Goal: Task Accomplishment & Management: Use online tool/utility

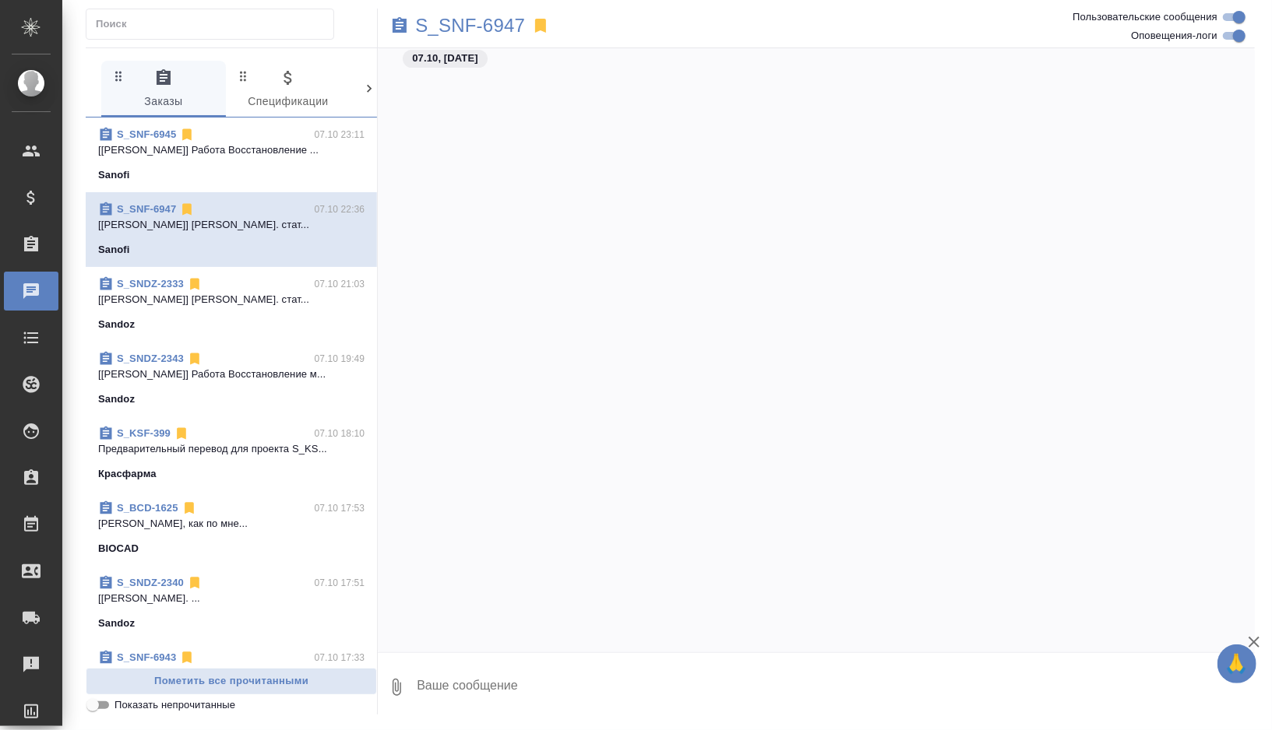
scroll to position [5620, 0]
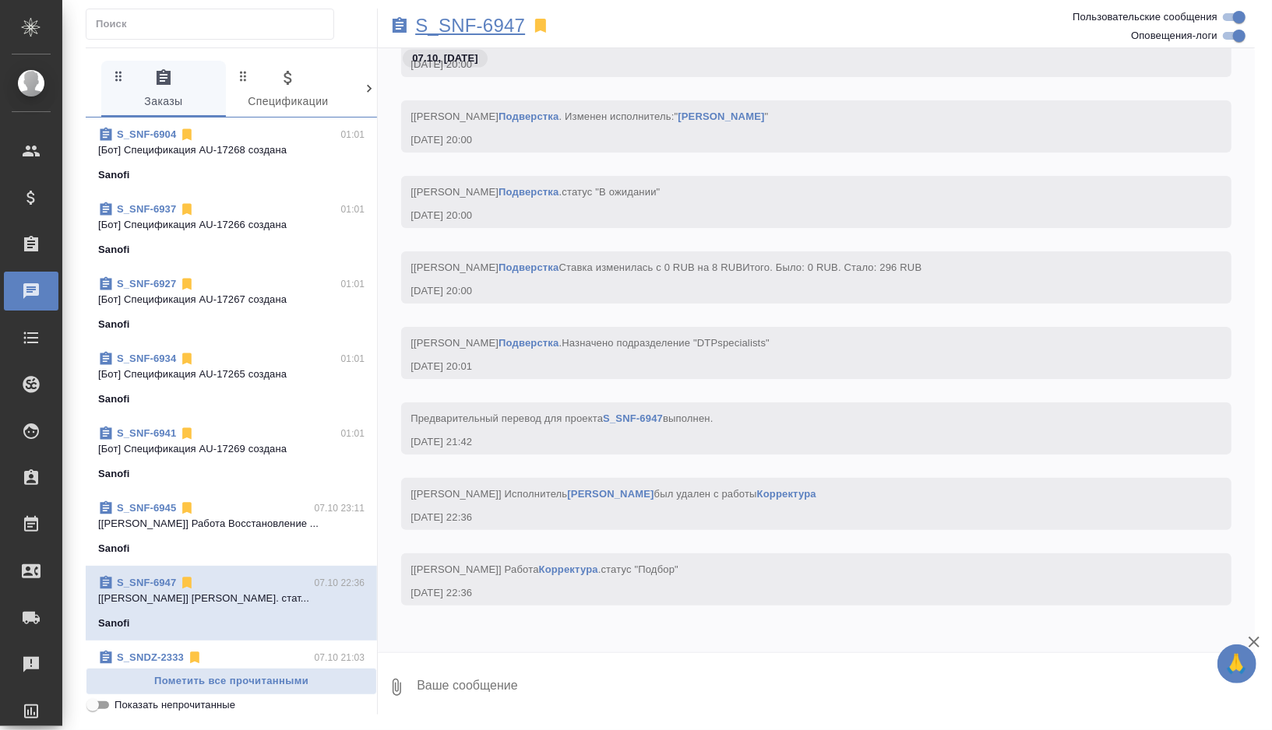
click at [507, 27] on p "S_SNF-6947" at bounding box center [470, 26] width 110 height 16
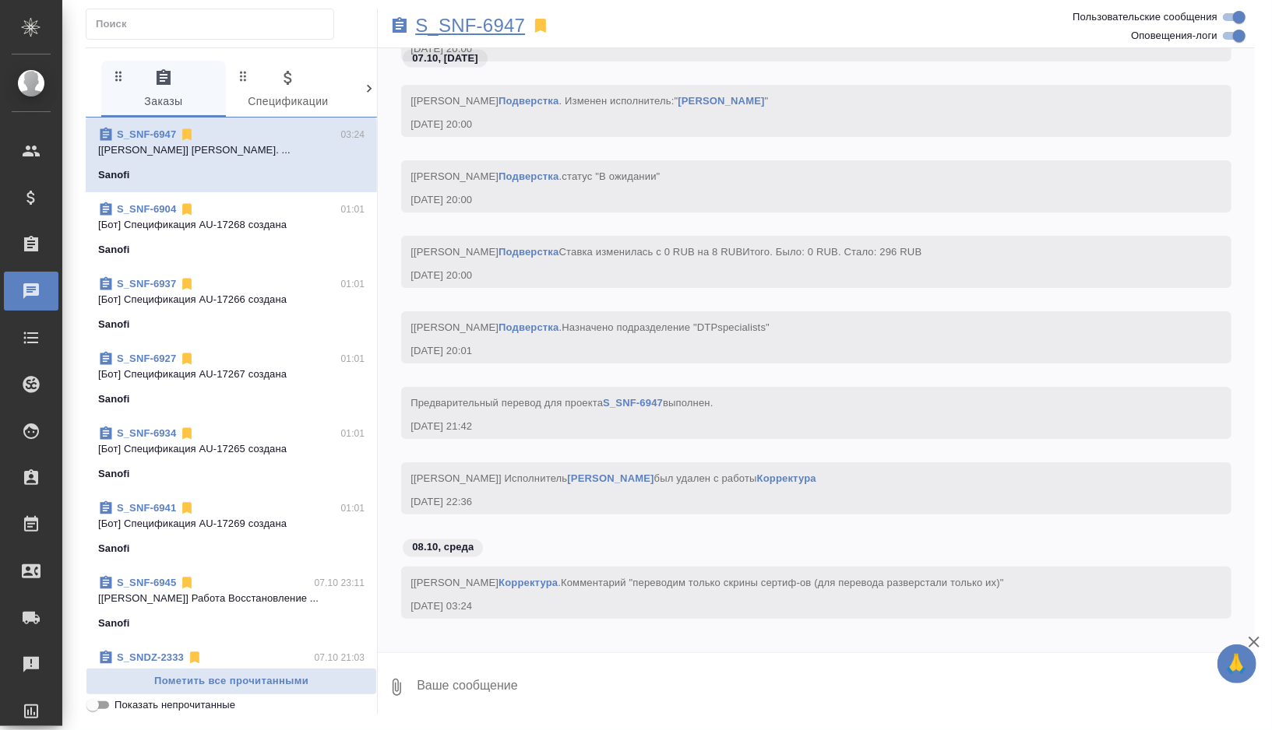
scroll to position [5725, 0]
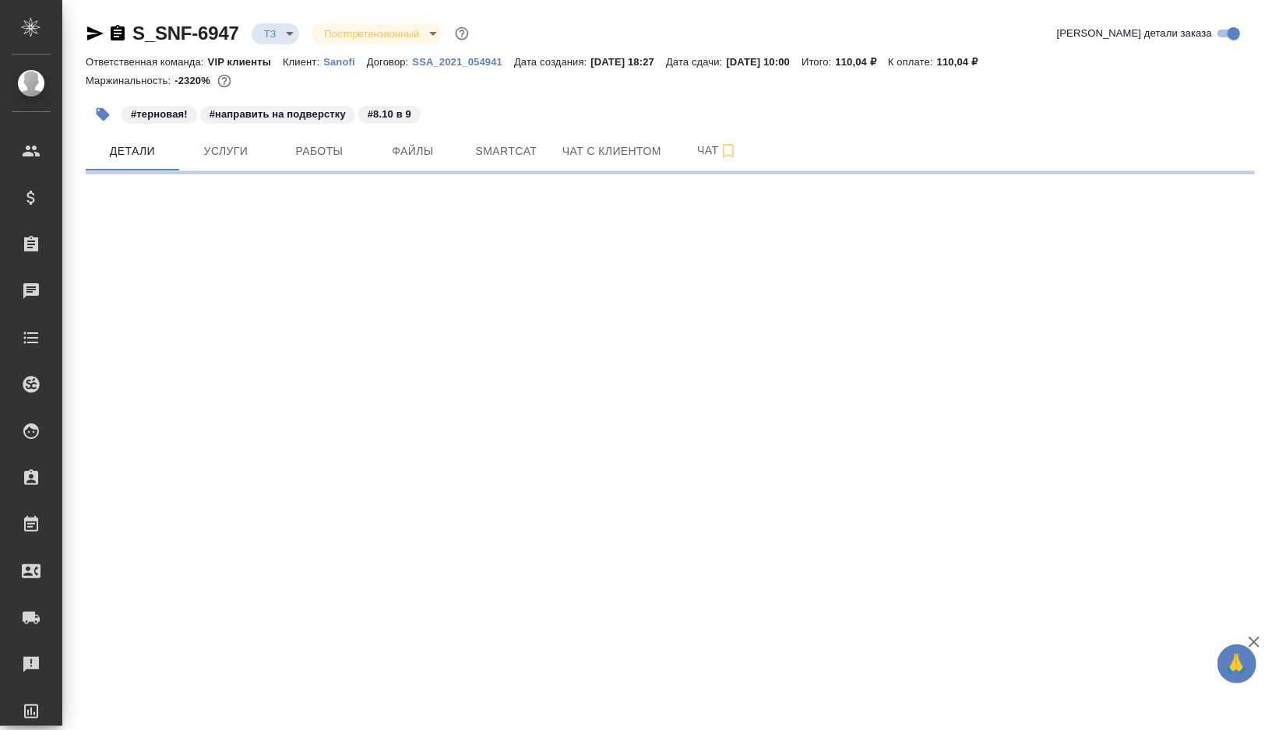
select select "RU"
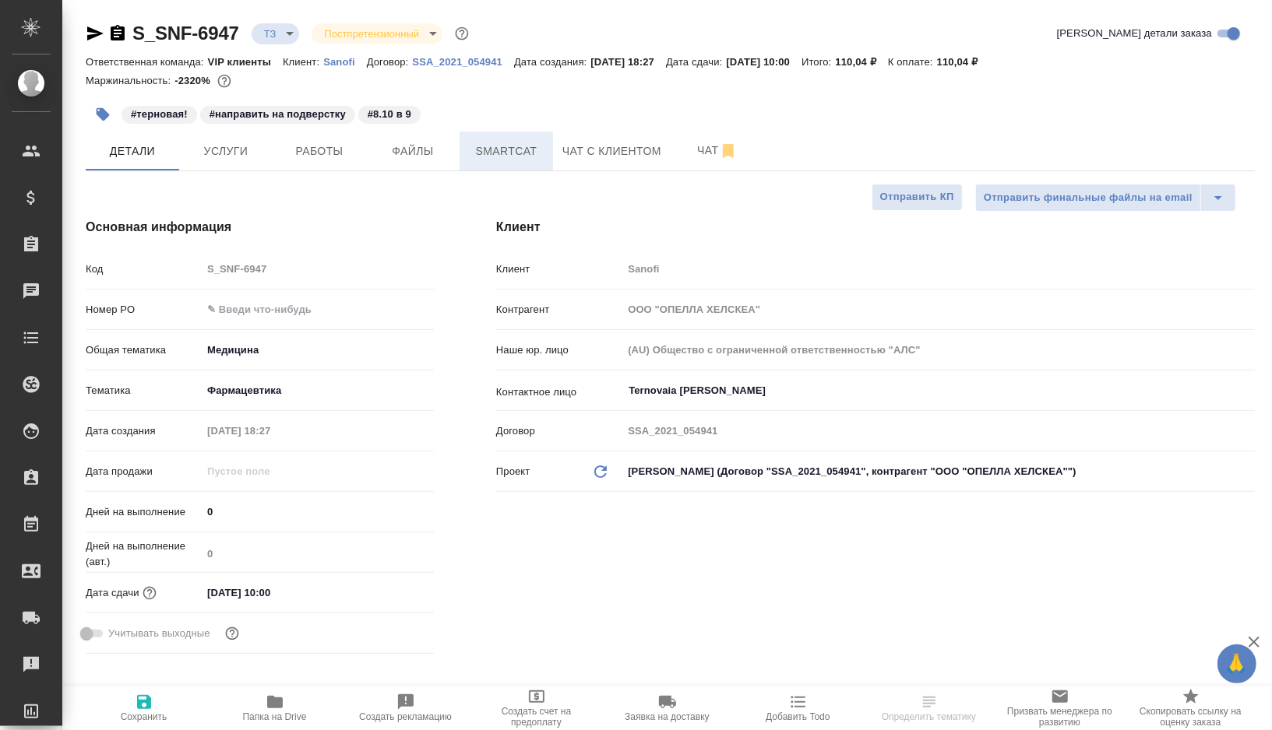
click at [509, 147] on span "Smartcat" at bounding box center [506, 151] width 75 height 19
type textarea "x"
type input "[PERSON_NAME]"
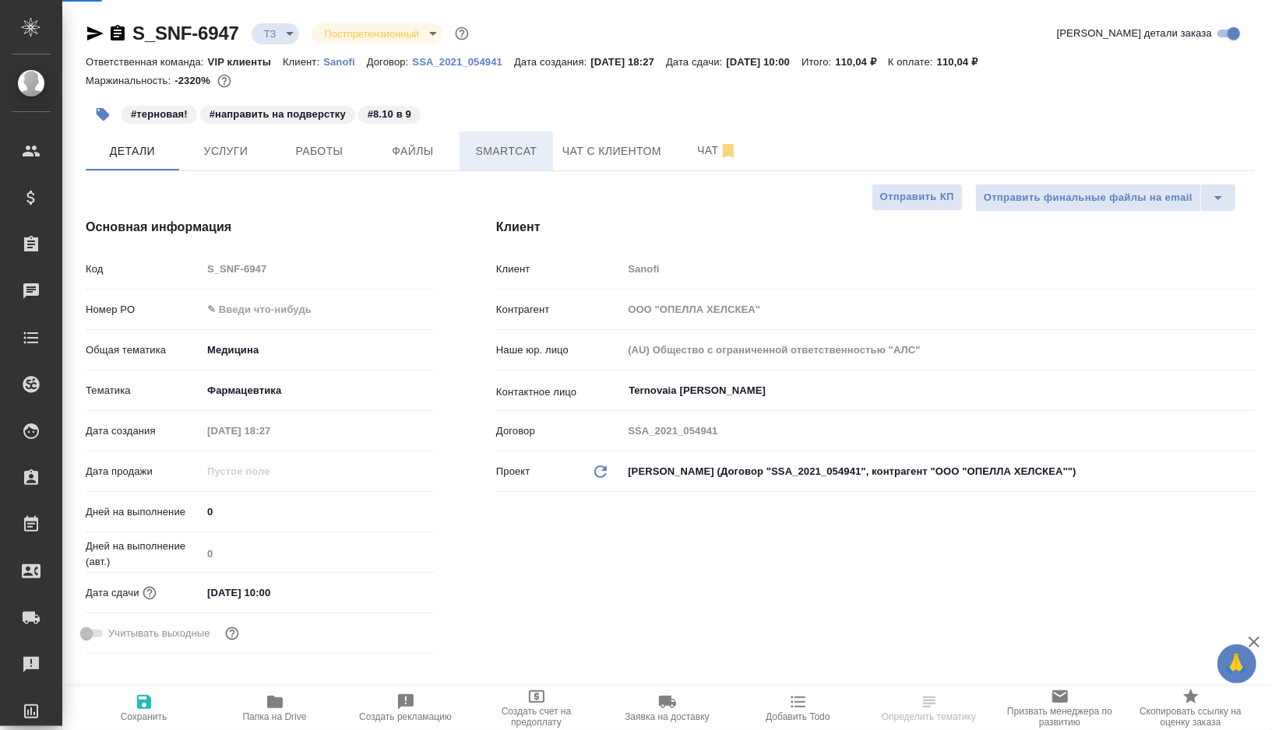
type input "[PERSON_NAME]"
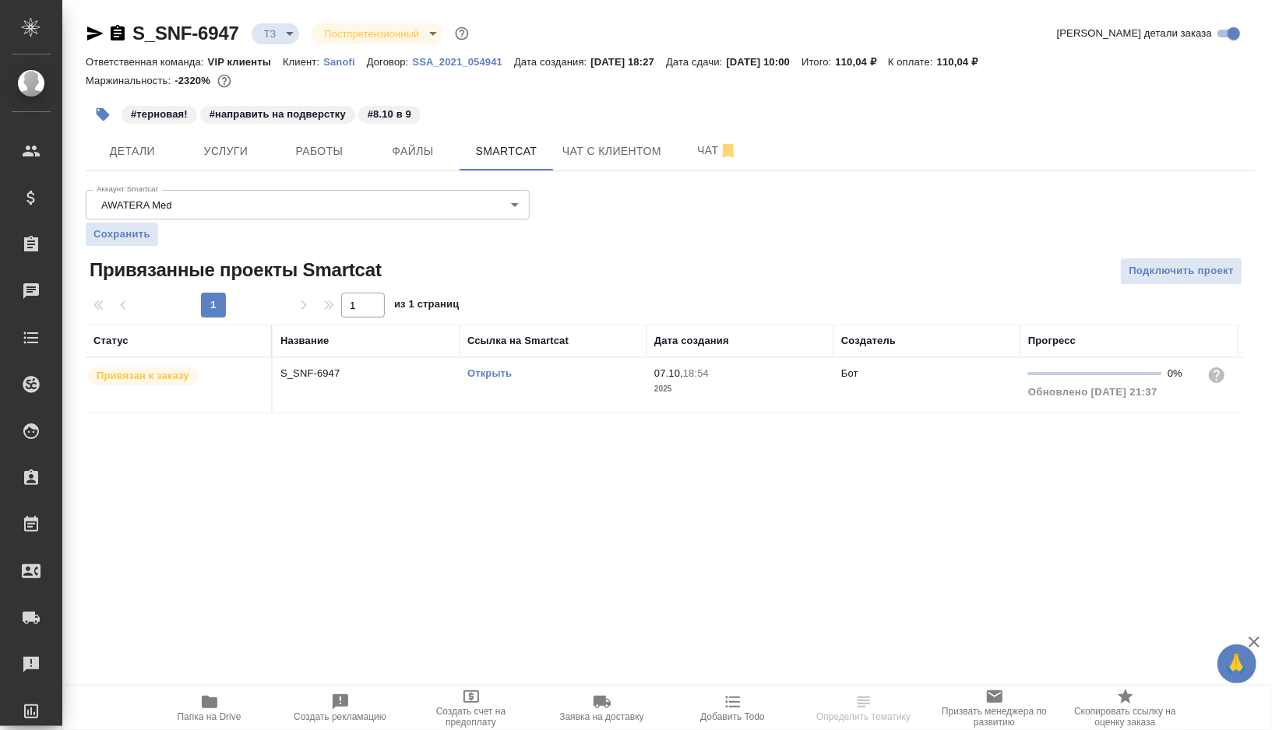
click at [493, 371] on link "Открыть" at bounding box center [489, 374] width 44 height 12
click at [308, 171] on div "S_SNF-6947 ТЗ tz Постпретензионный postClaim Кратко детали заказа Ответственная…" at bounding box center [670, 226] width 1186 height 453
click at [312, 157] on span "Работы" at bounding box center [319, 151] width 75 height 19
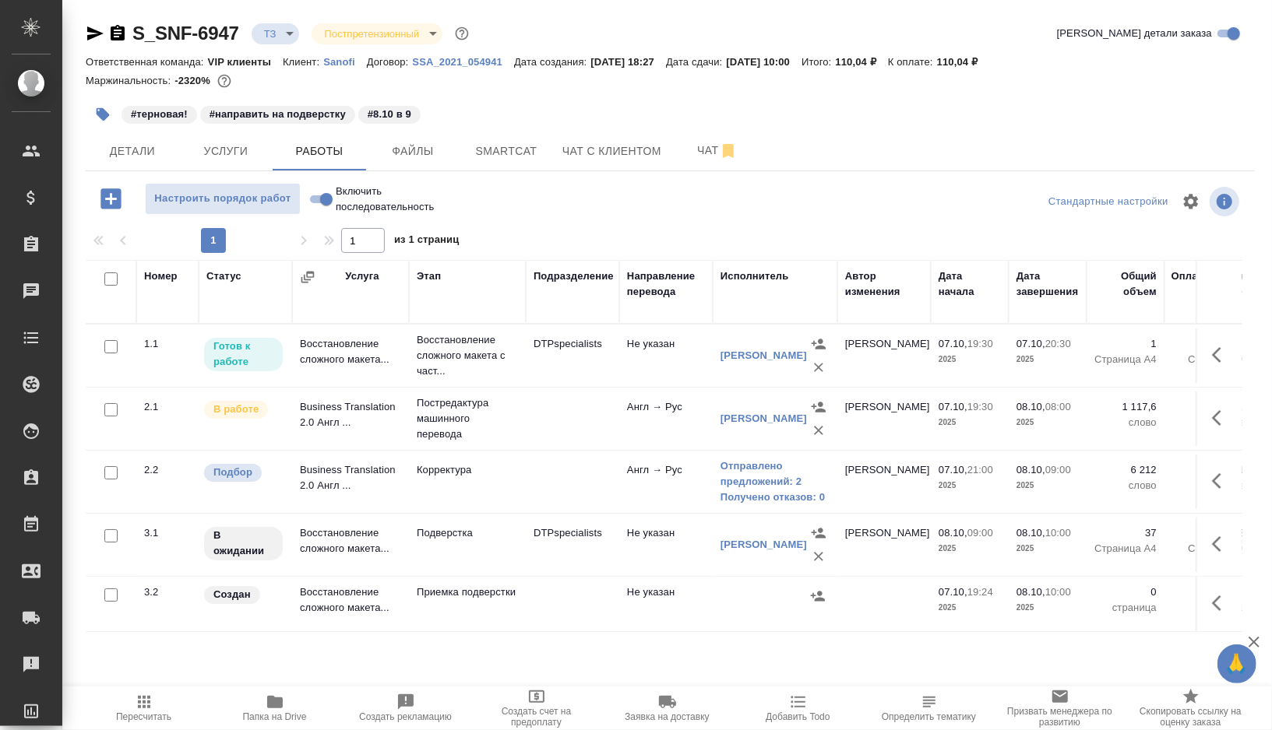
click at [531, 473] on td at bounding box center [572, 482] width 93 height 55
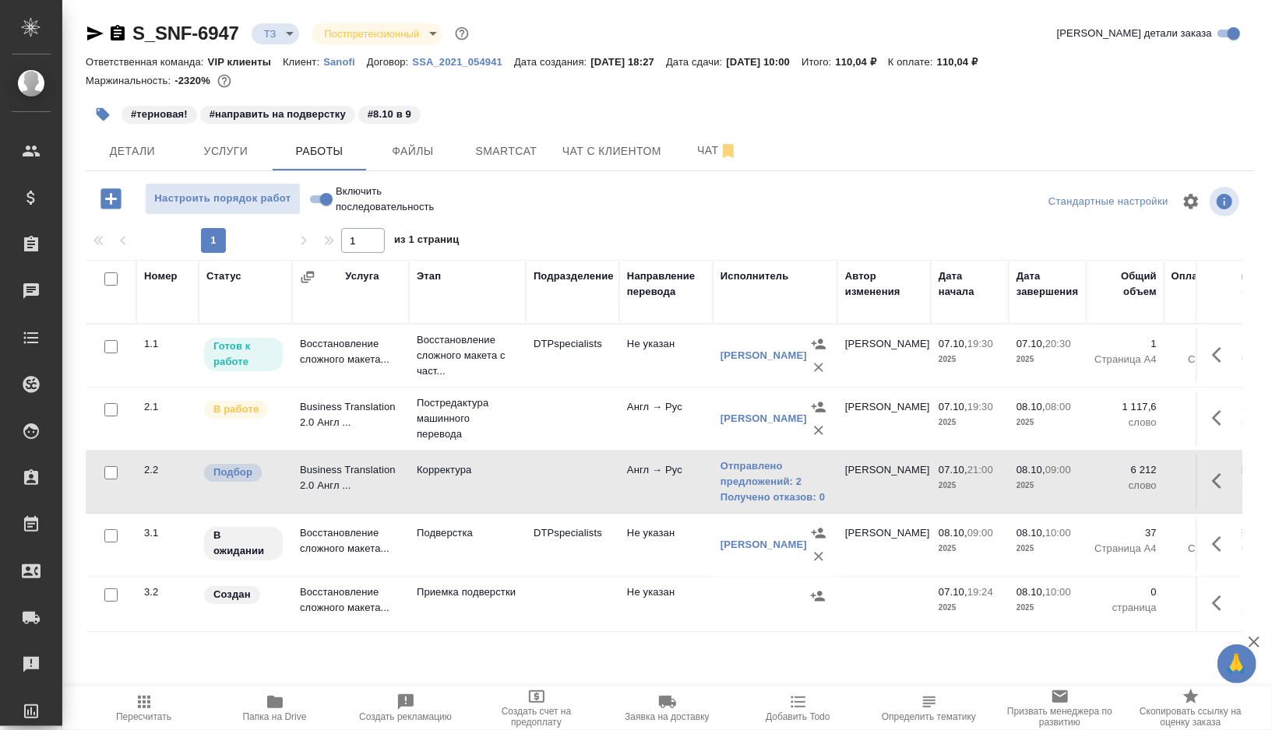
click at [531, 473] on td at bounding box center [572, 482] width 93 height 55
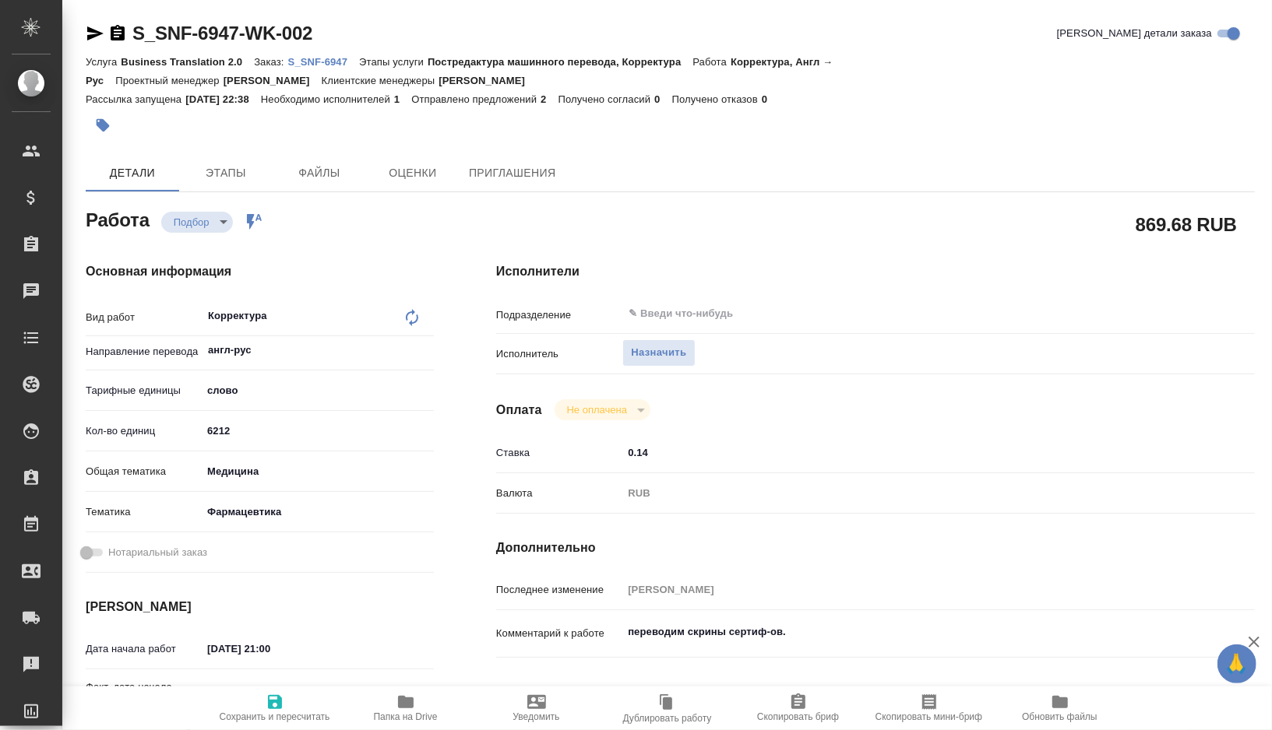
type textarea "x"
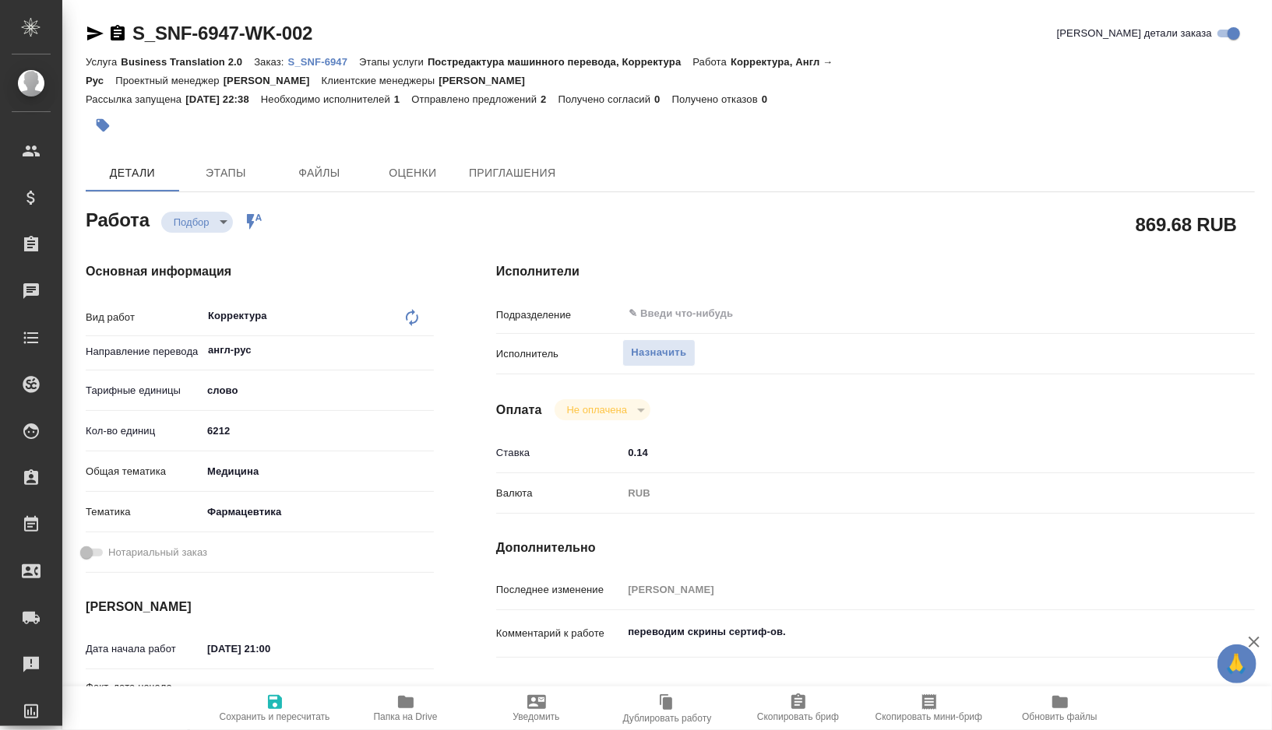
type textarea "x"
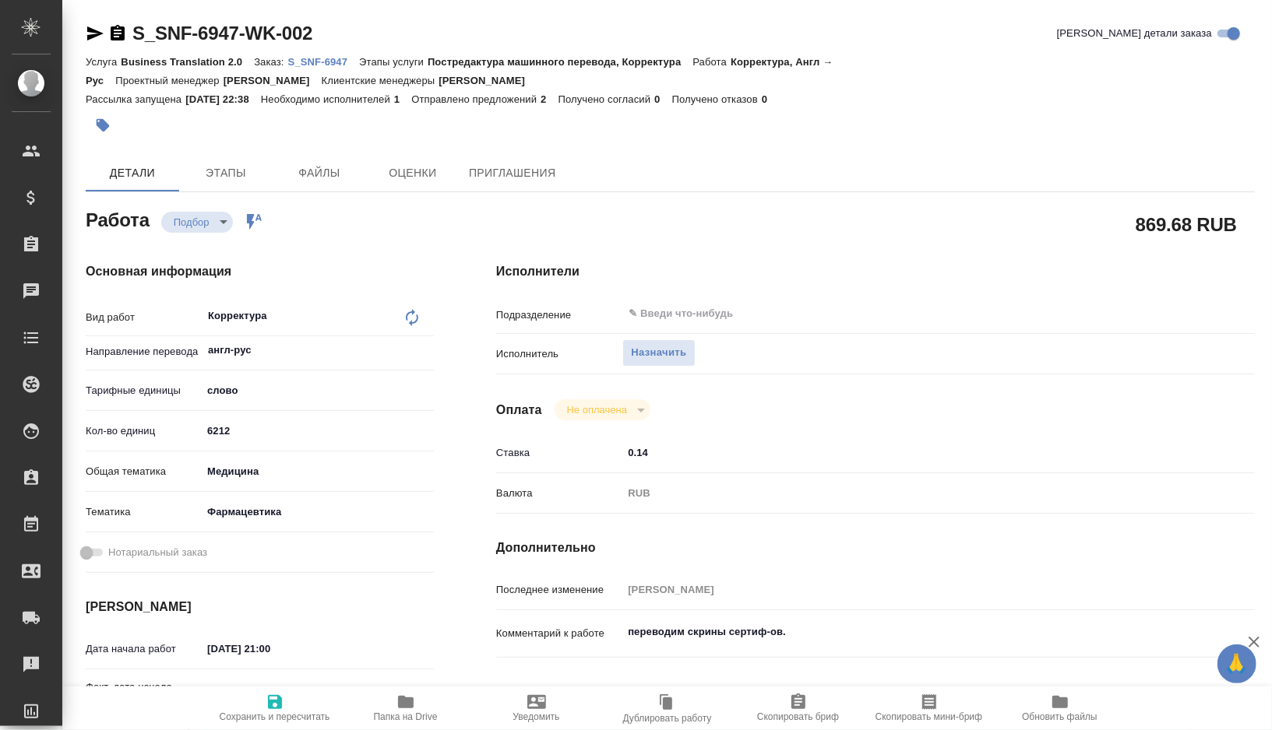
type textarea "x"
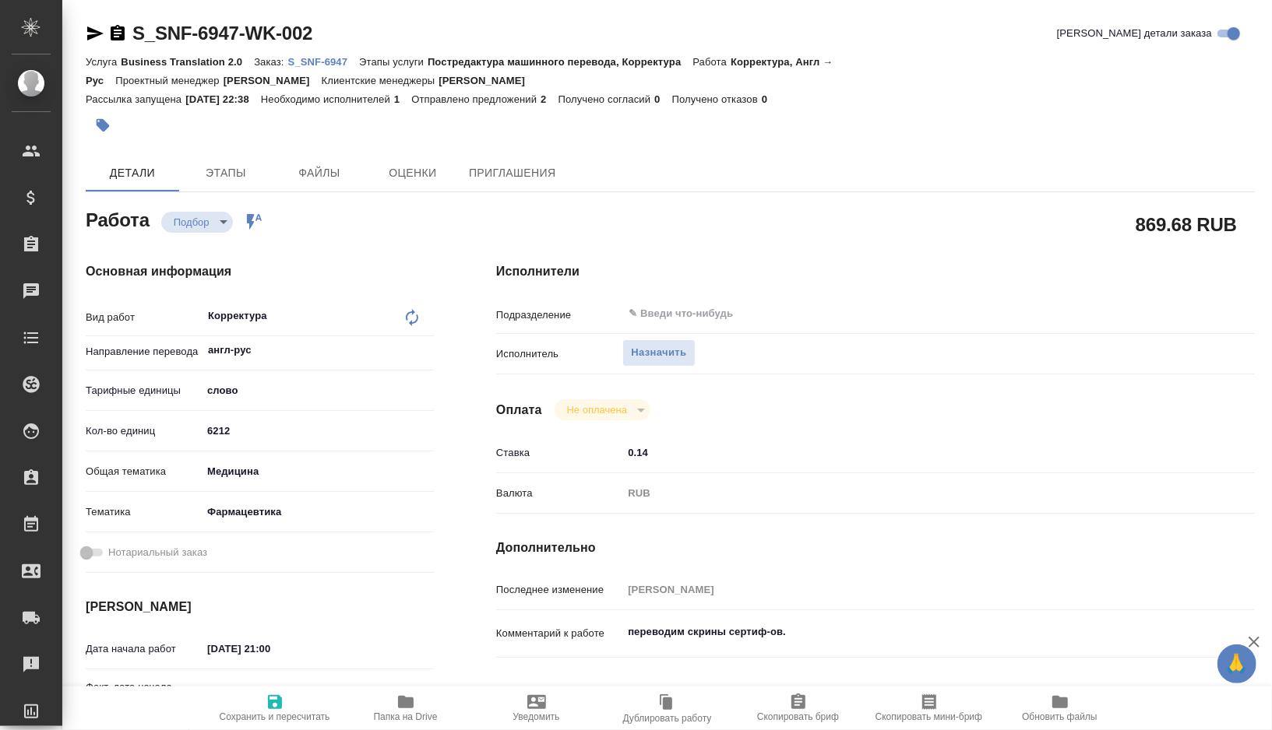
type textarea "x"
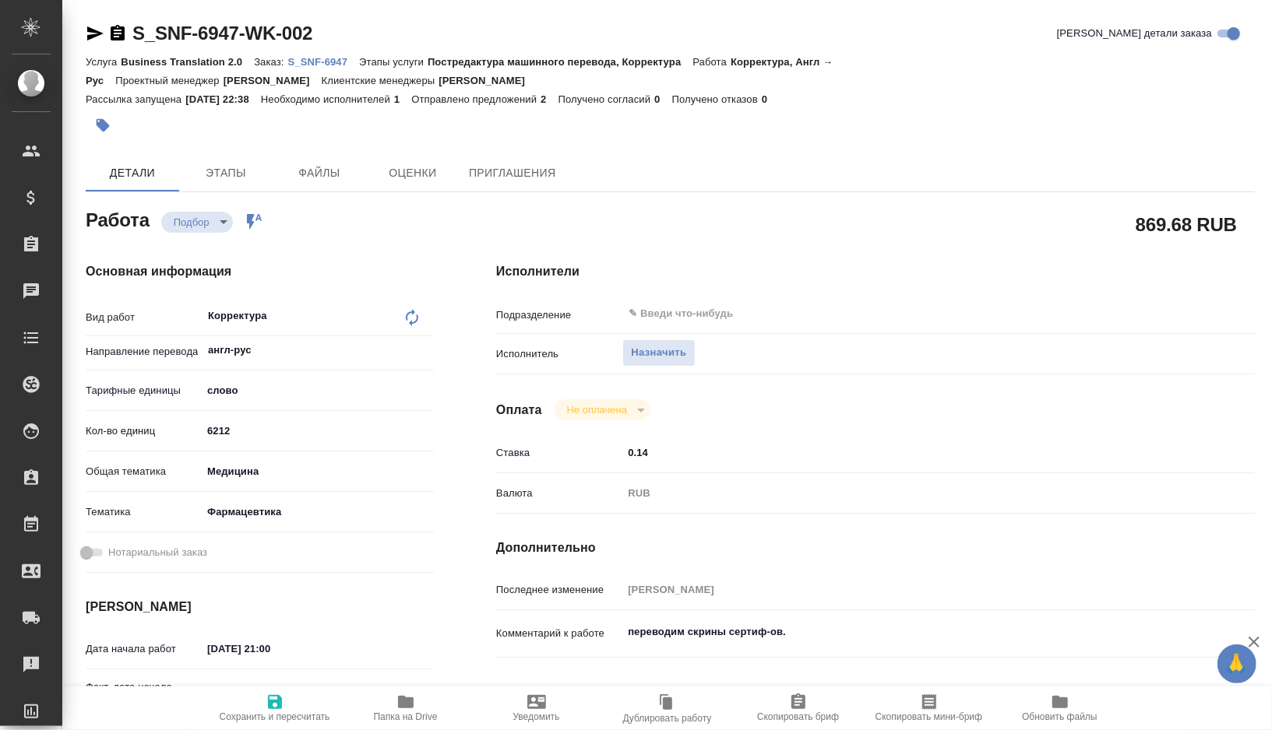
type textarea "x"
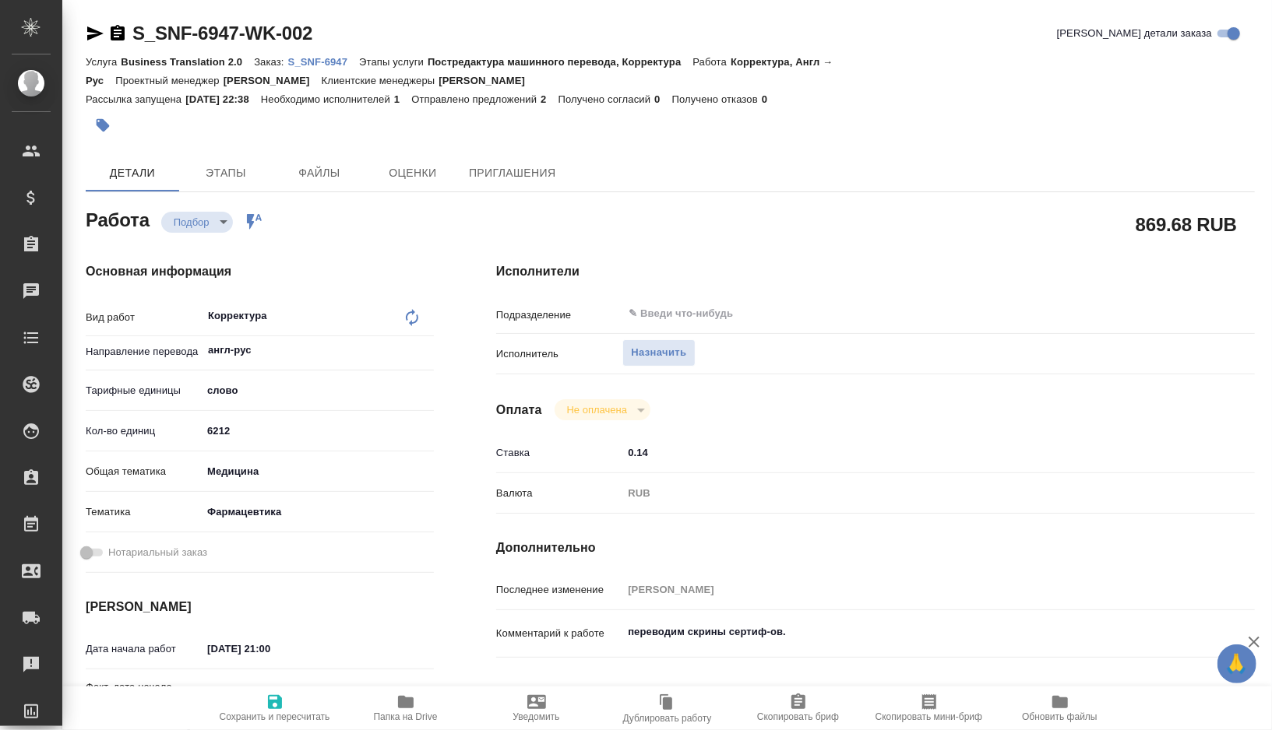
type textarea "x"
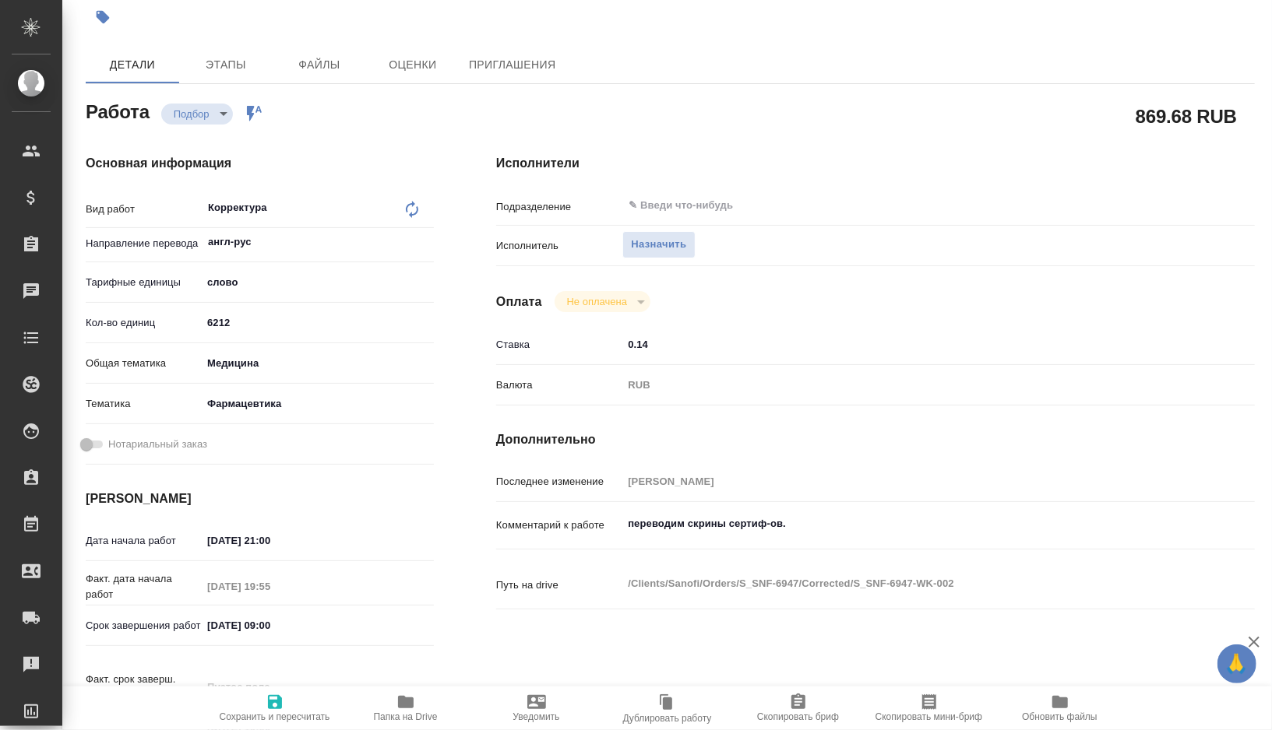
type textarea "x"
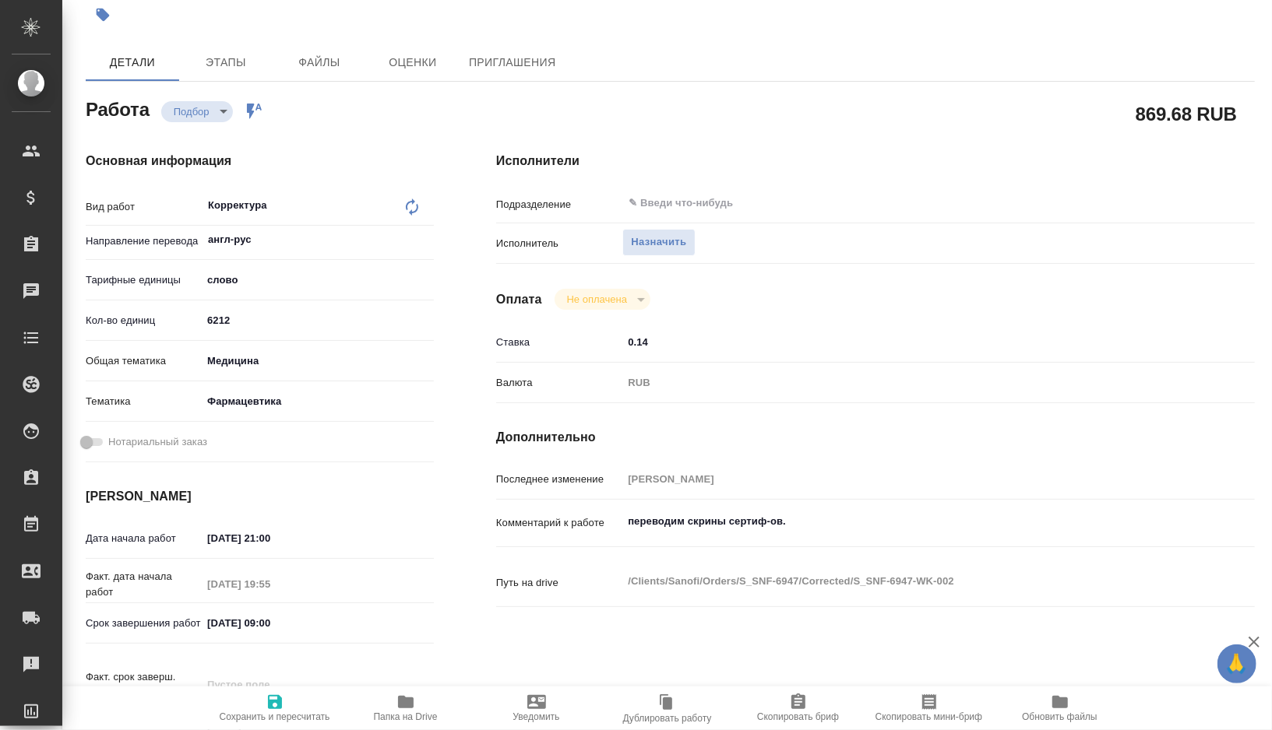
type textarea "x"
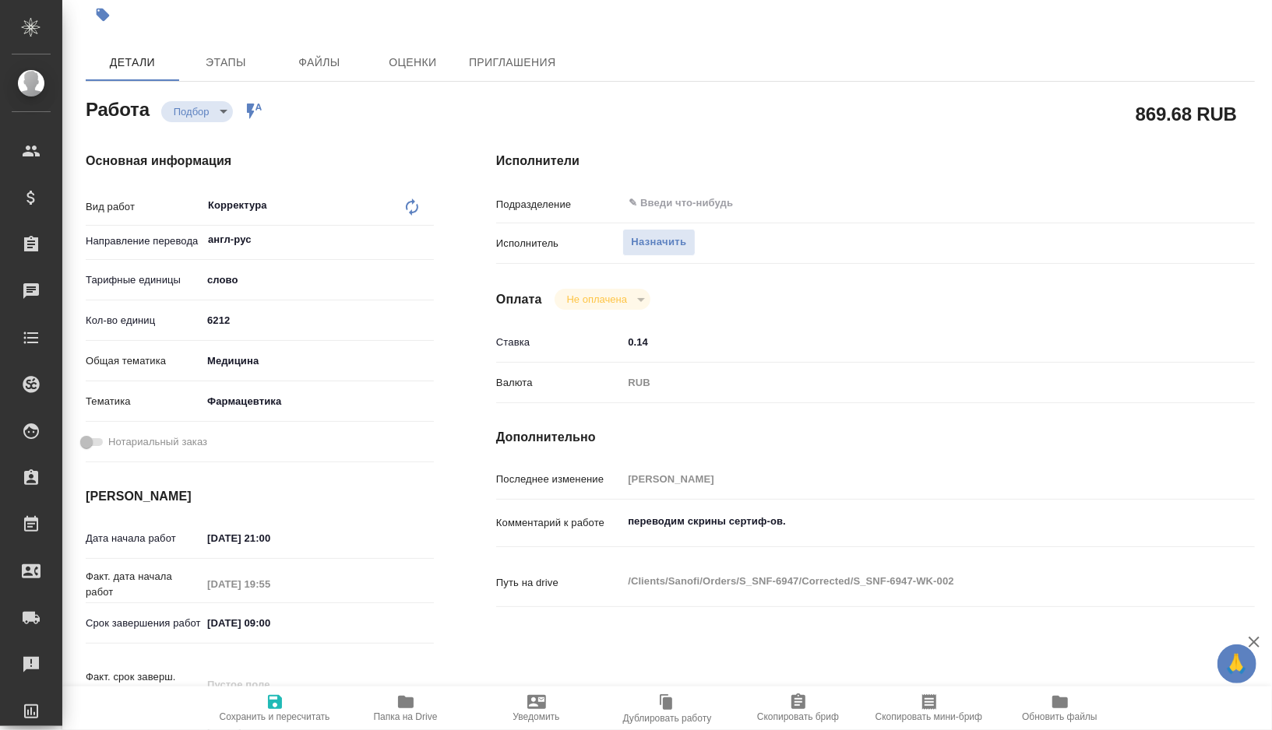
type textarea "x"
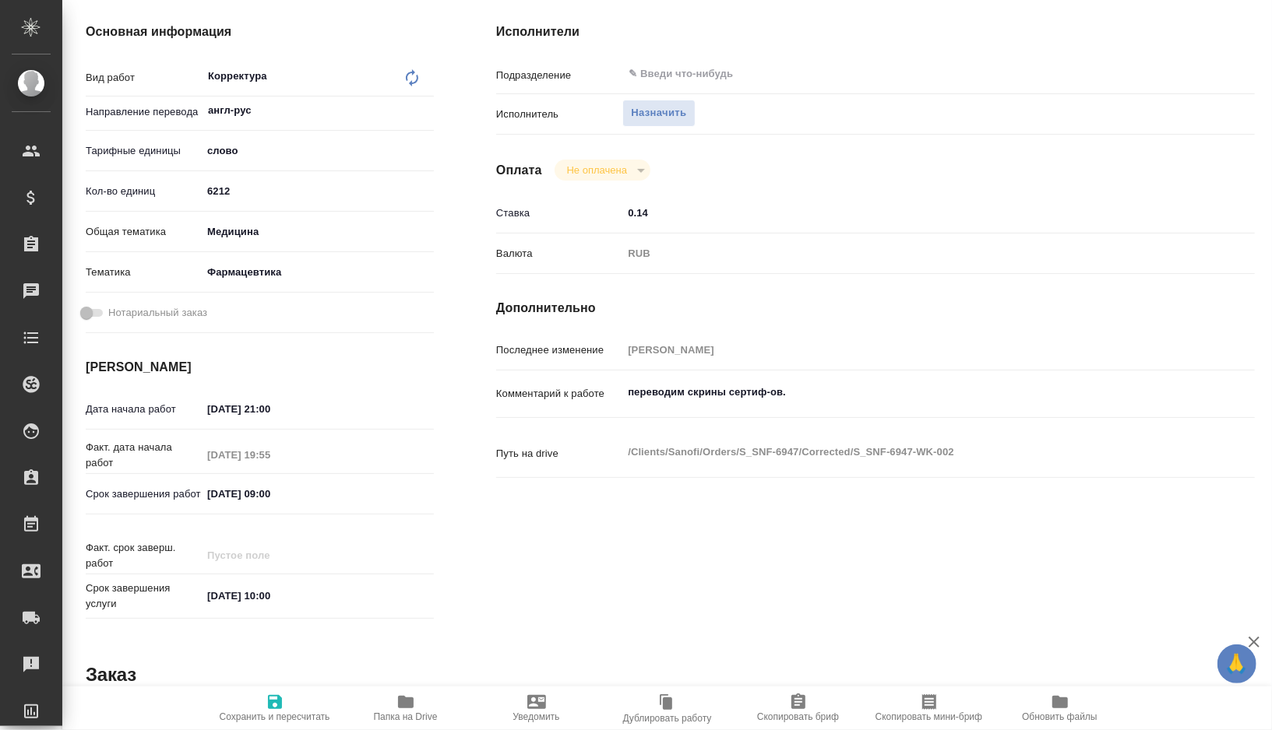
scroll to position [255, 0]
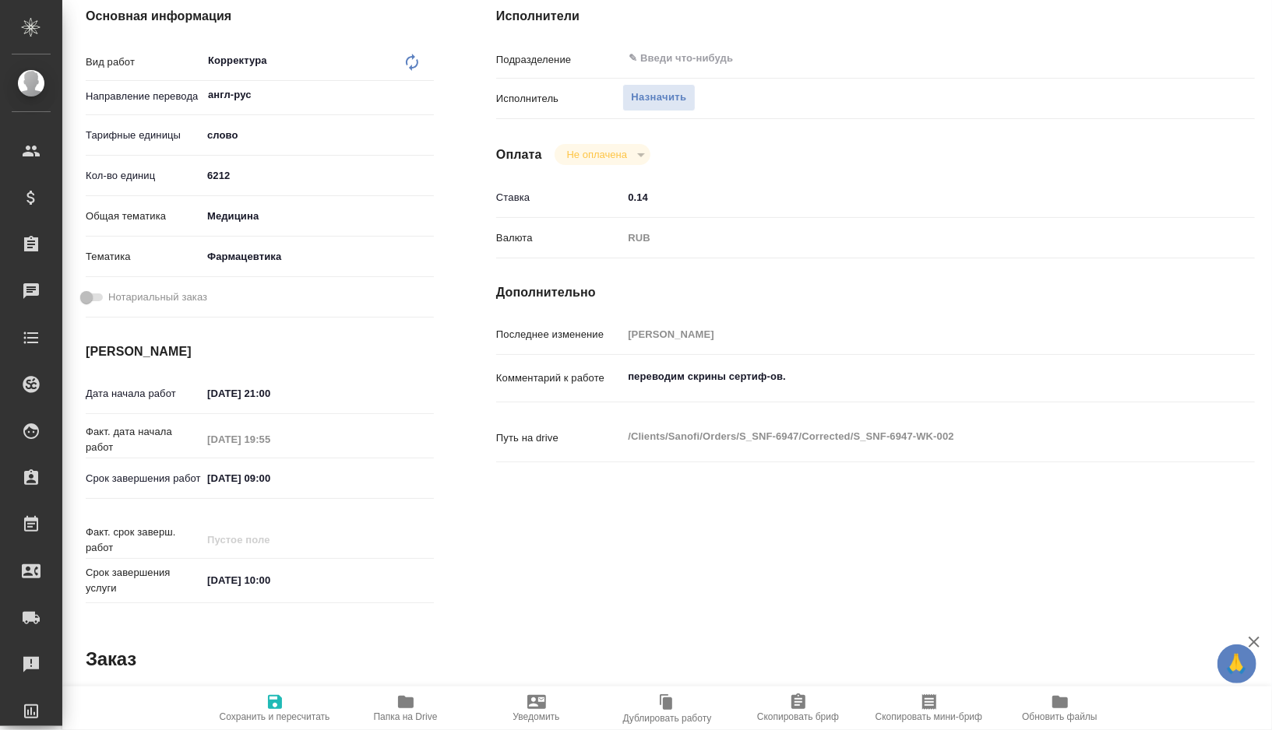
type textarea "x"
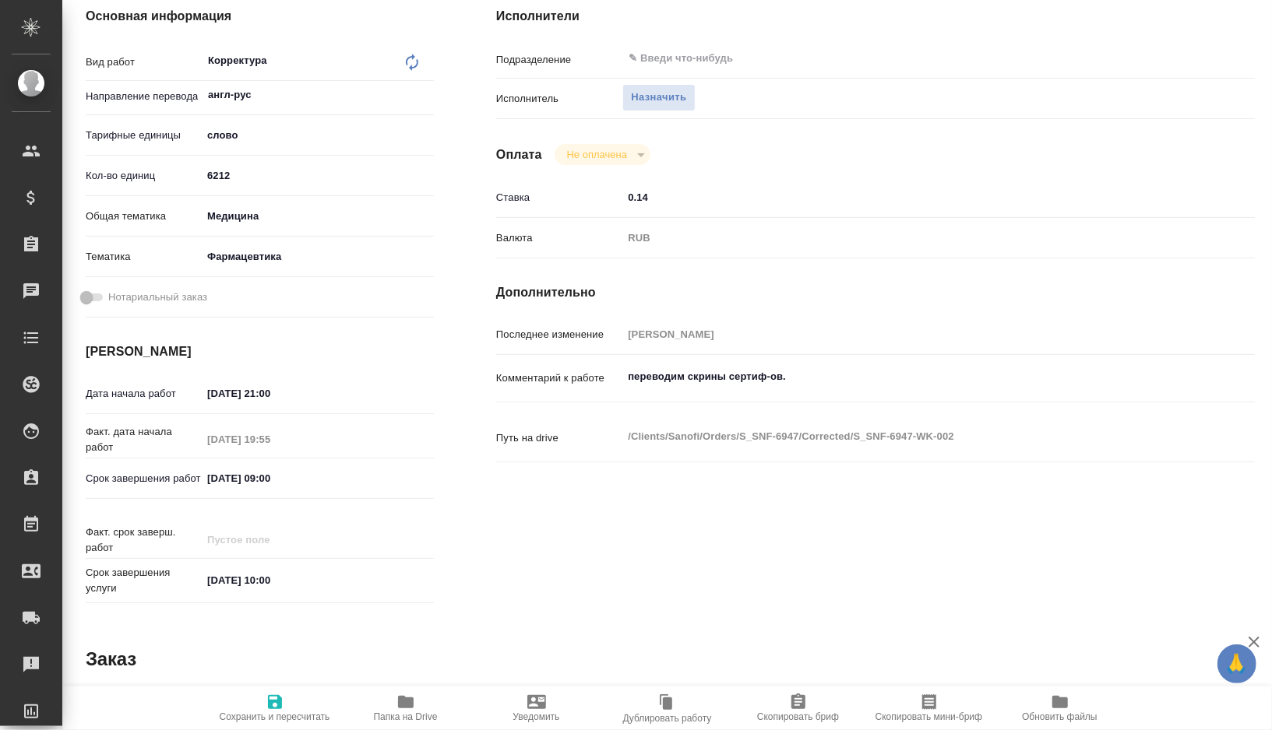
type textarea "x"
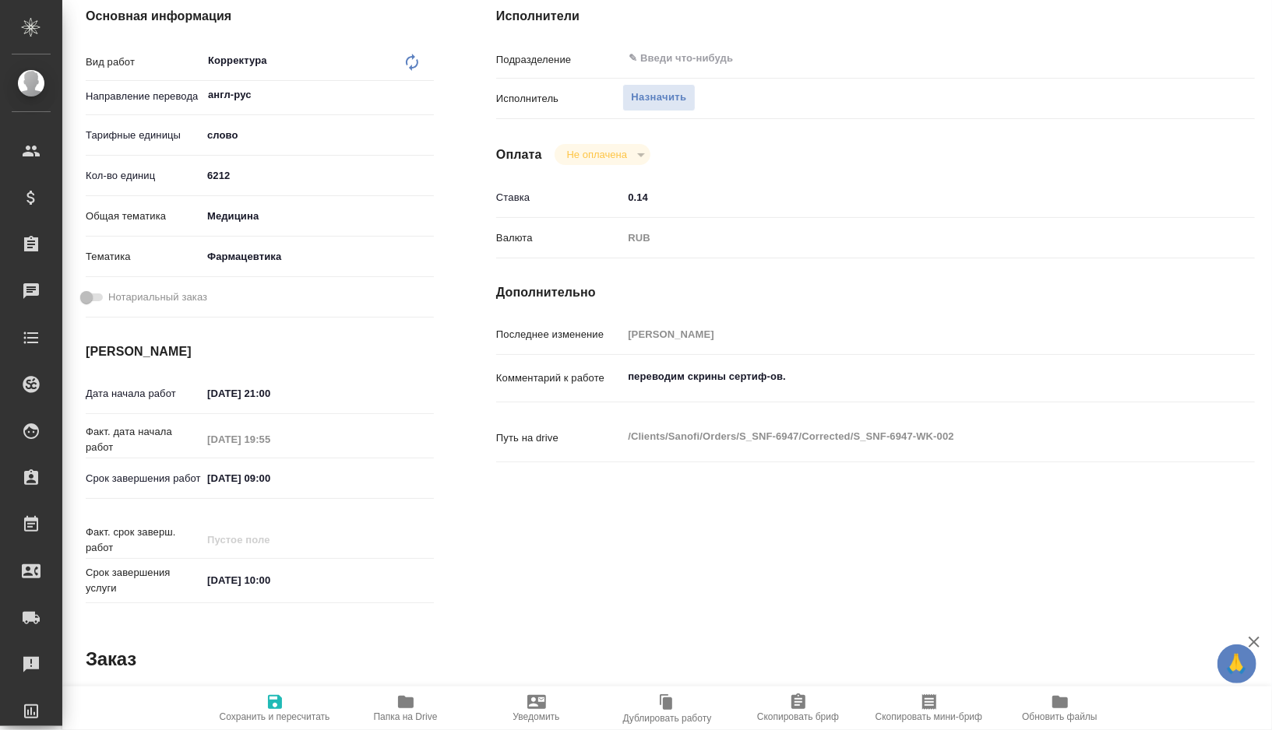
type textarea "x"
click at [686, 371] on textarea "переводим скрины сертиф-ов." at bounding box center [906, 377] width 569 height 26
type textarea "переводим тскрины сертиф-ов."
type textarea "x"
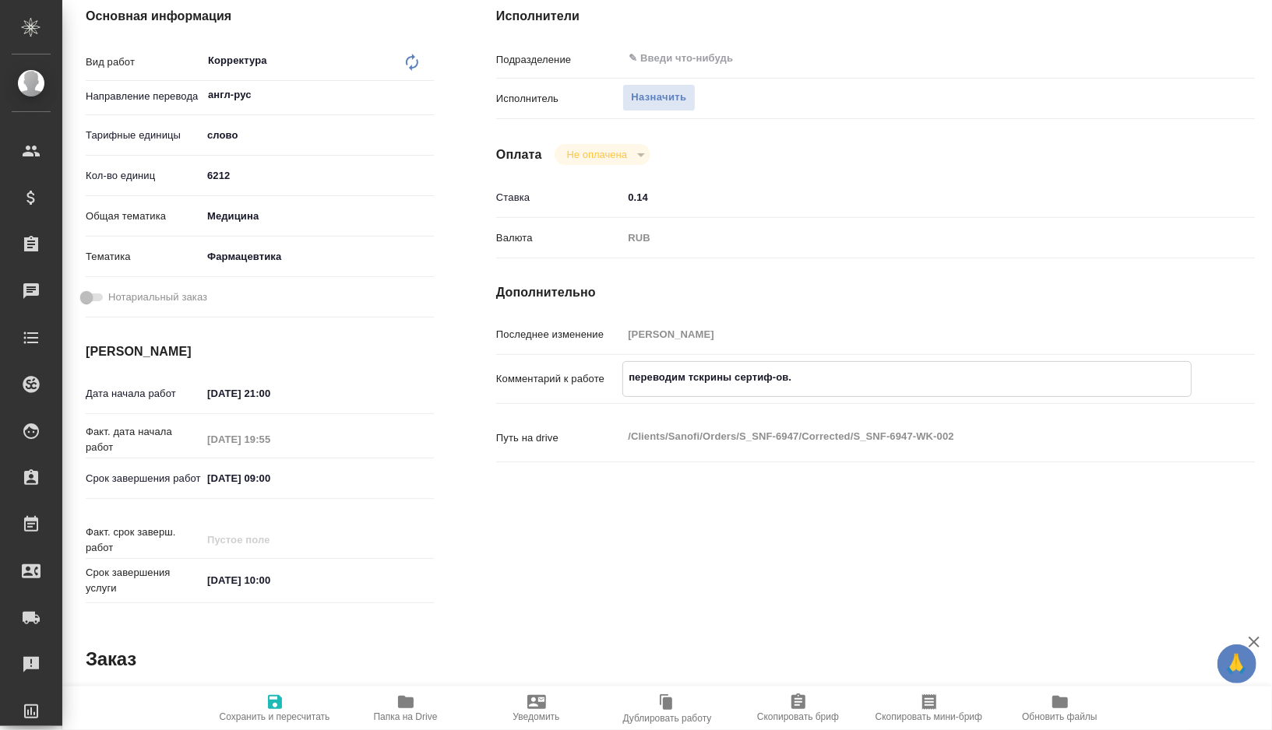
type textarea "x"
type textarea "переводим тоскрины сертиф-ов."
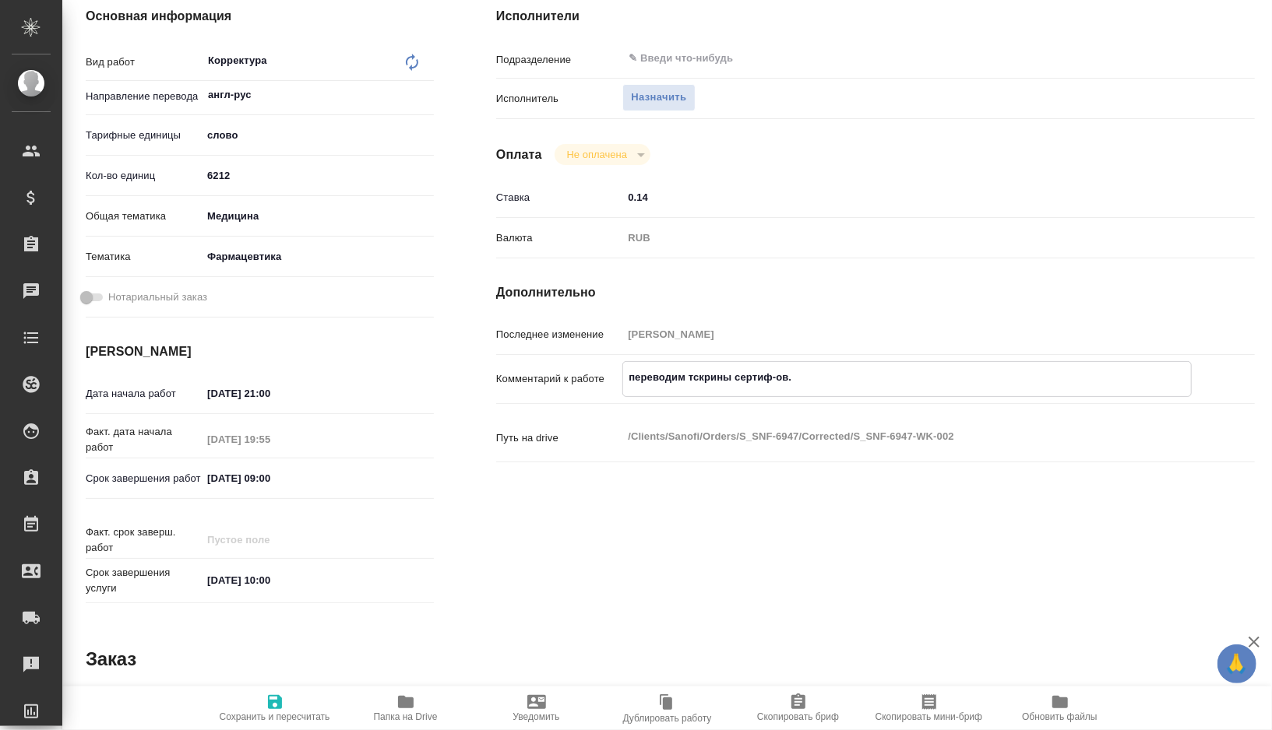
type textarea "x"
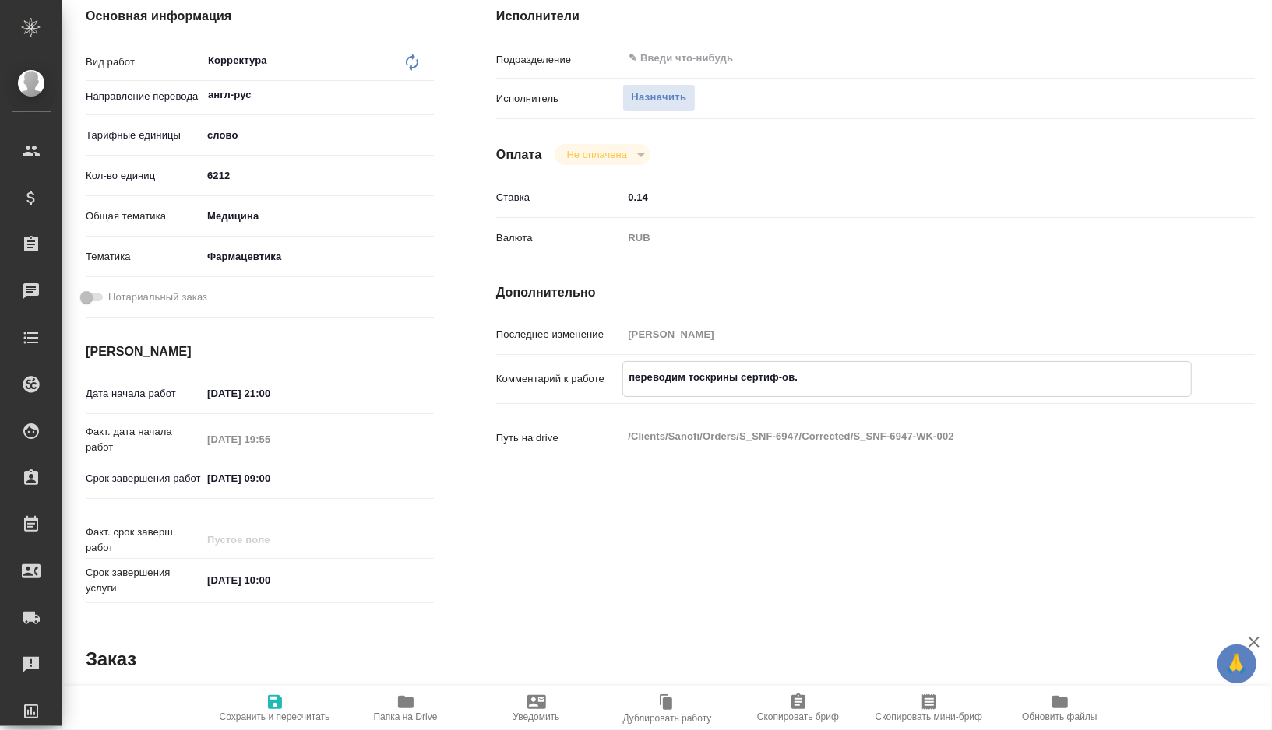
type textarea "переводим толскрины сертиф-ов."
type textarea "x"
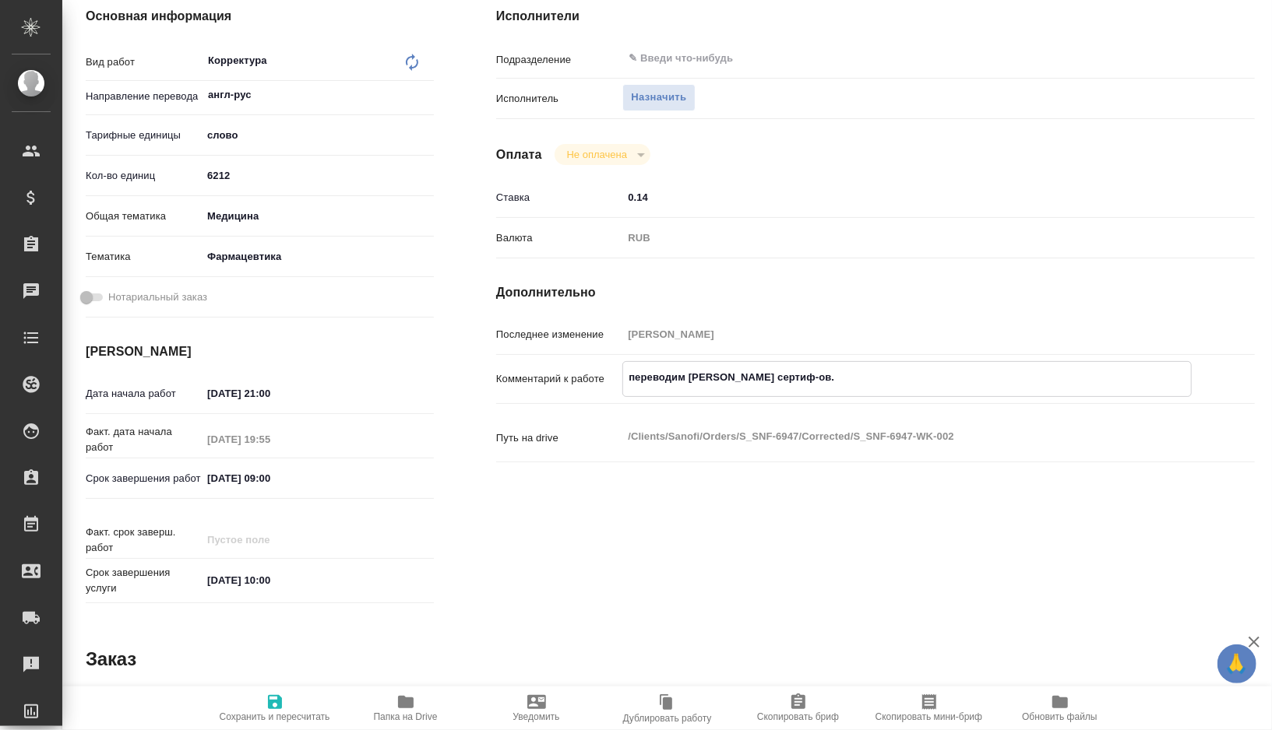
type textarea "x"
type textarea "переводим тоскрины сертиф-ов."
type textarea "x"
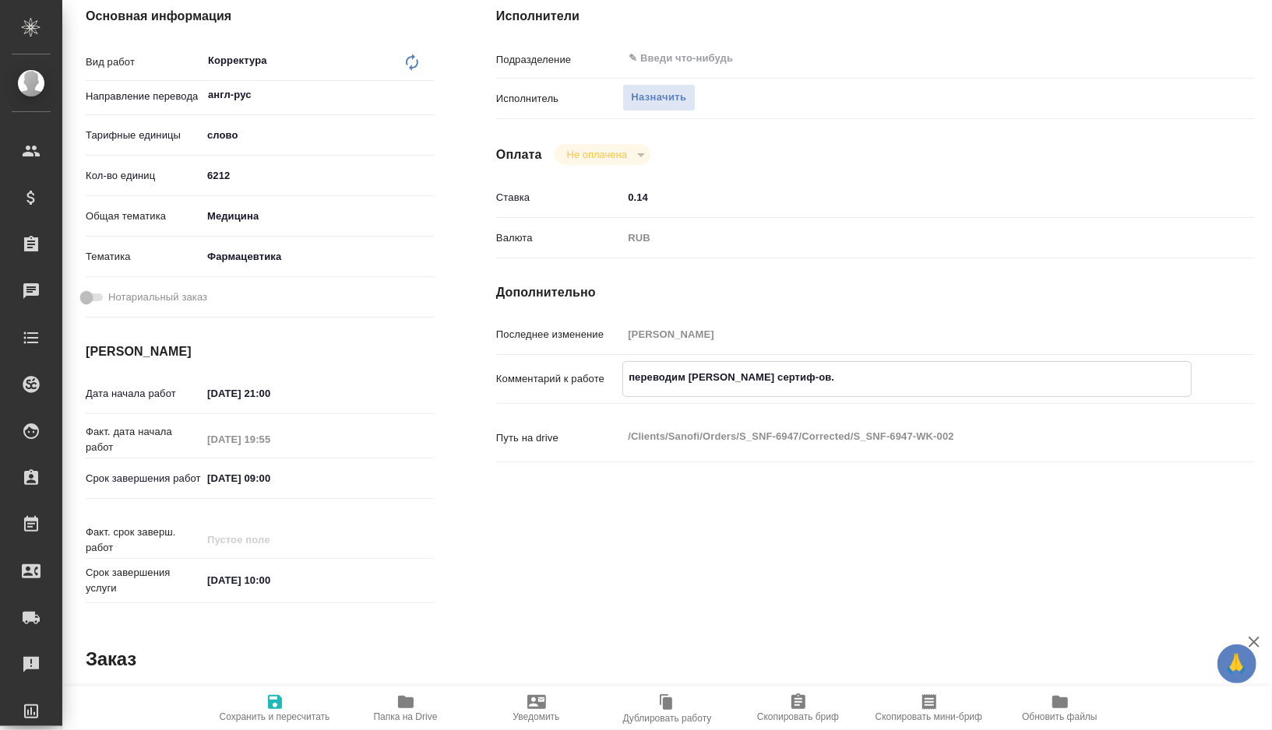
type textarea "x"
type textarea "переводим тскрины сертиф-ов."
type textarea "x"
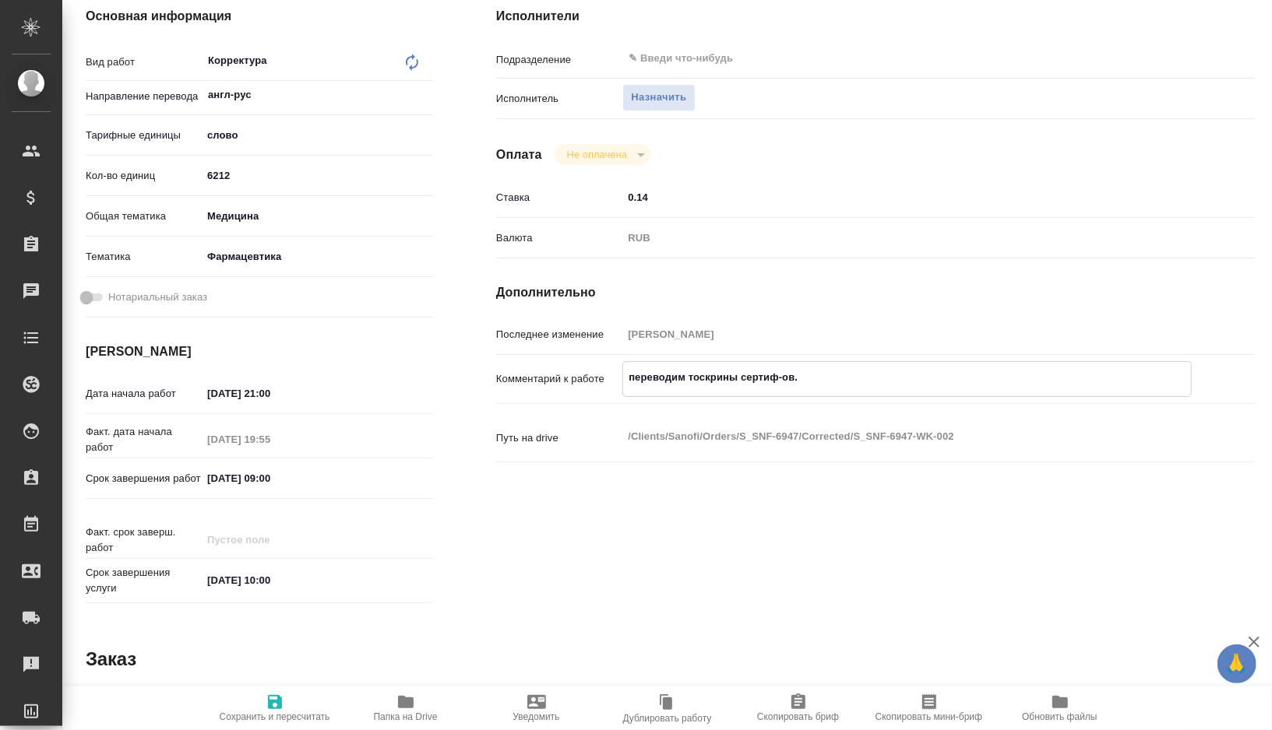
type textarea "x"
type textarea "переводим скрины сертиф-ов."
type textarea "x"
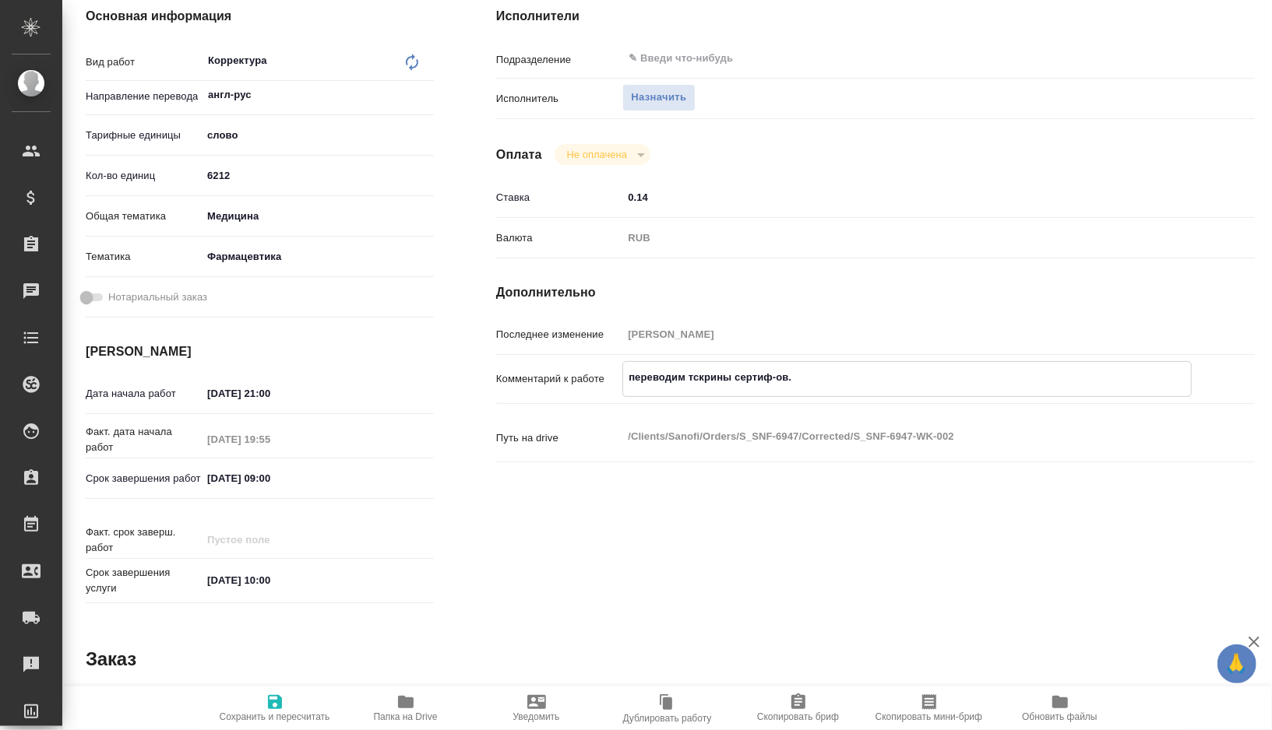
type textarea "x"
type textarea "переводим тскрины сертиф-ов."
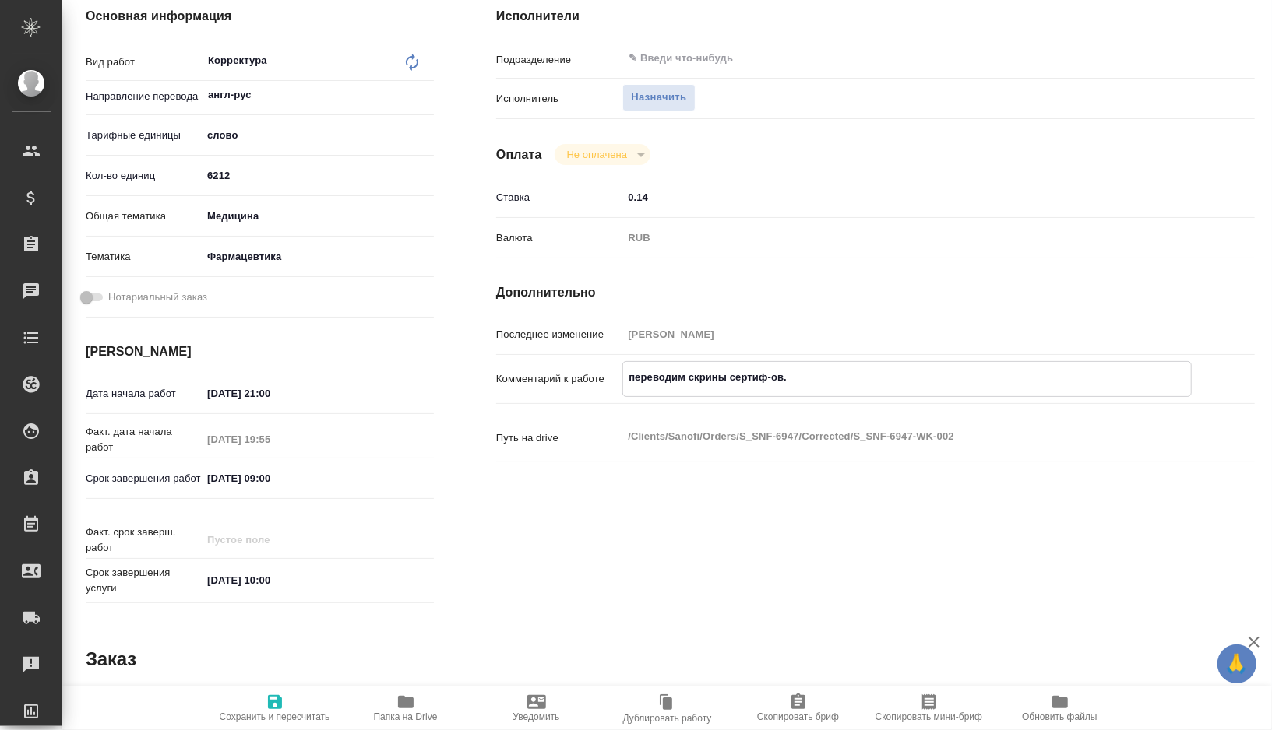
type textarea "x"
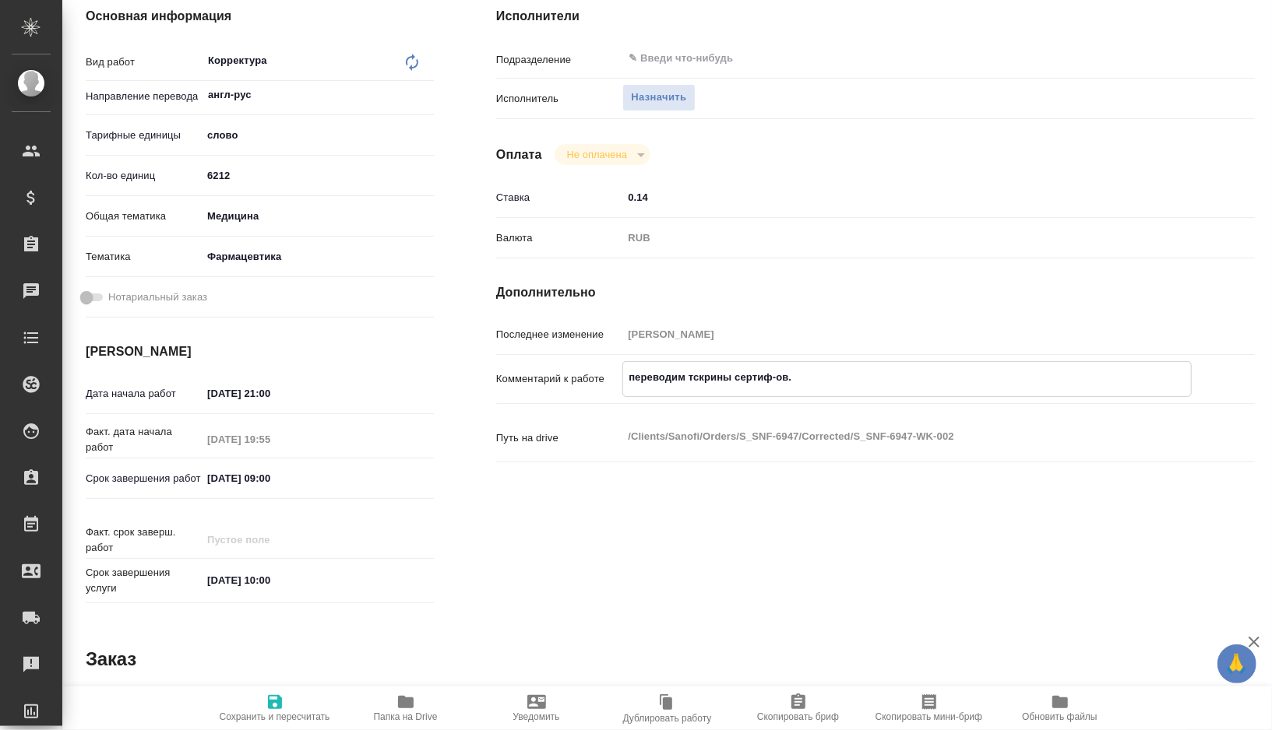
type textarea "переводим тоскрины сертиф-ов."
type textarea "x"
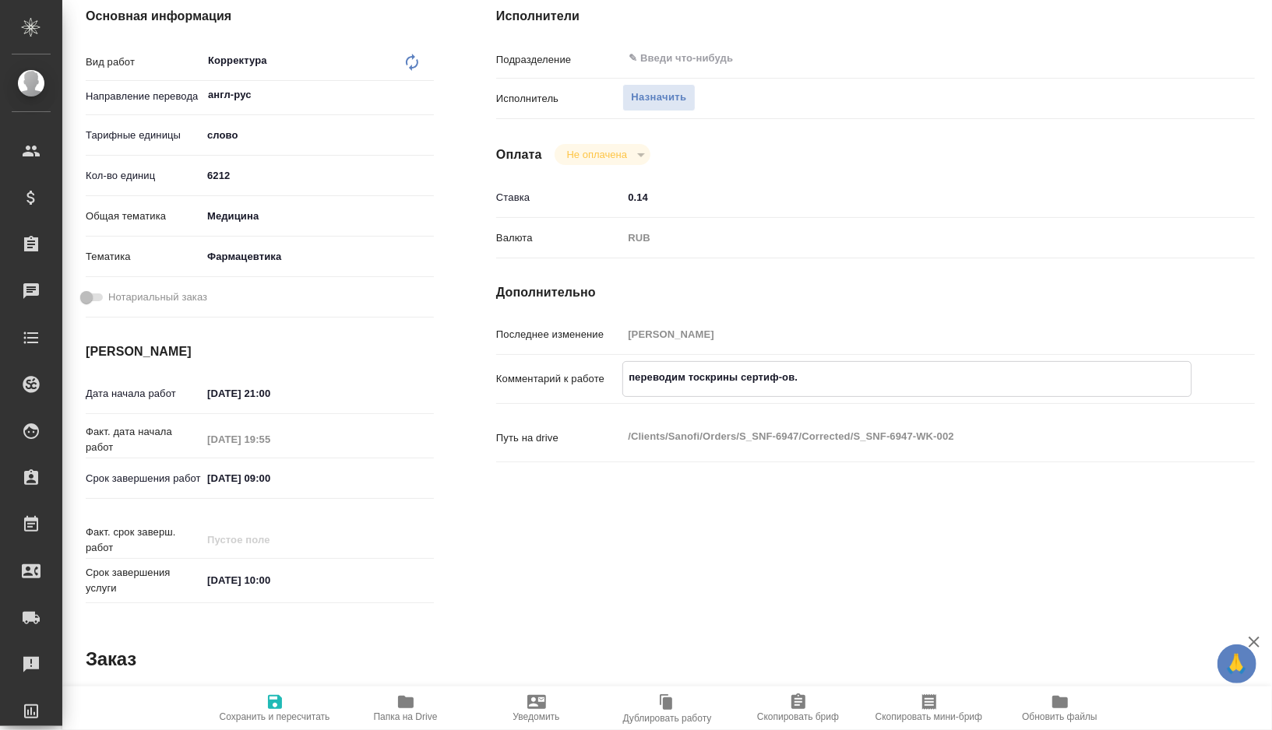
type textarea "x"
type textarea "переводим толскрины сертиф-ов."
type textarea "x"
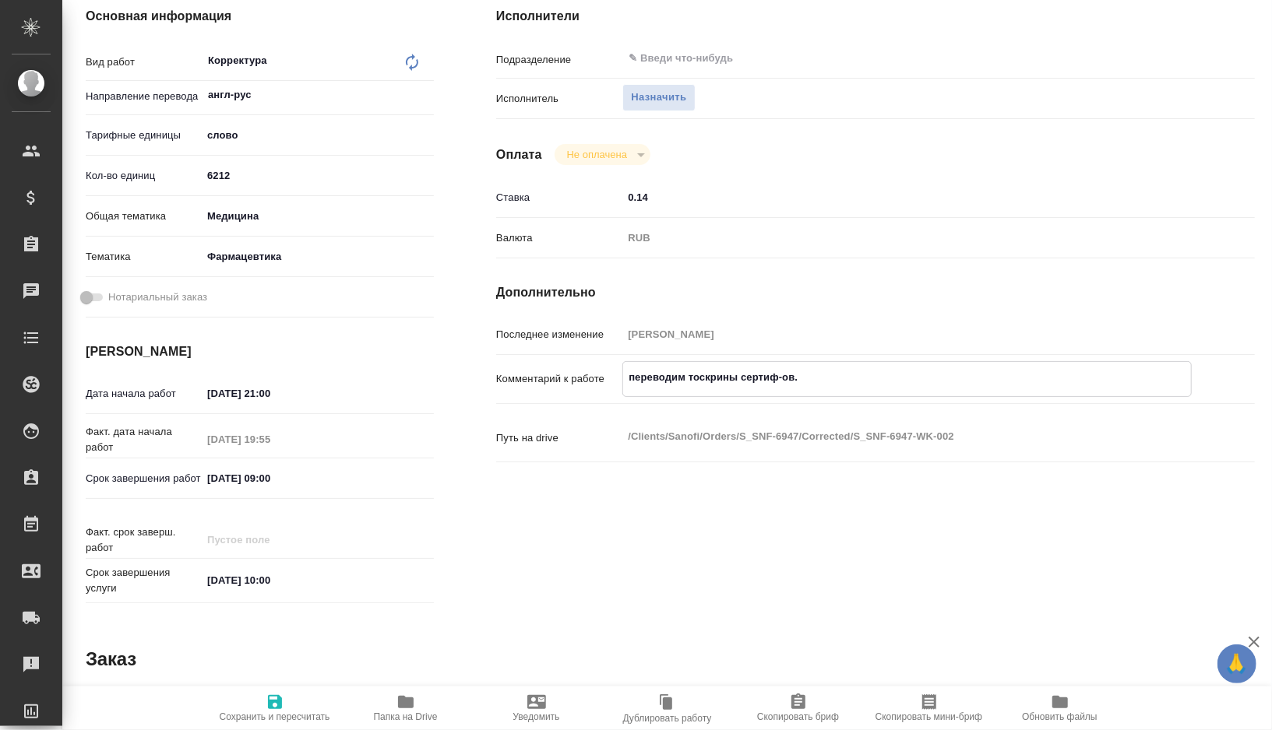
type textarea "x"
type textarea "переводим тольскрины сертиф-ов."
type textarea "x"
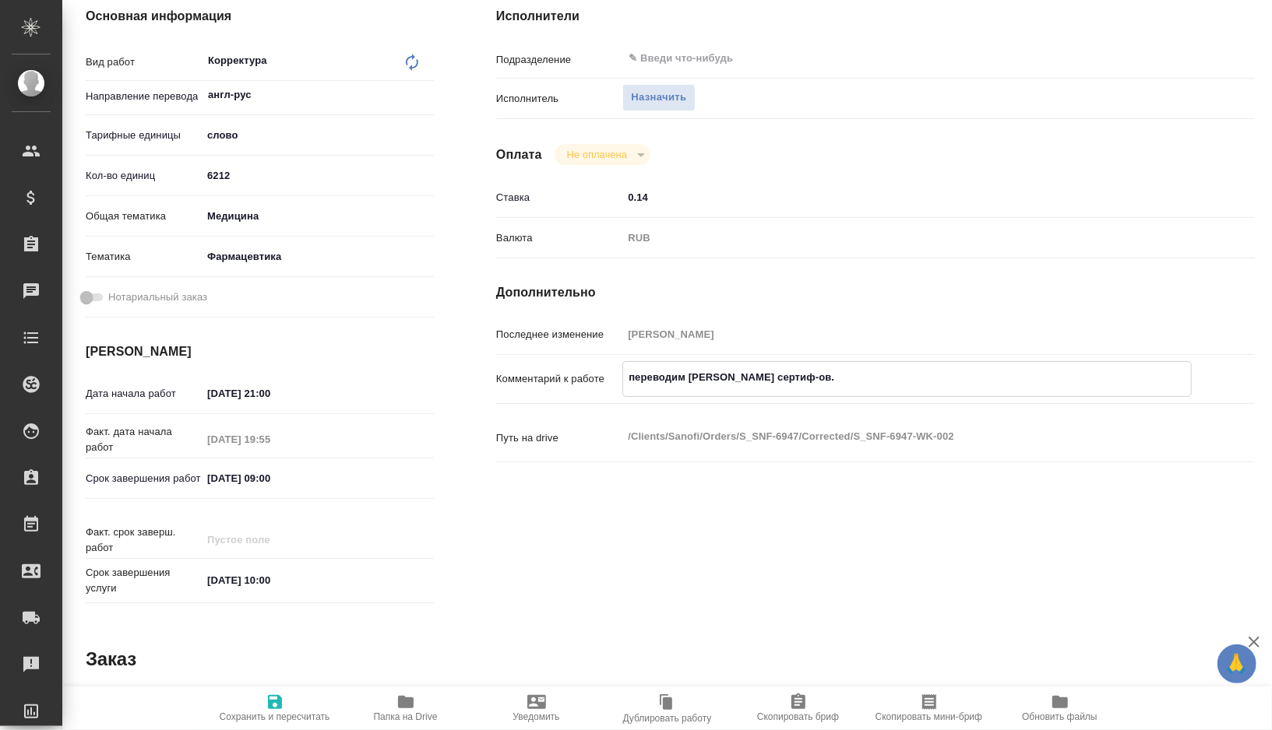
type textarea "x"
type textarea "переводим тольескрины сертиф-ов."
type textarea "x"
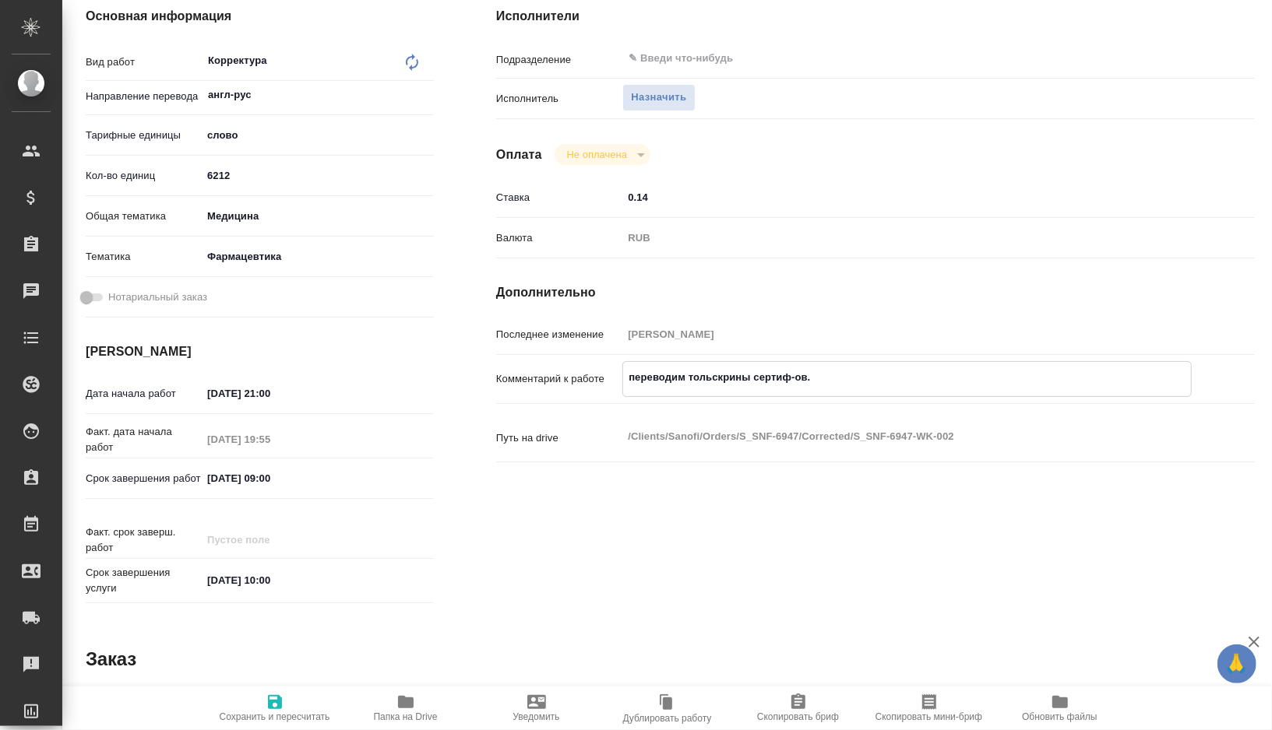
type textarea "x"
type textarea "переводим тольеоскрины сертиф-ов."
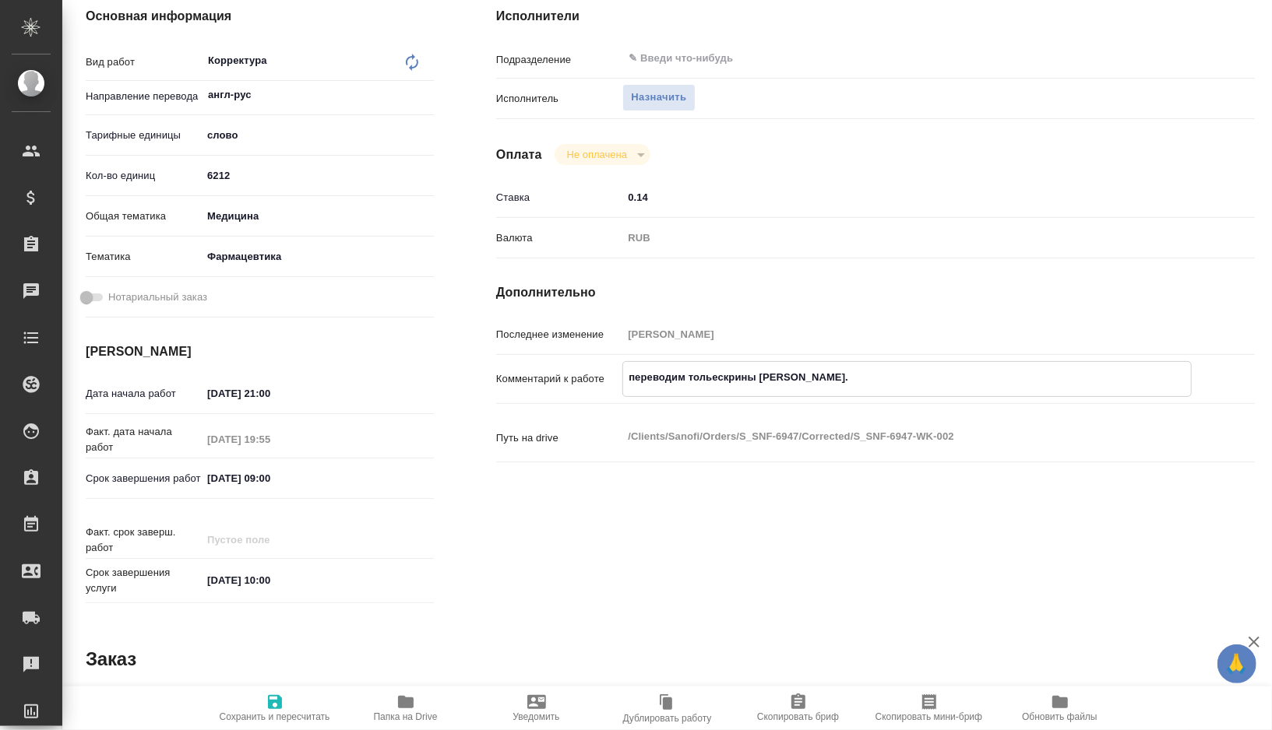
type textarea "x"
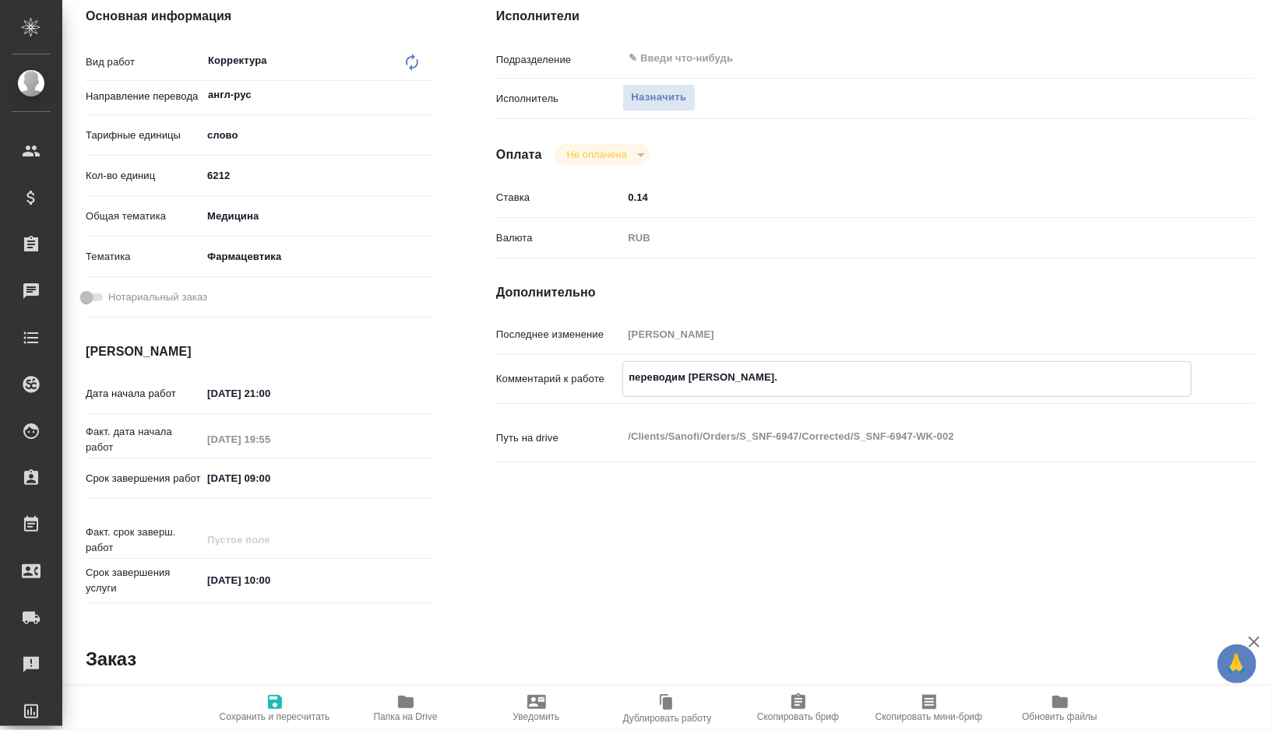
type textarea "переводим тольео скрины сертиф-ов."
type textarea "x"
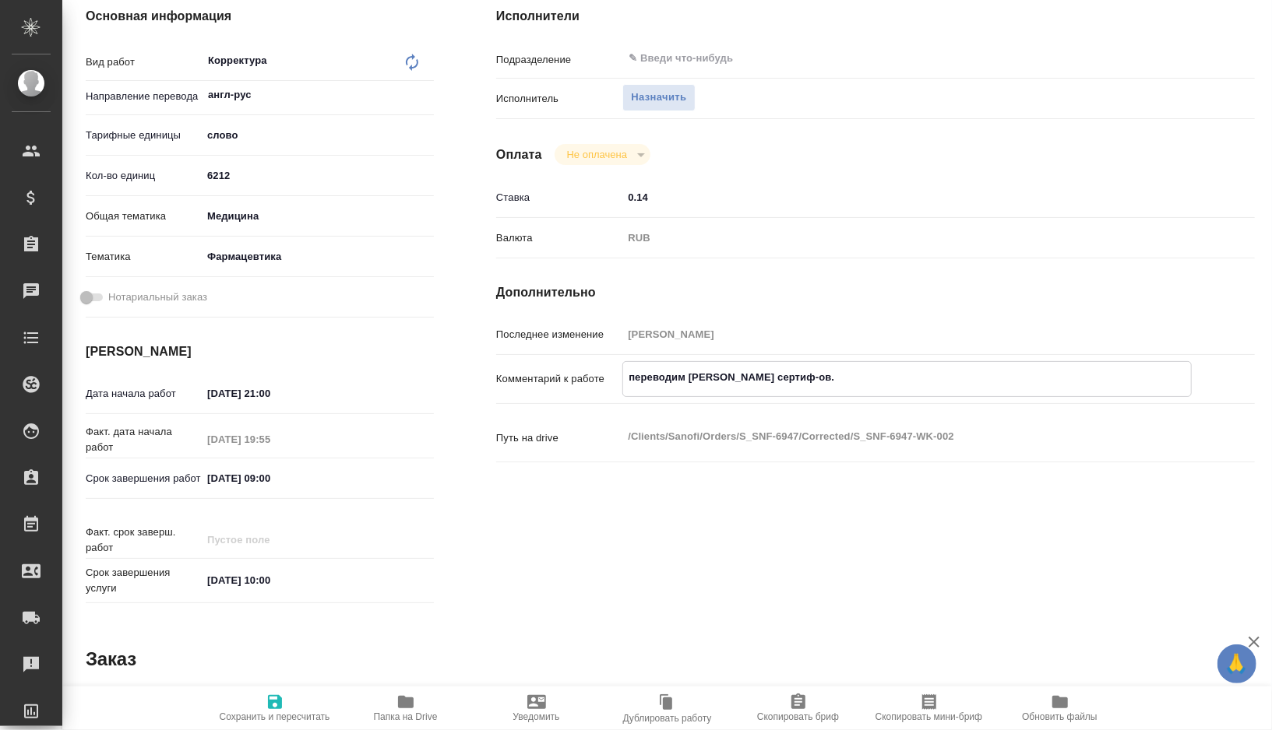
type textarea "x"
type textarea "переводим тольеоскрины сертиф-ов."
type textarea "x"
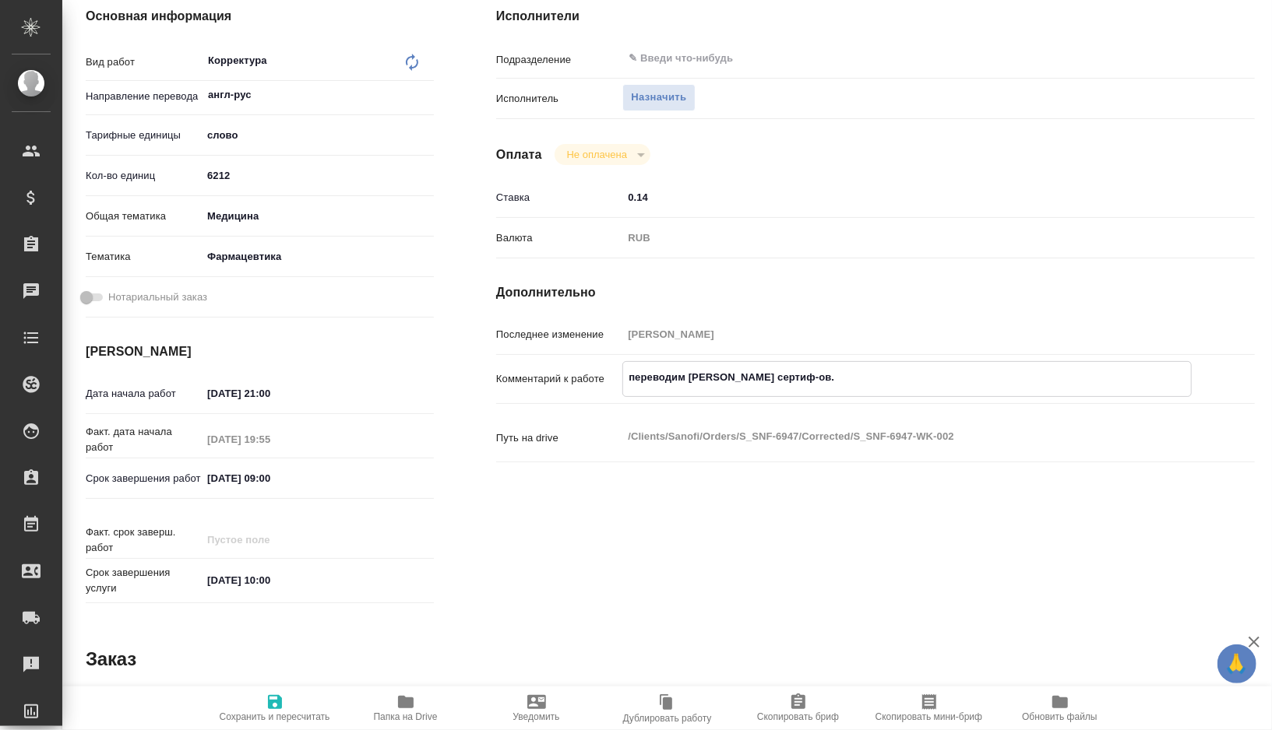
type textarea "x"
type textarea "переводим тольескрины сертиф-ов."
type textarea "x"
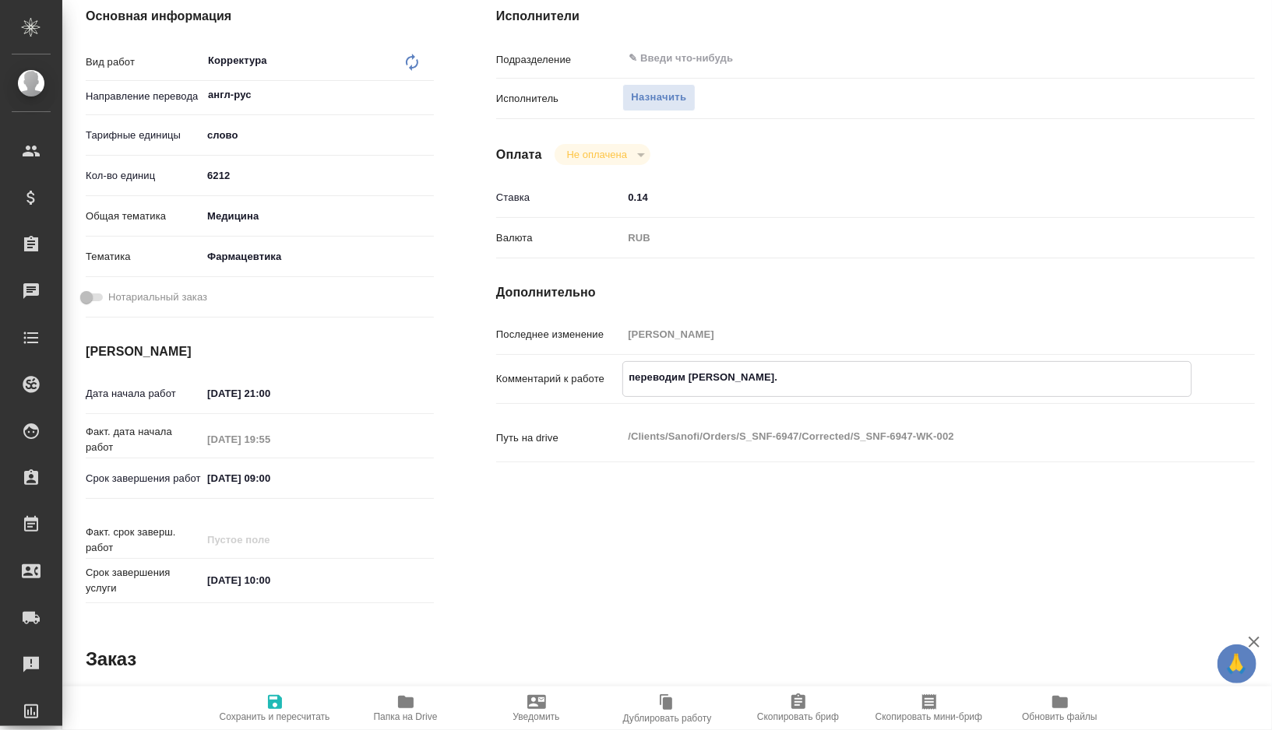
type textarea "x"
type textarea "переводим тольскрины сертиф-ов."
type textarea "x"
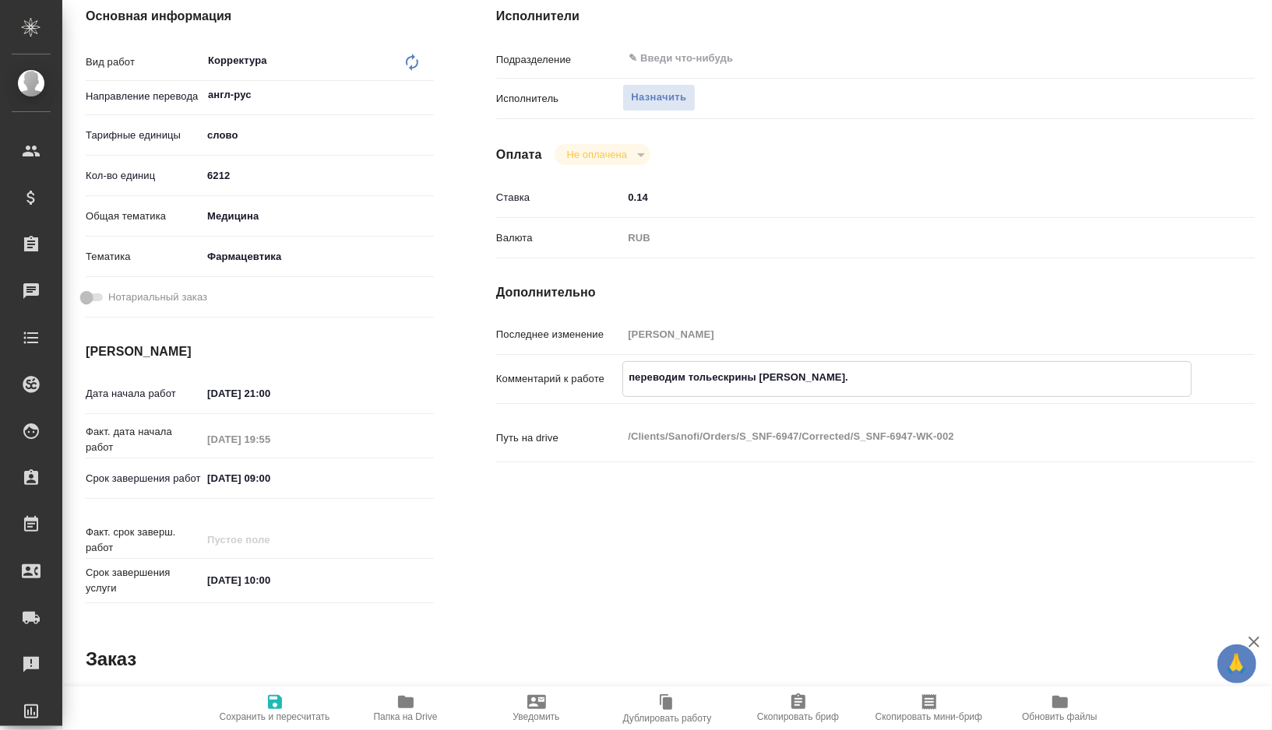
type textarea "x"
type textarea "переводим толькскрины сертиф-ов."
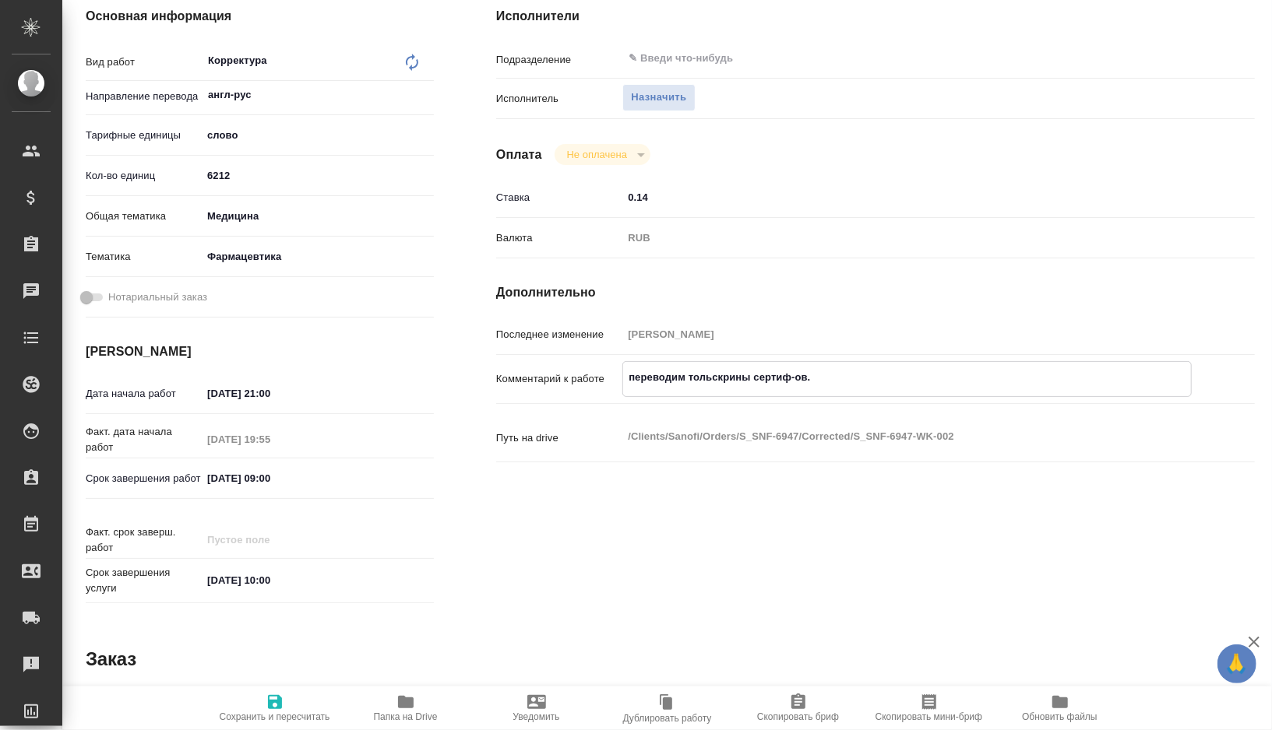
type textarea "x"
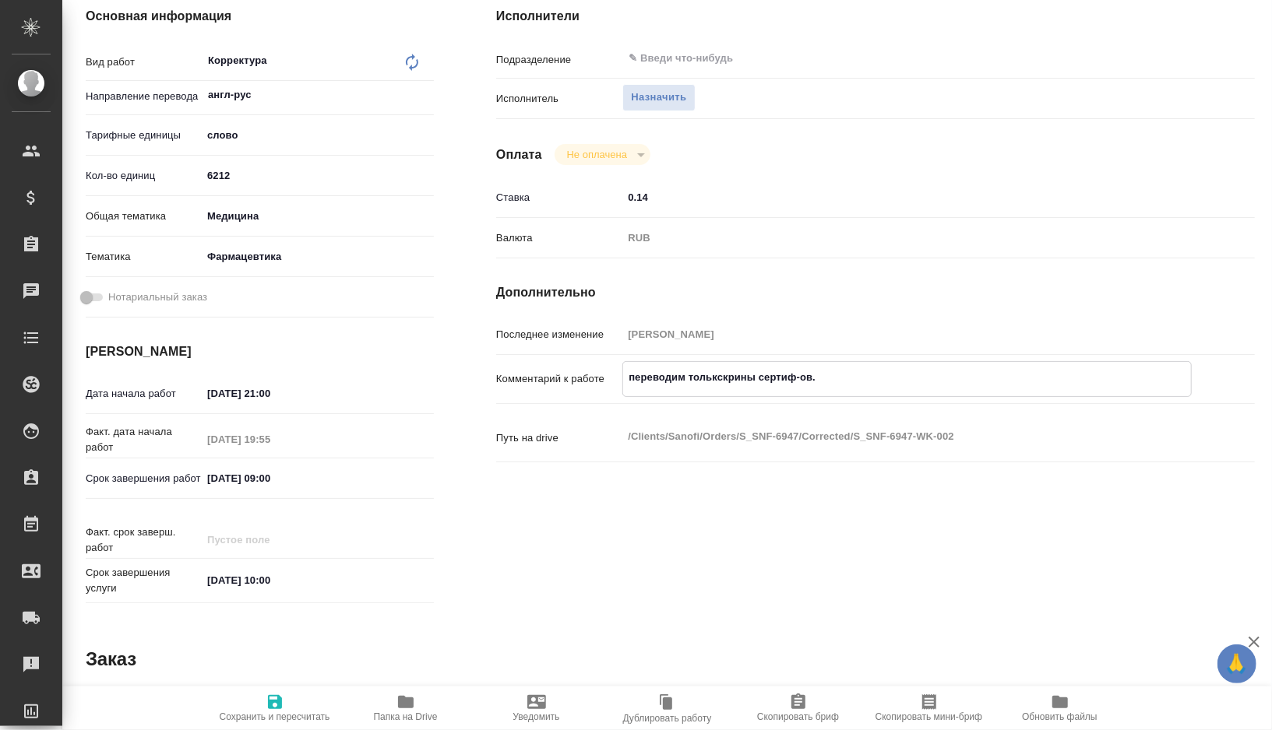
type textarea "переводим толькоскрины сертиф-ов."
type textarea "x"
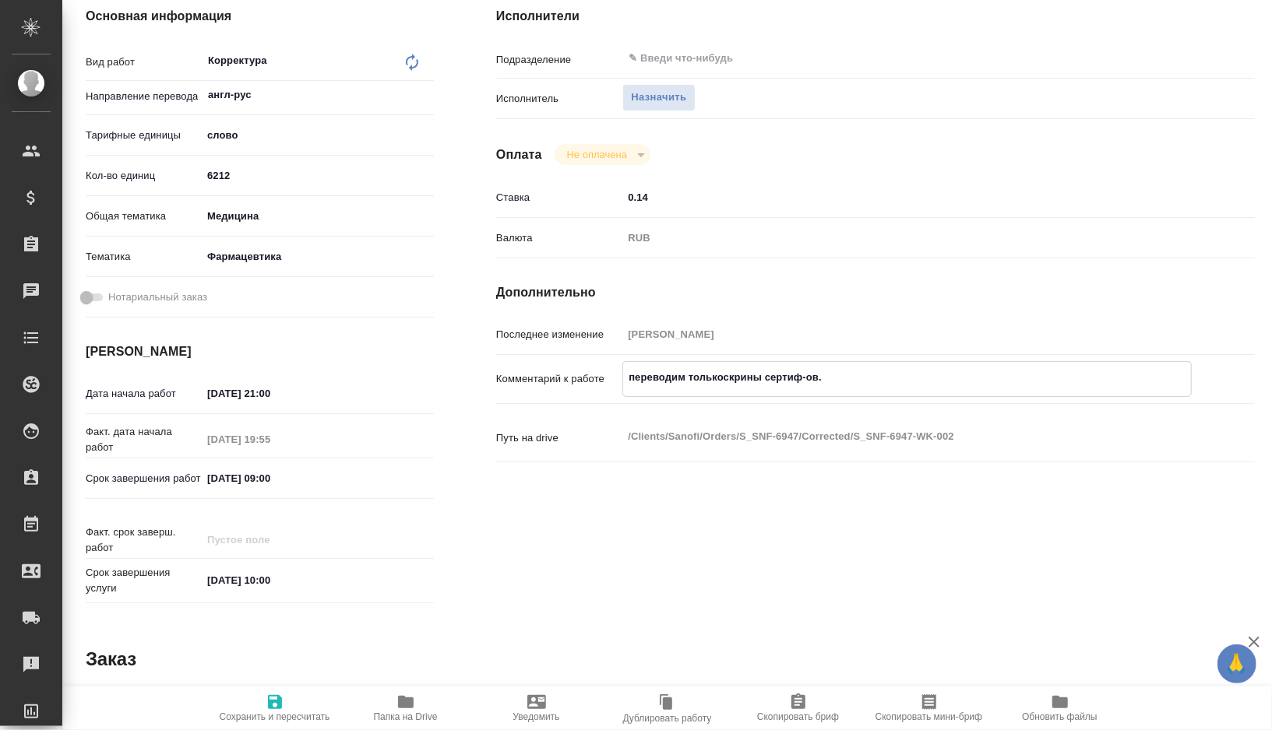
type textarea "x"
type textarea "переводим только скрины сертиф-ов."
type textarea "x"
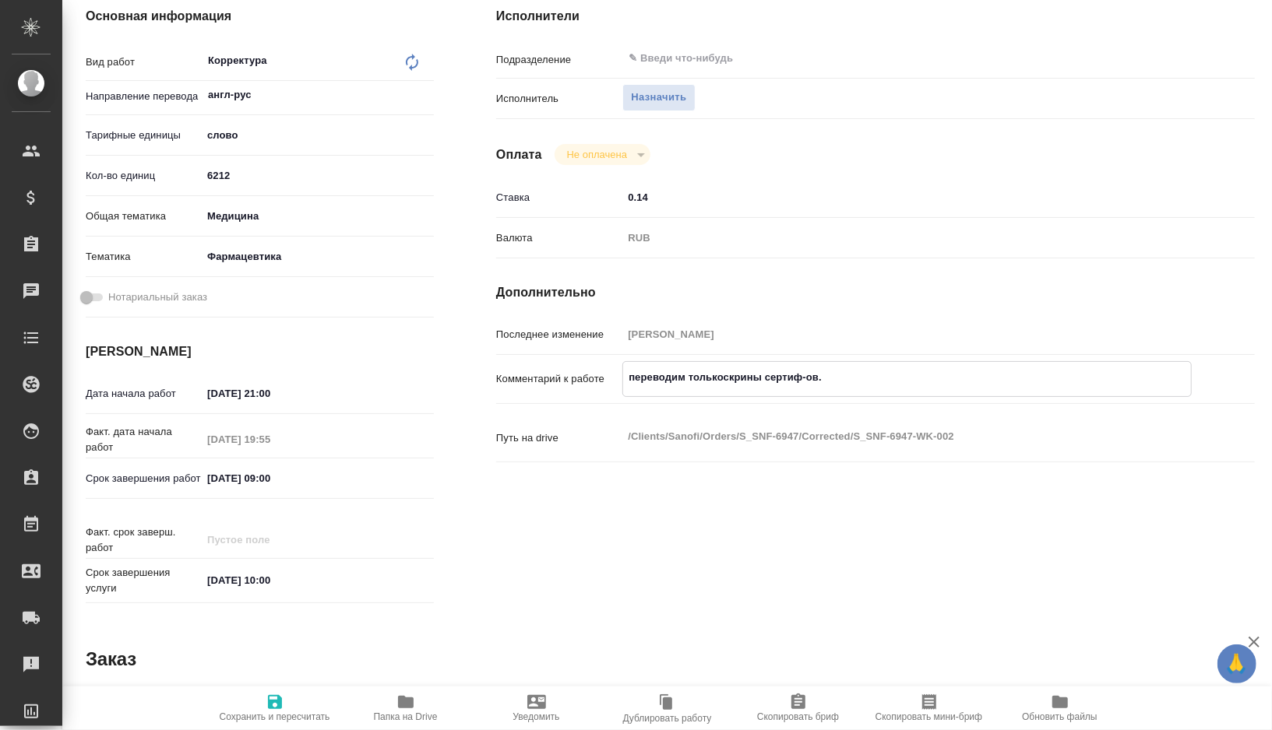
type textarea "x"
click at [829, 385] on textarea "переводим только скрины сертиф-ов." at bounding box center [907, 377] width 568 height 26
type textarea "x"
type textarea "переводим только скрины сертиф-ов."
type textarea "x"
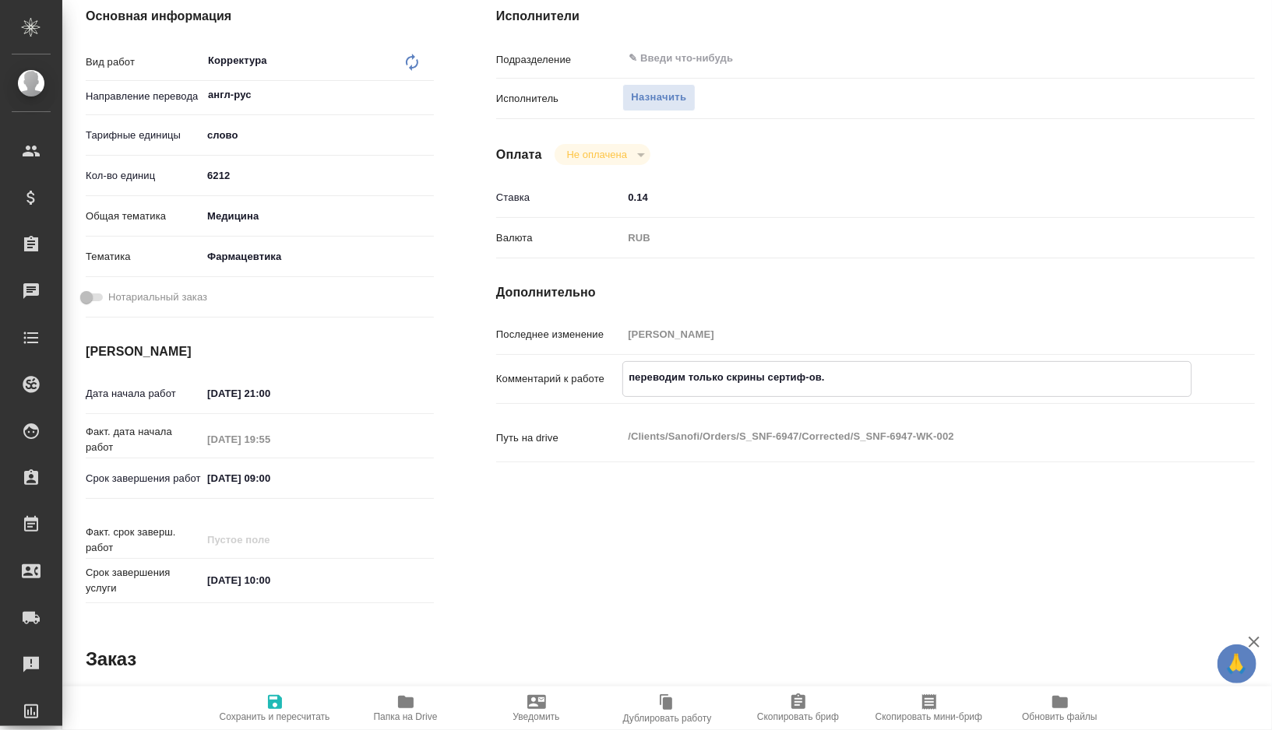
type textarea "x"
type textarea "переводим только скрины сертиф-ов"
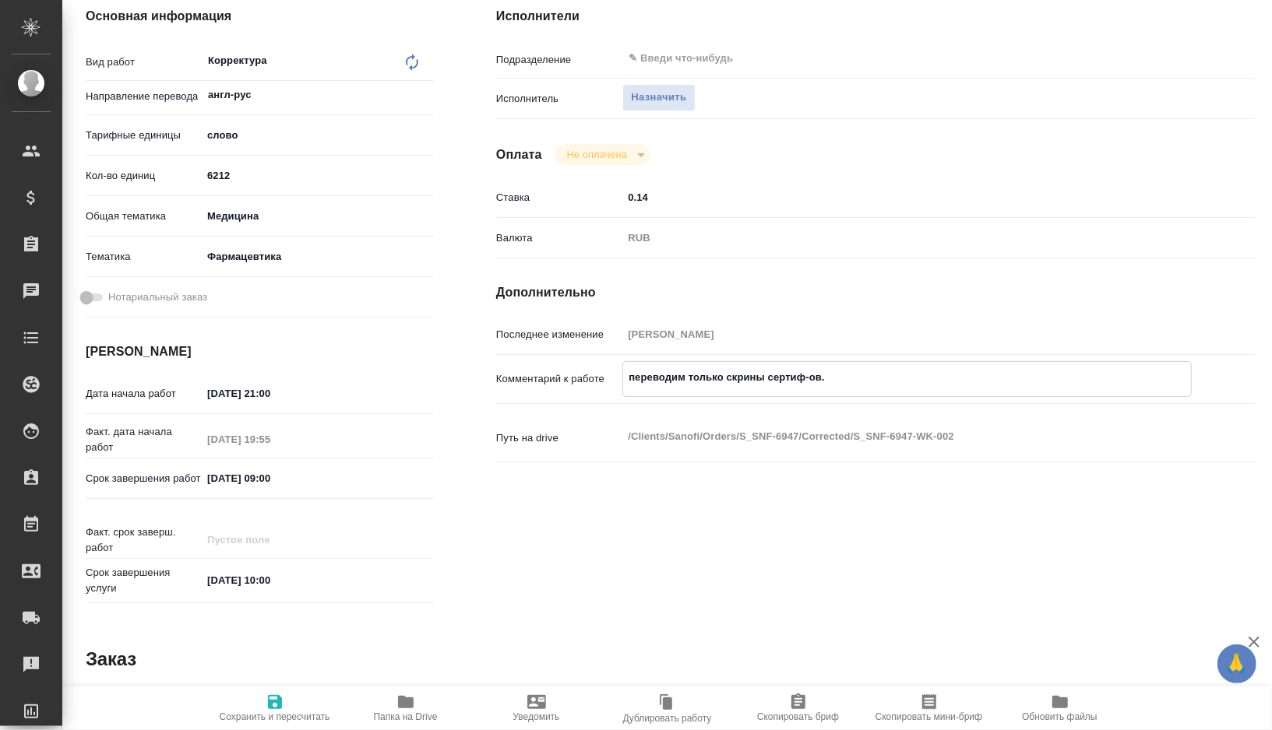
type textarea "x"
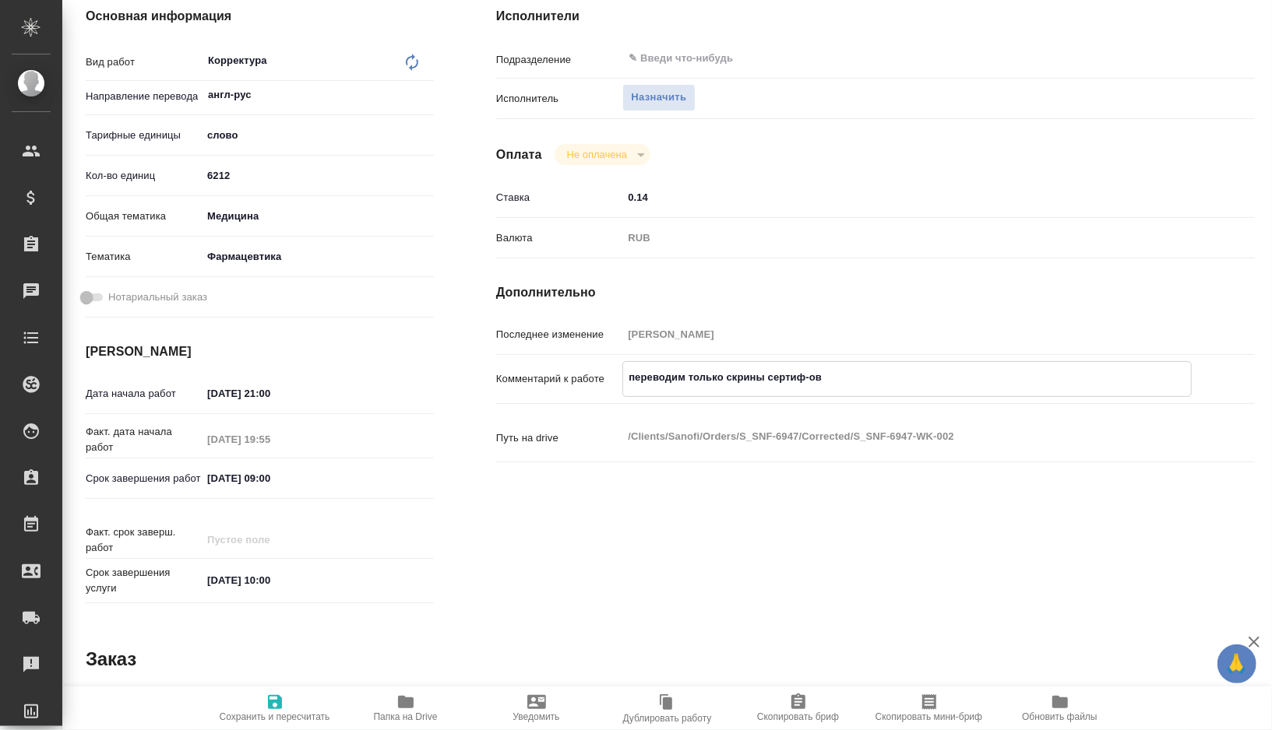
type textarea "переводим только скрины сертиф-ов"
type textarea "x"
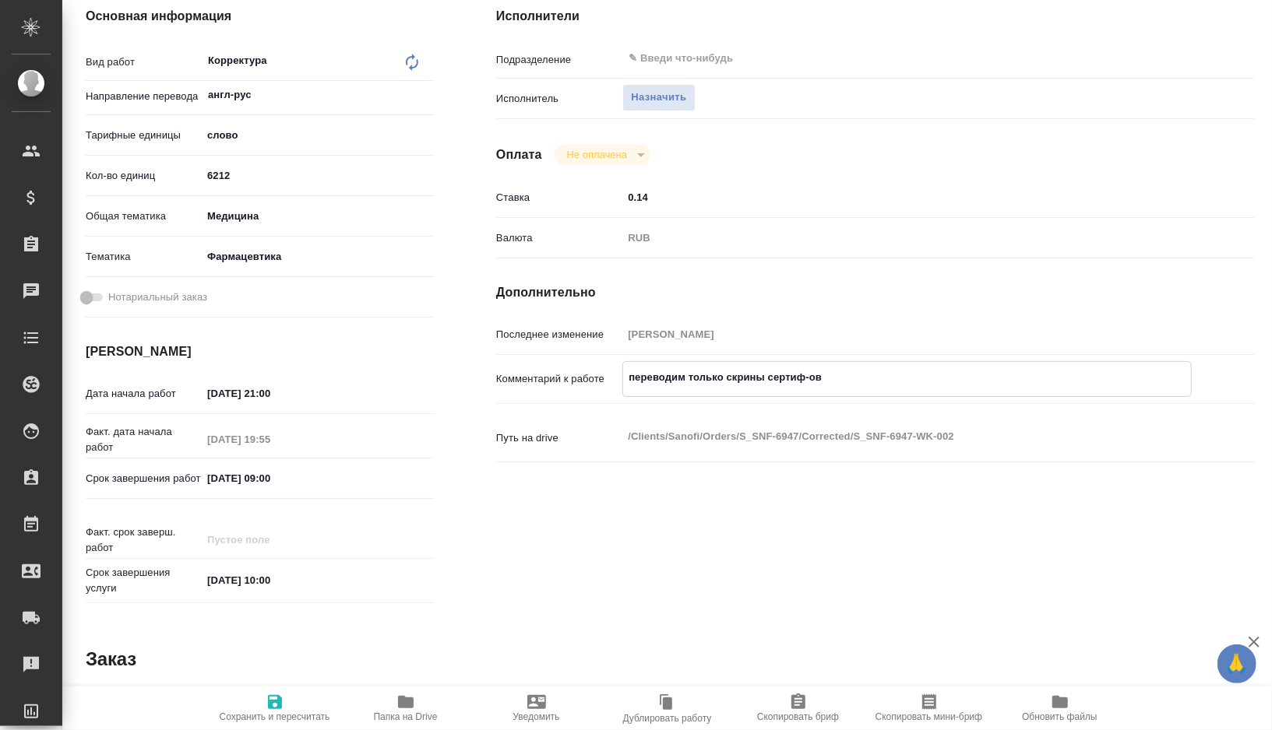
type textarea "x"
type textarea "переводим только скрины сертиф-ов ("
type textarea "x"
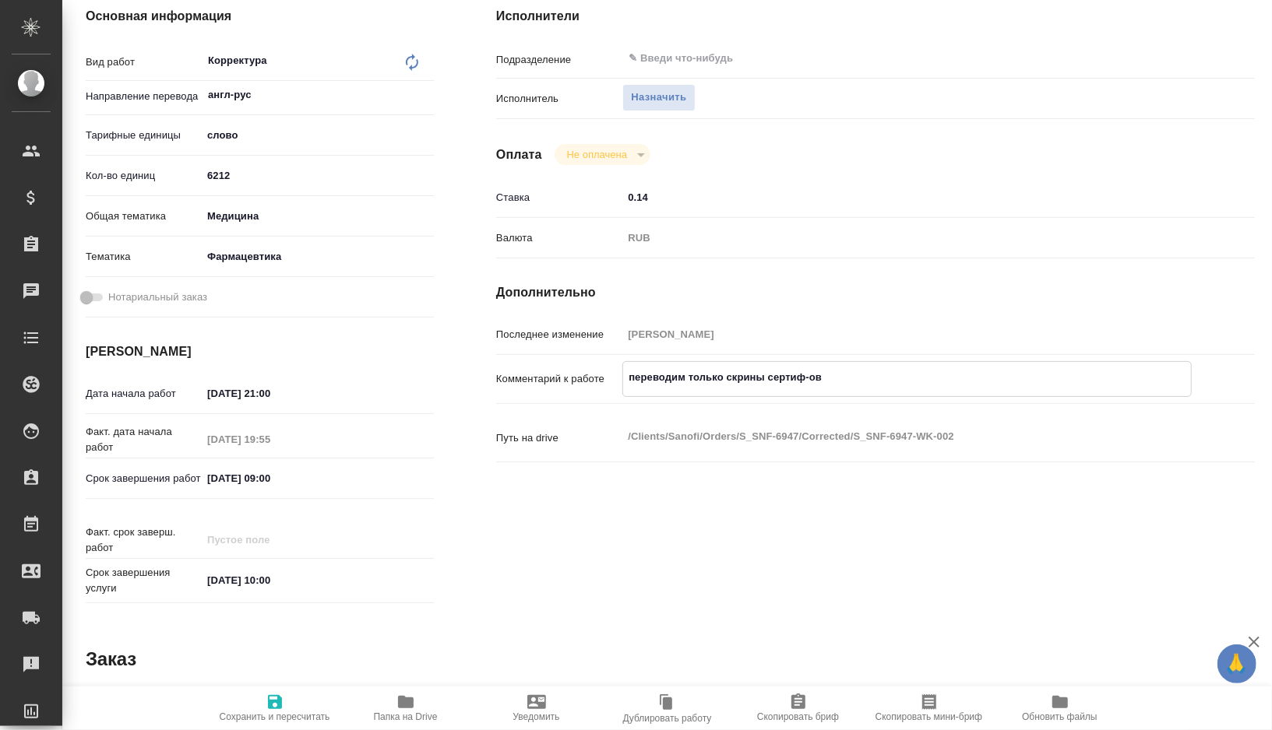
type textarea "x"
type textarea "переводим только скрины сертиф-ов (д"
type textarea "x"
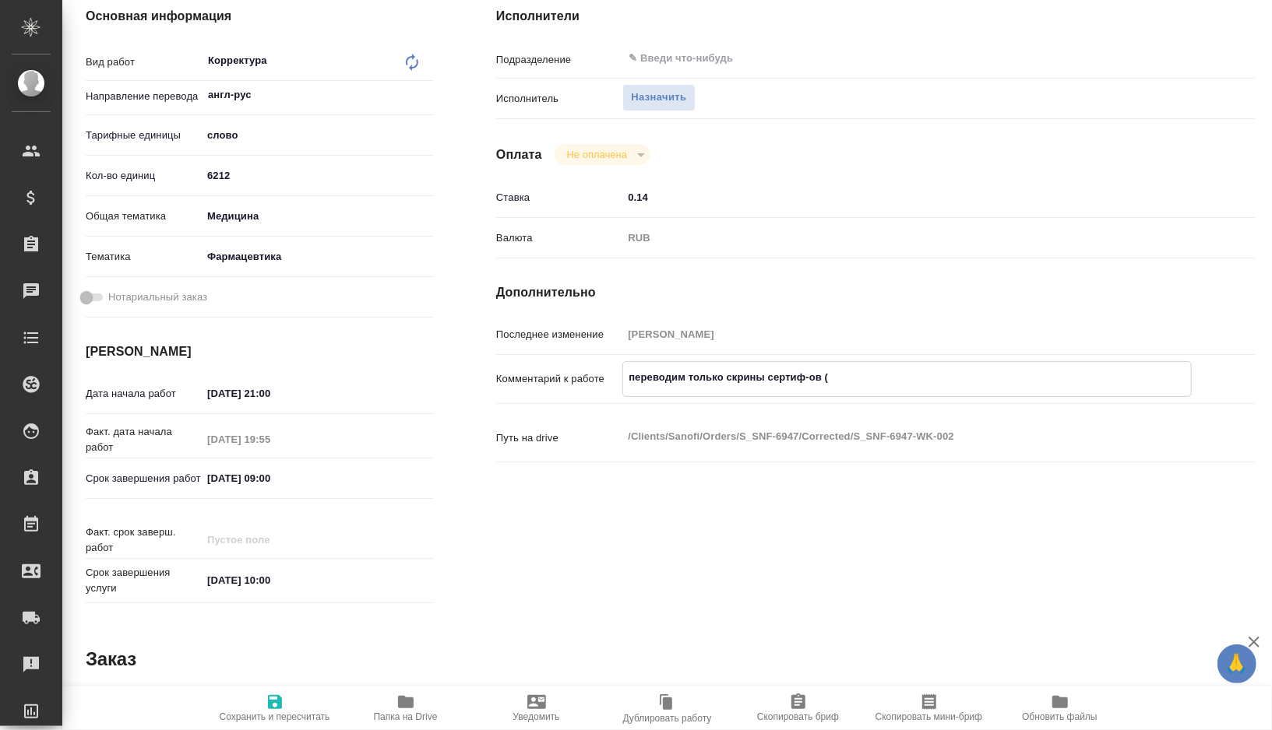
type textarea "x"
click at [218, 388] on input "07.10.2025 21:00" at bounding box center [270, 393] width 136 height 23
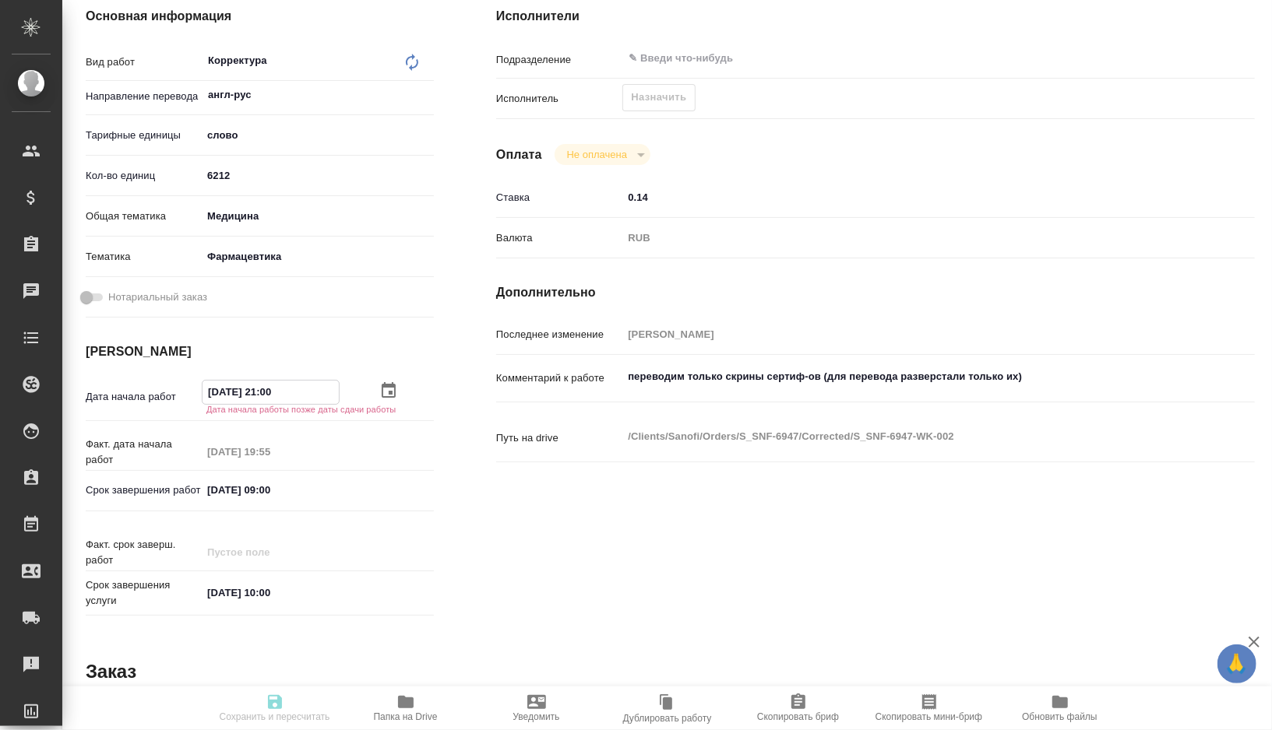
click at [296, 393] on input "08.10.2025 21:00" at bounding box center [270, 392] width 136 height 23
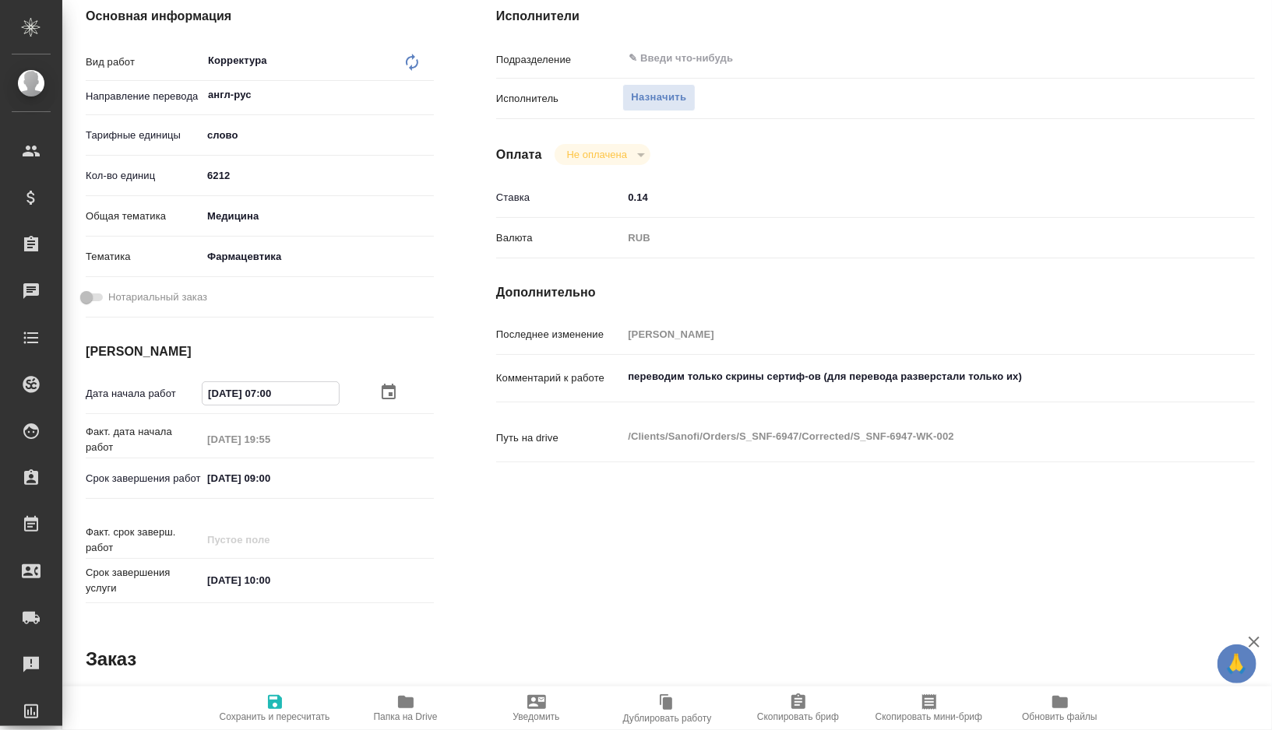
click at [262, 698] on span "Сохранить и пересчитать" at bounding box center [275, 708] width 112 height 30
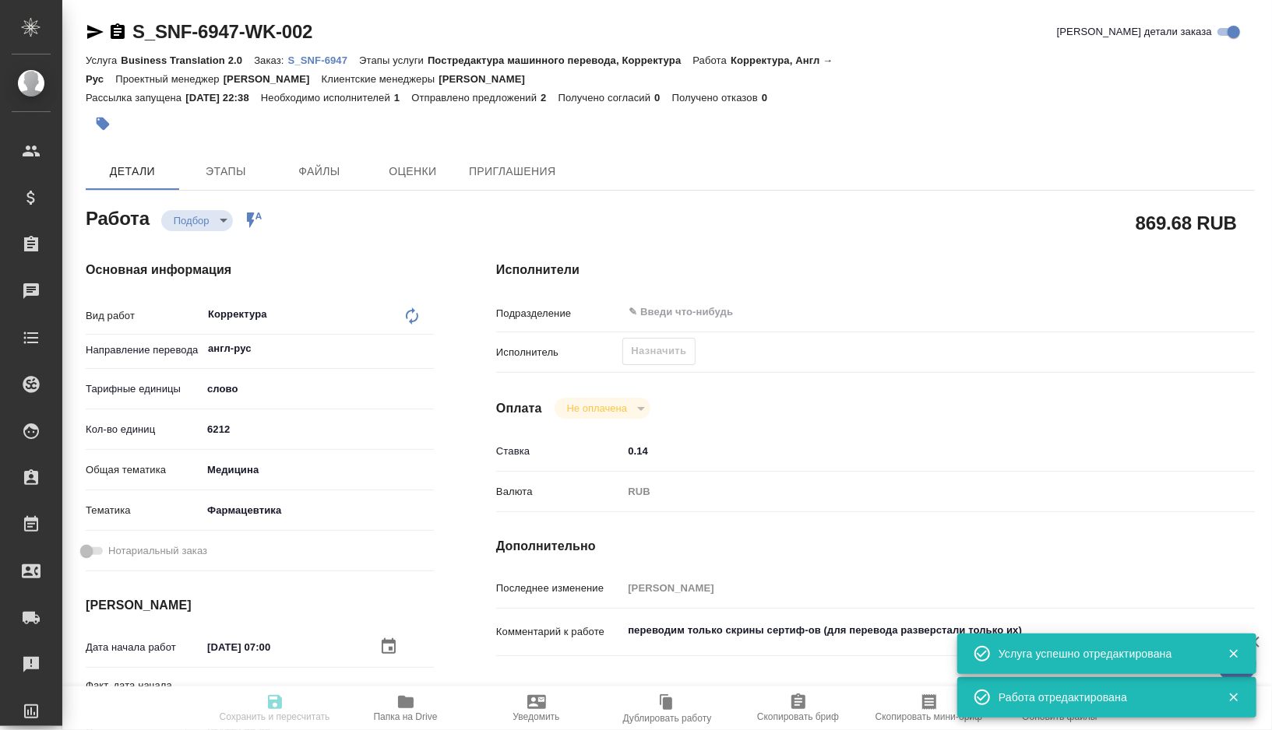
scroll to position [0, 0]
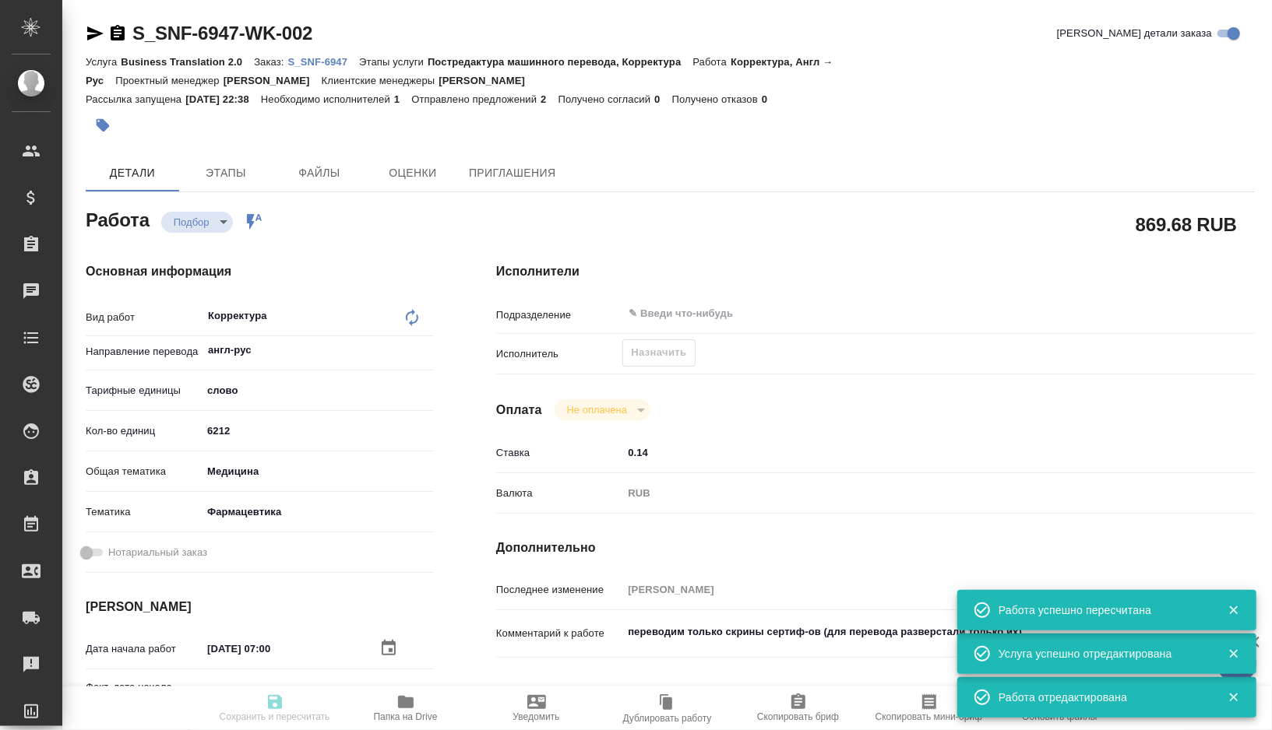
click at [670, 454] on input "0.14" at bounding box center [906, 453] width 569 height 23
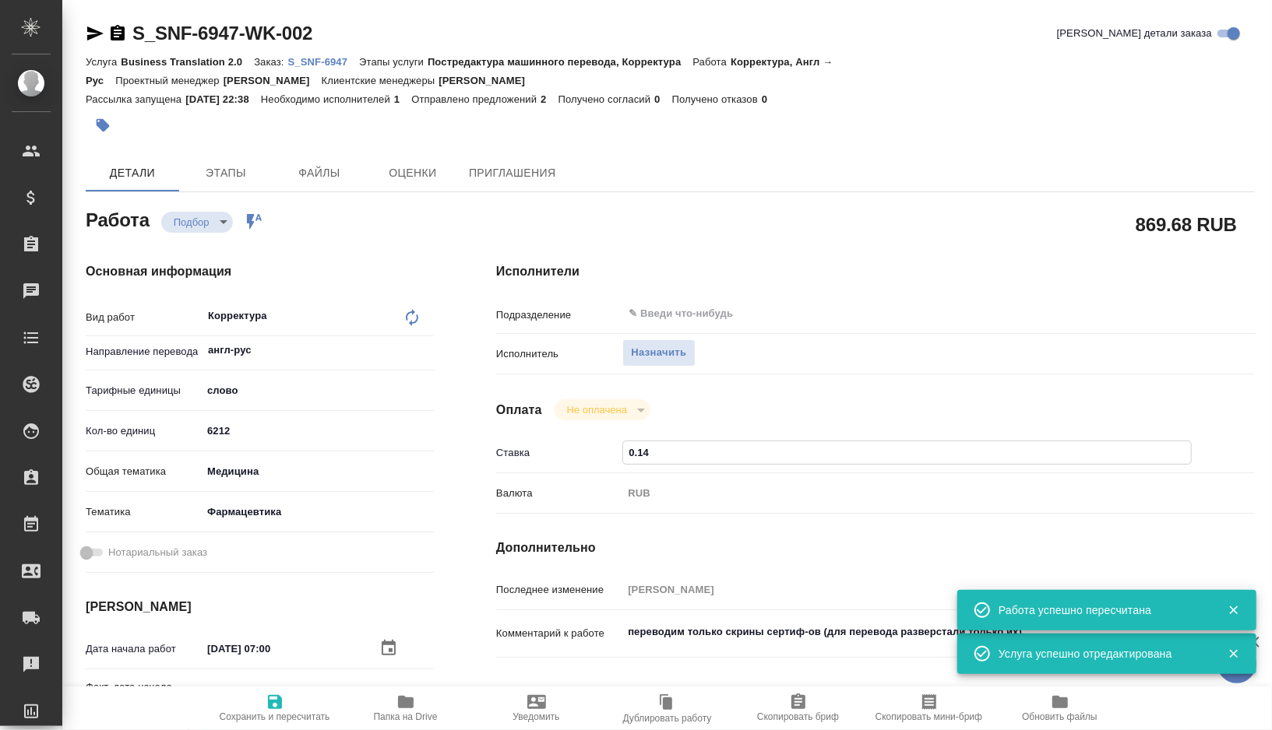
click at [670, 454] on input "0.14" at bounding box center [907, 453] width 568 height 23
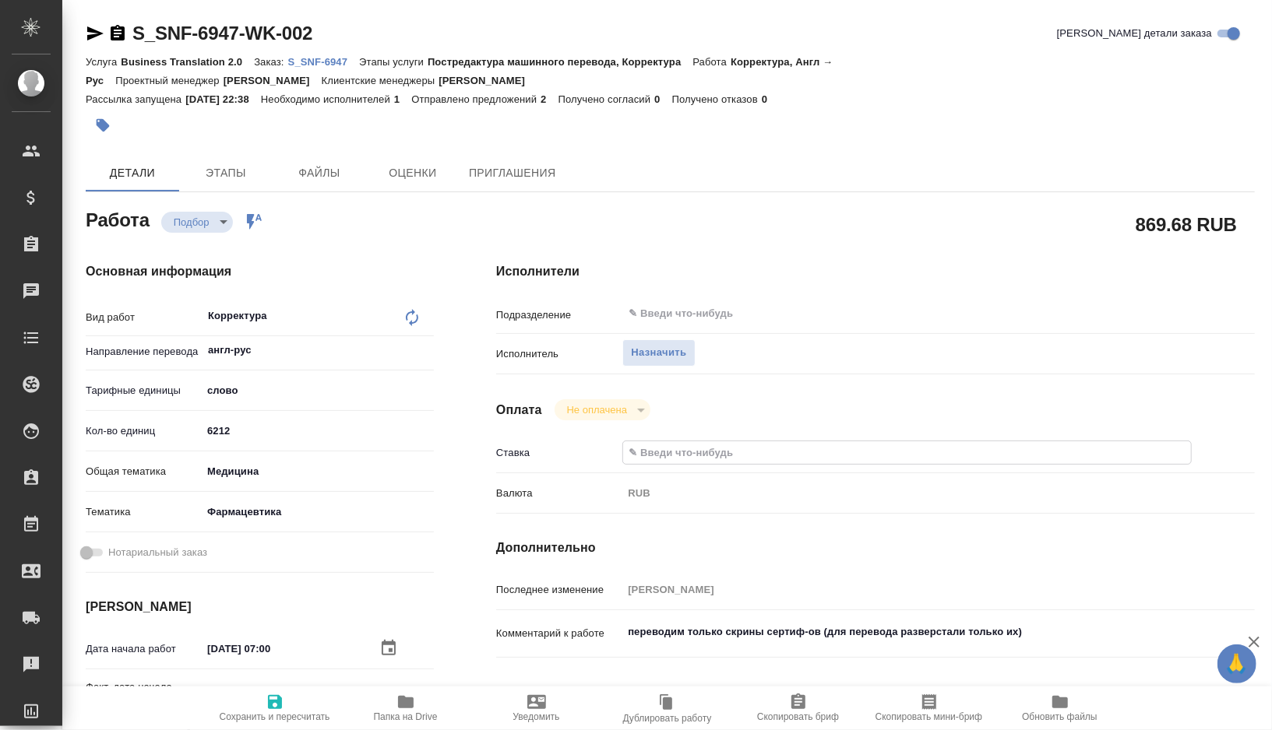
click at [279, 706] on icon "button" at bounding box center [275, 702] width 19 height 19
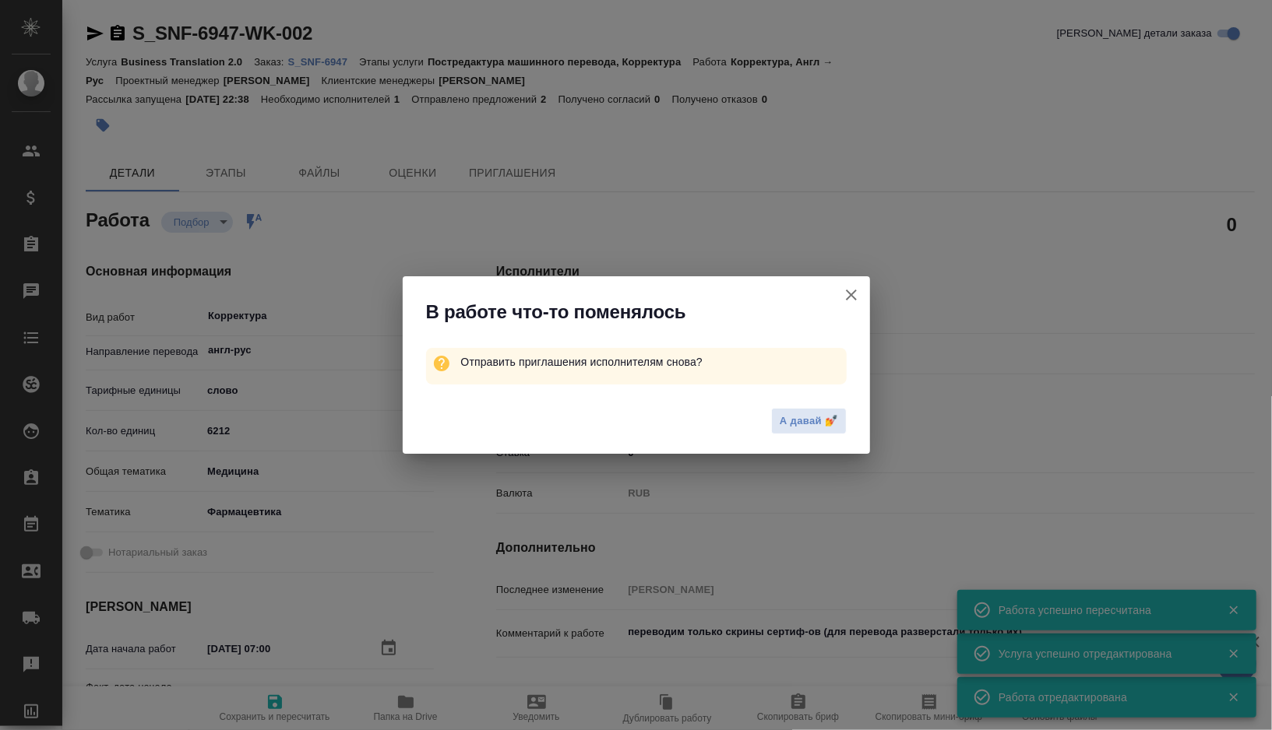
click at [854, 297] on icon "button" at bounding box center [851, 295] width 19 height 19
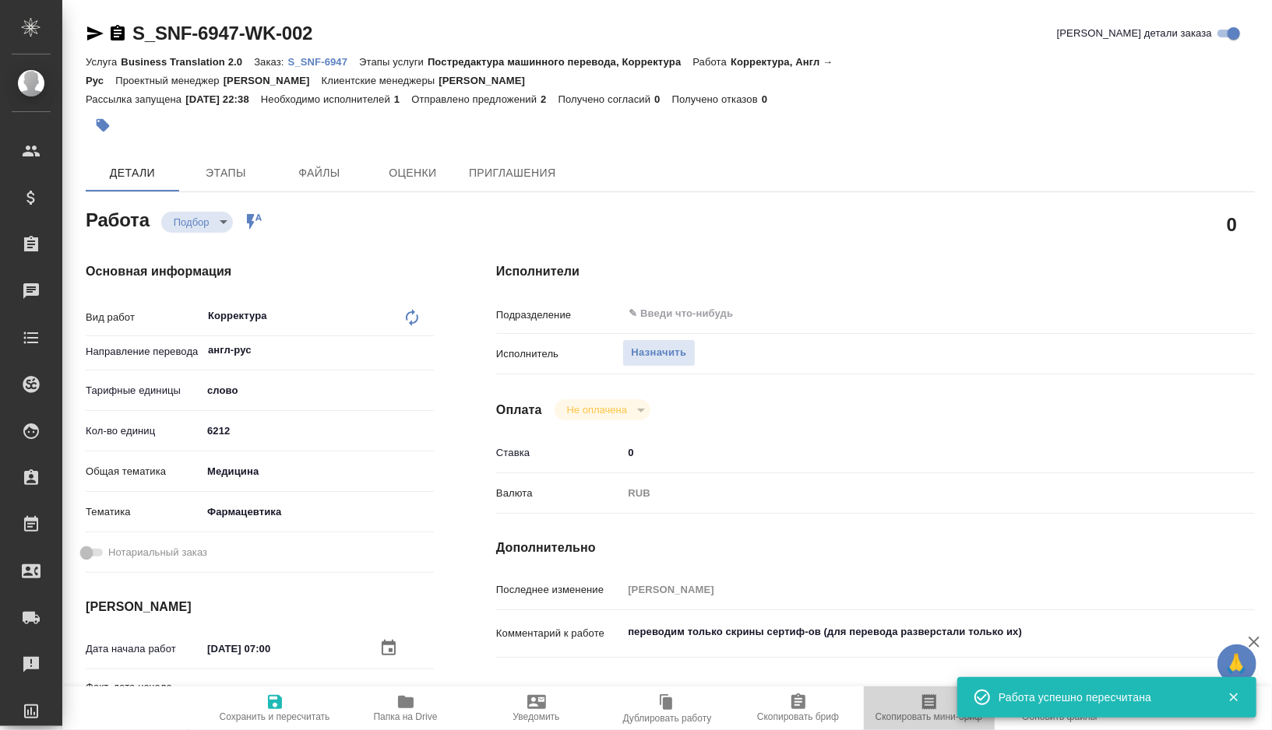
click at [927, 705] on icon "button" at bounding box center [929, 702] width 19 height 19
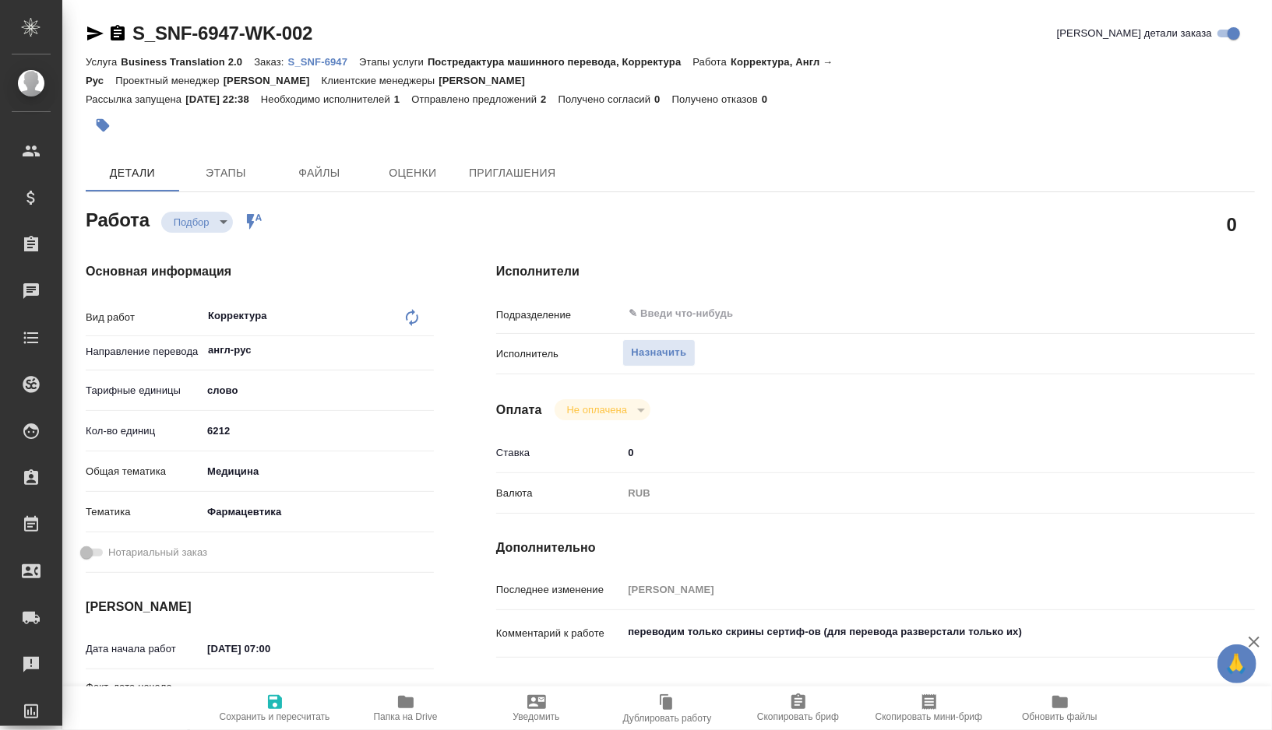
type textarea "x"
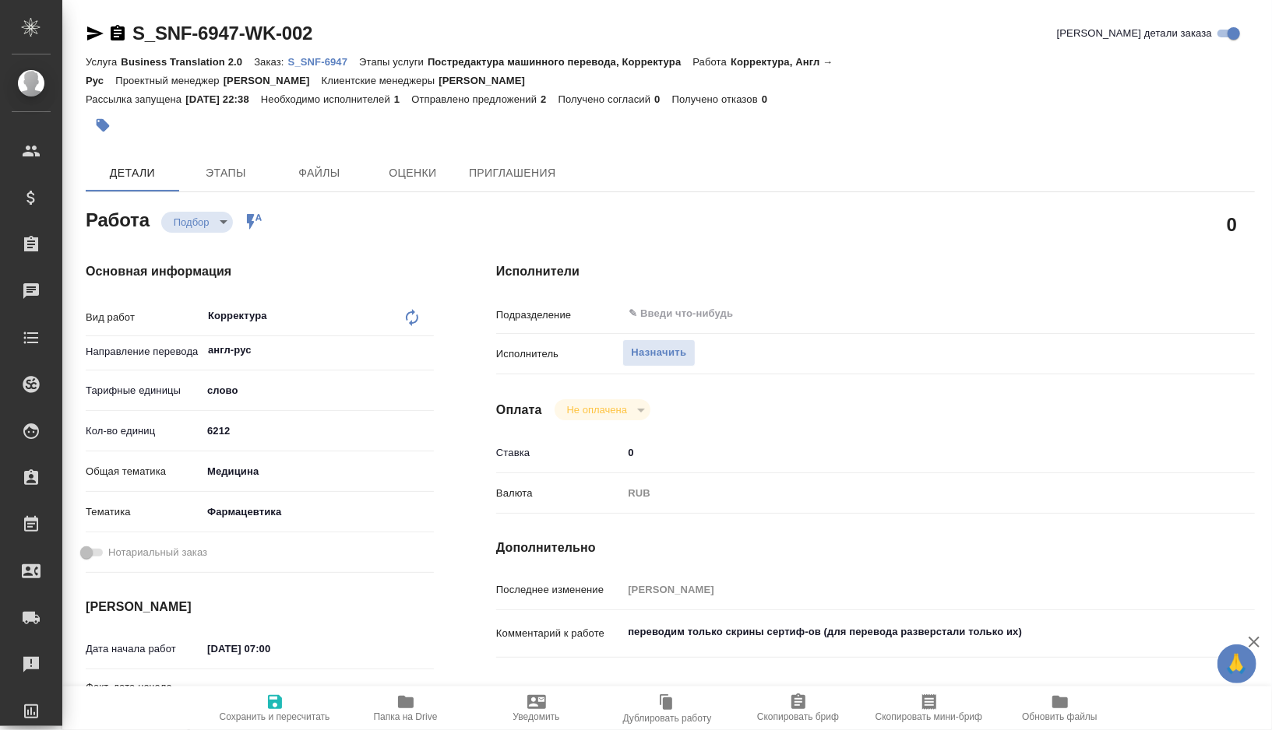
type textarea "x"
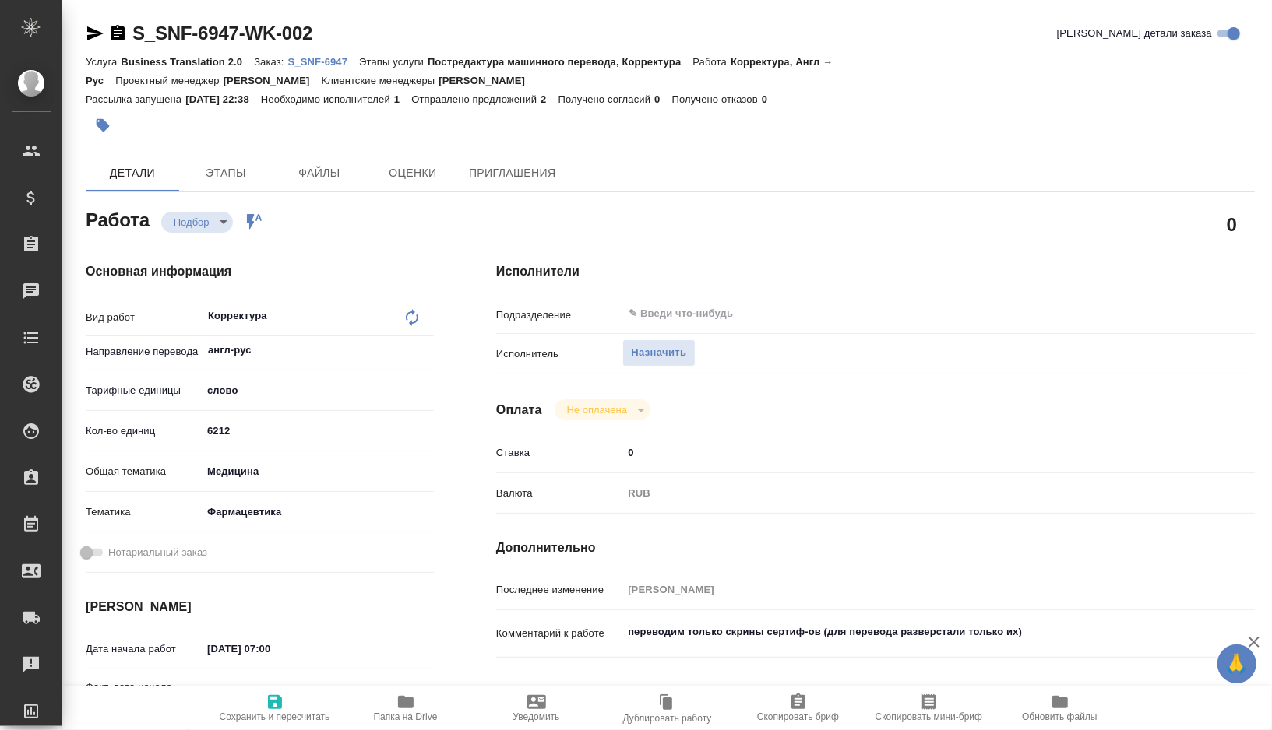
type textarea "x"
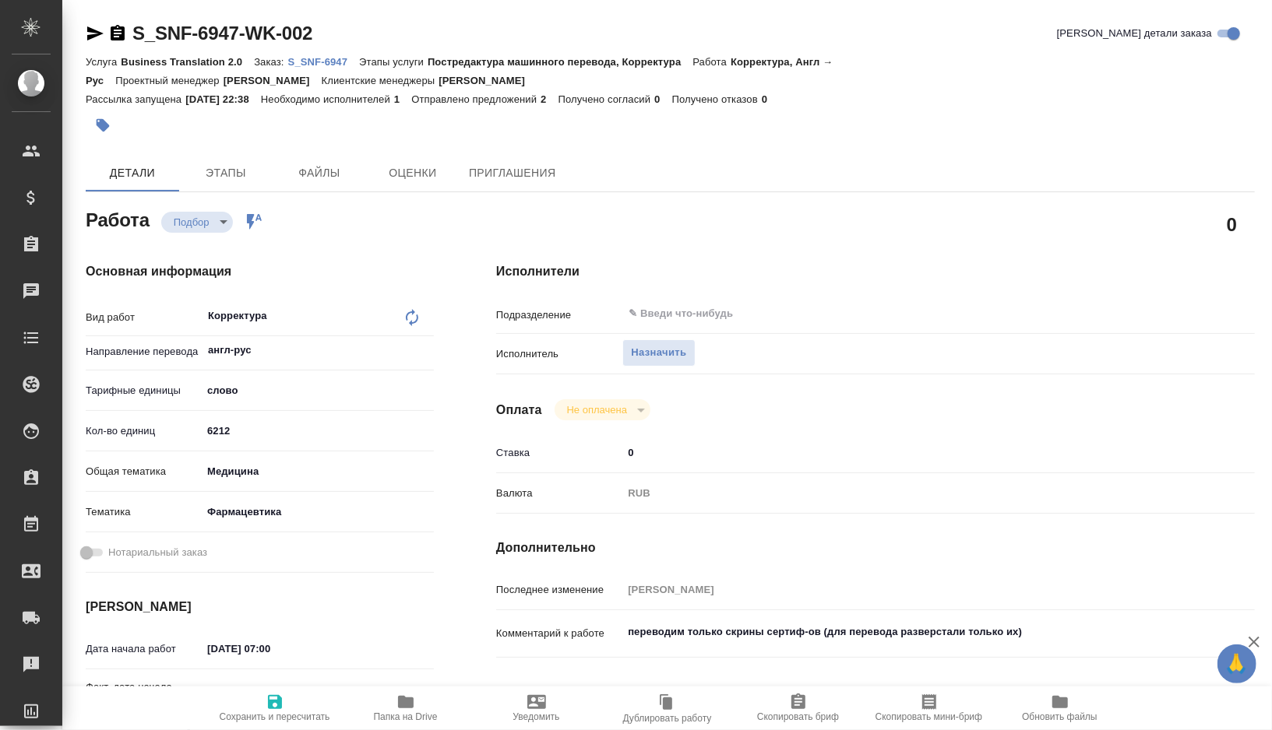
type textarea "x"
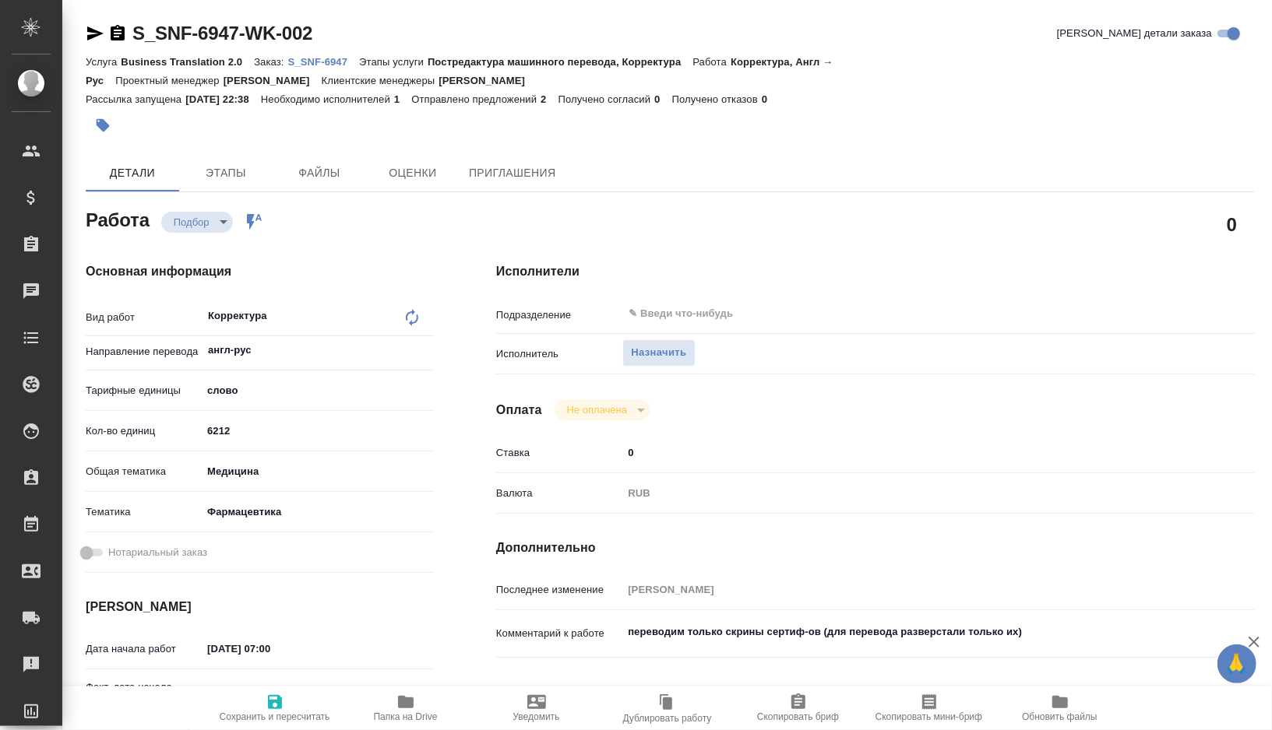
type textarea "x"
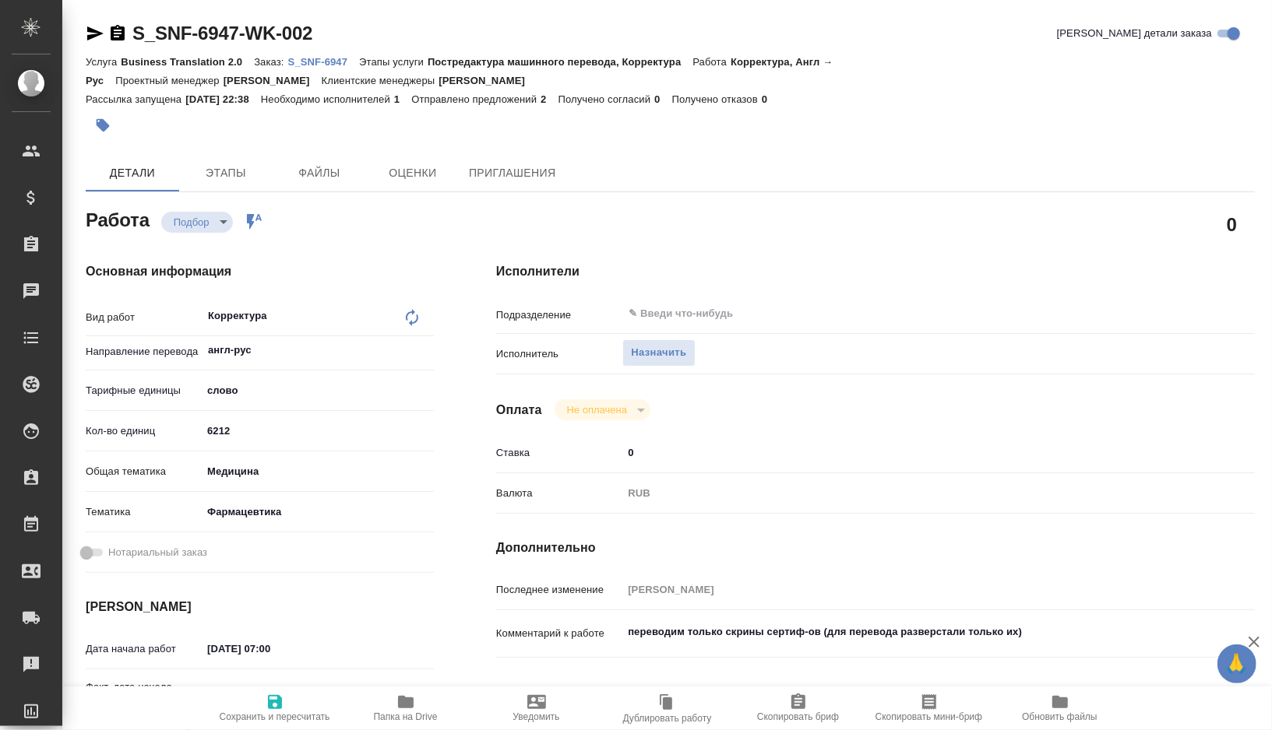
type textarea "x"
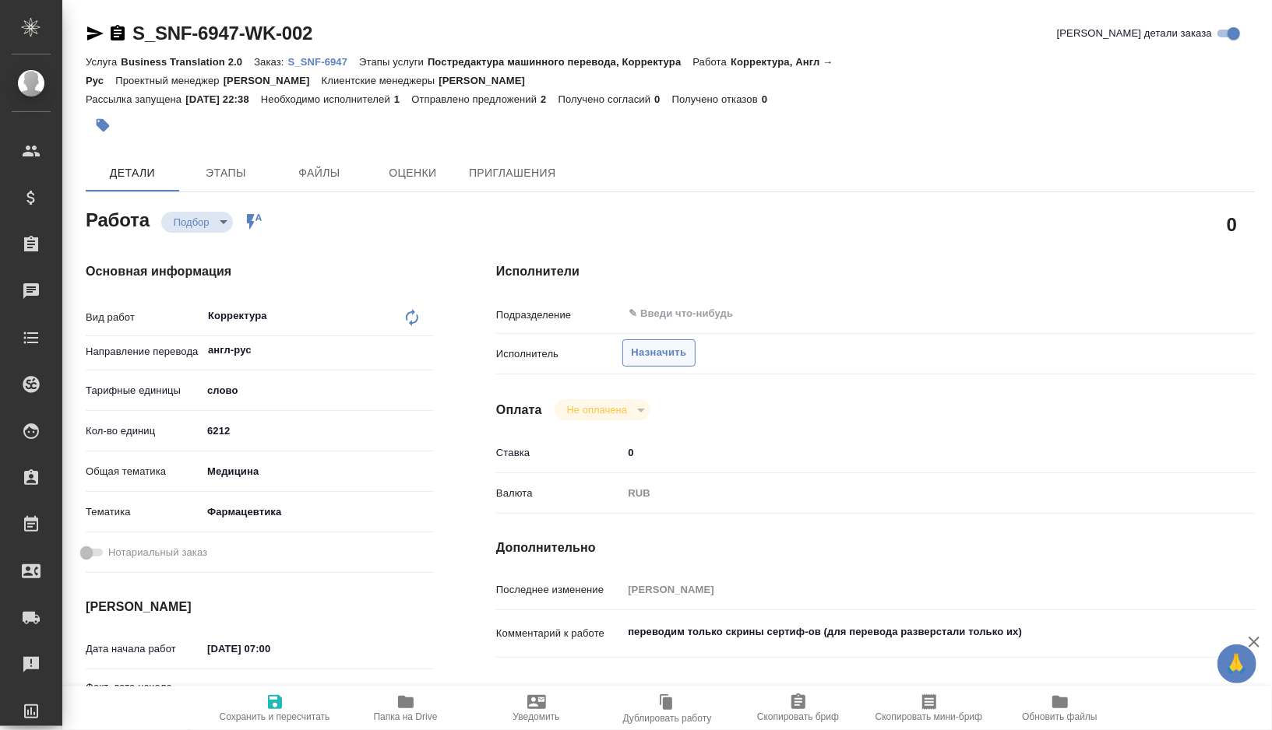
type textarea "x"
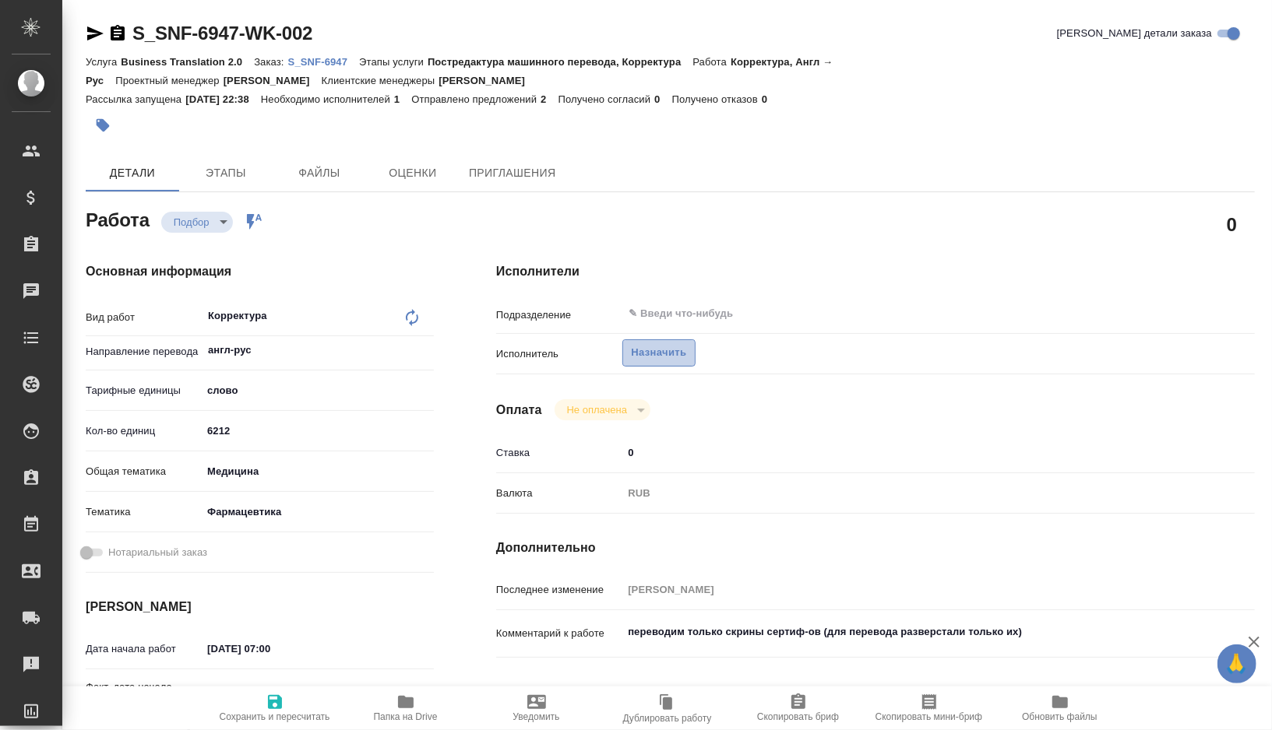
click at [664, 344] on span "Назначить" at bounding box center [658, 353] width 55 height 18
type textarea "x"
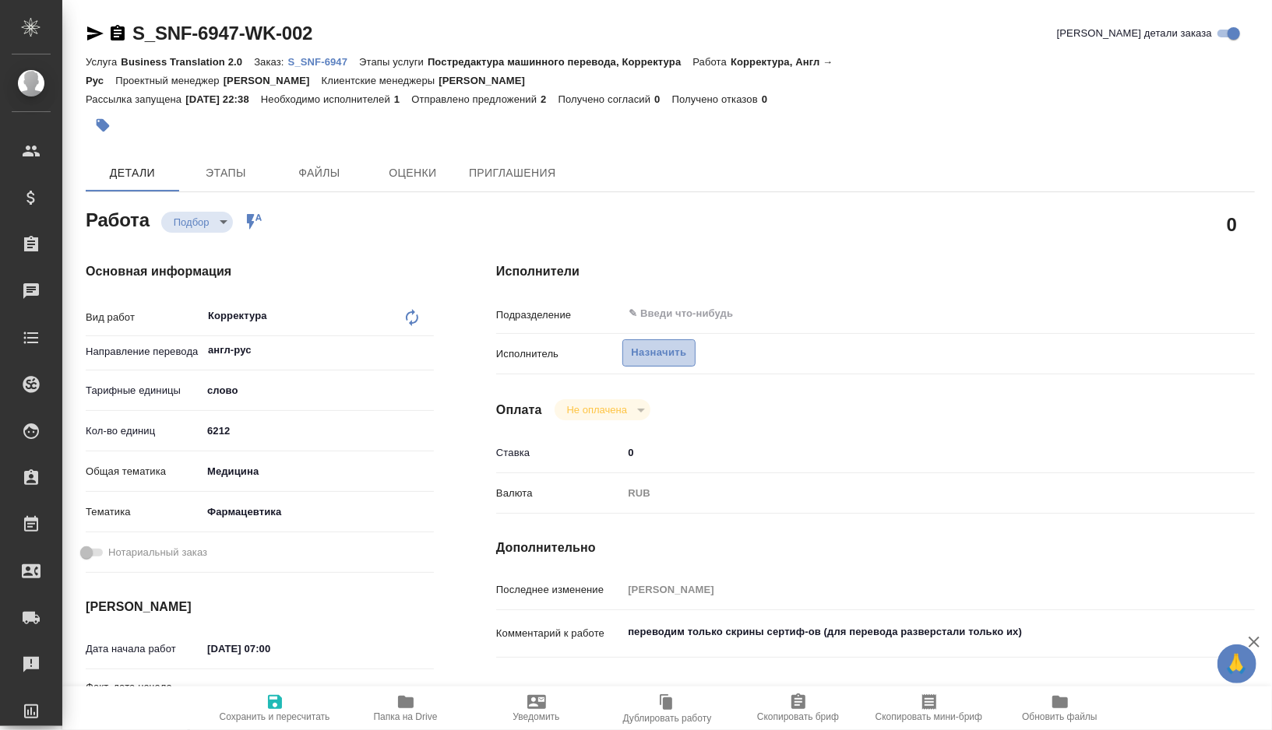
type textarea "x"
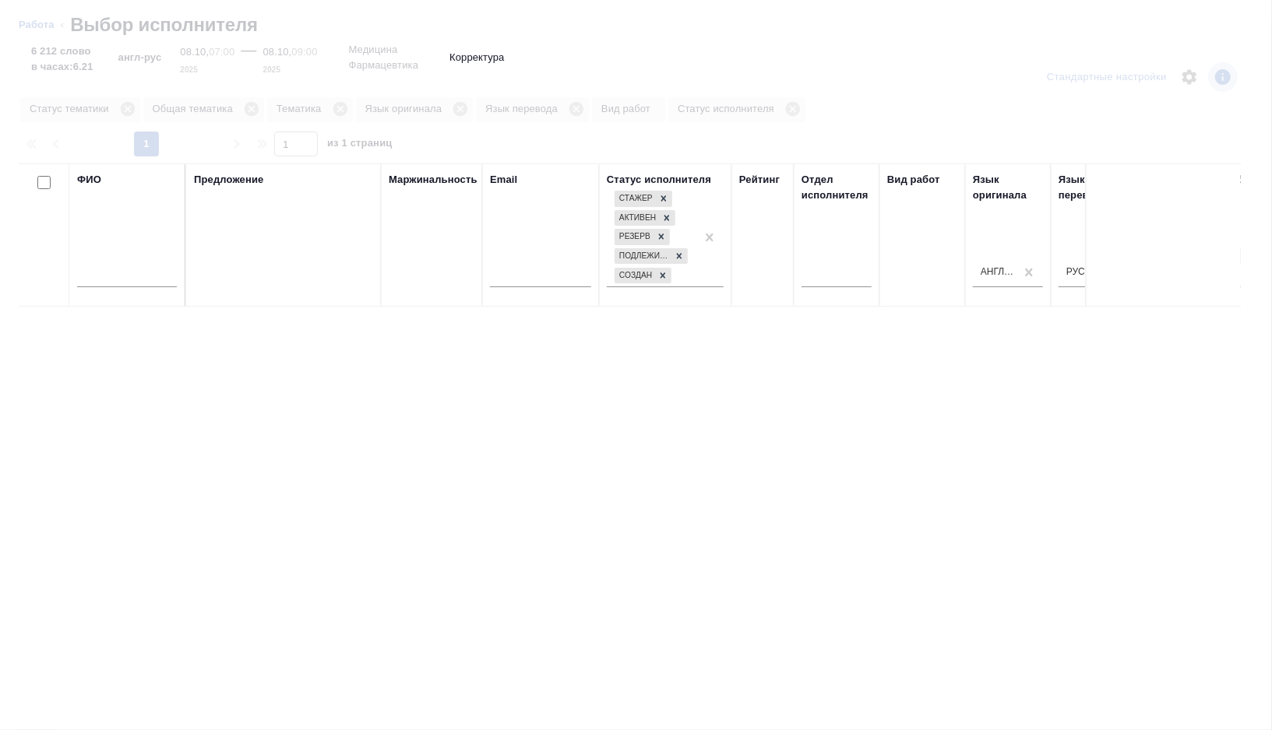
type textarea "x"
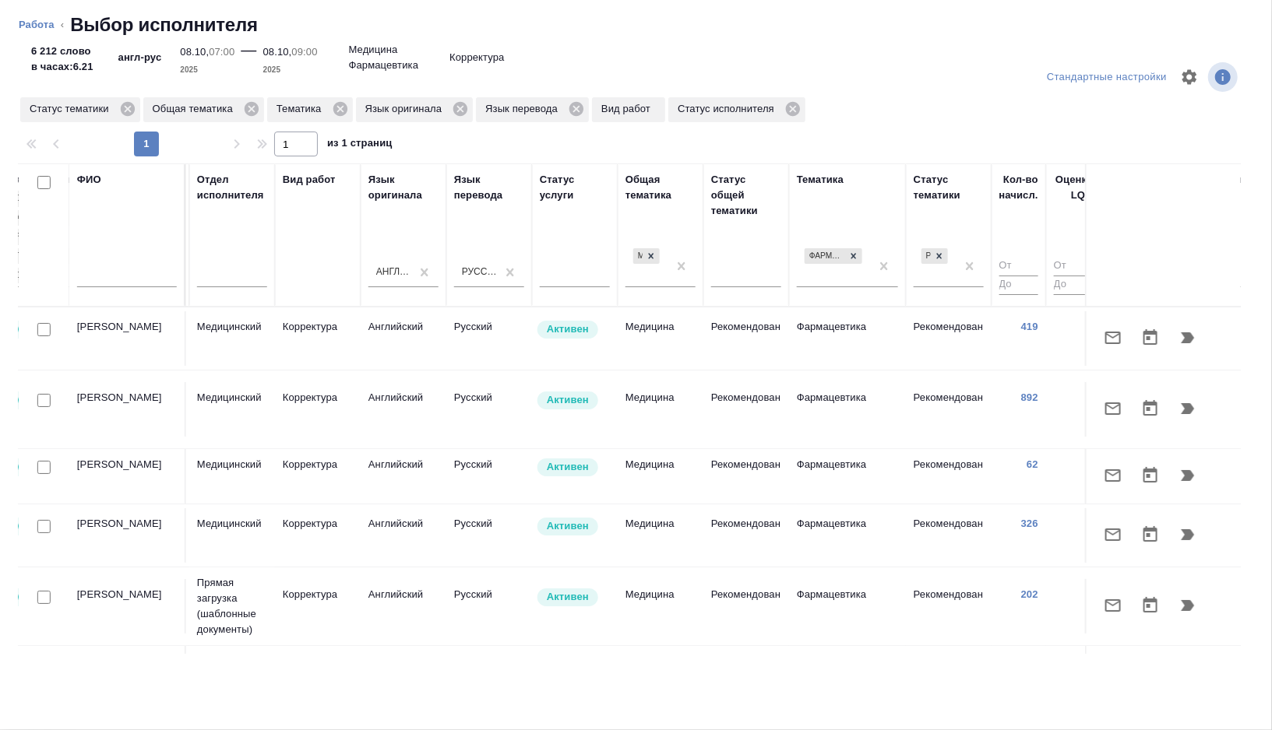
scroll to position [0, 1040]
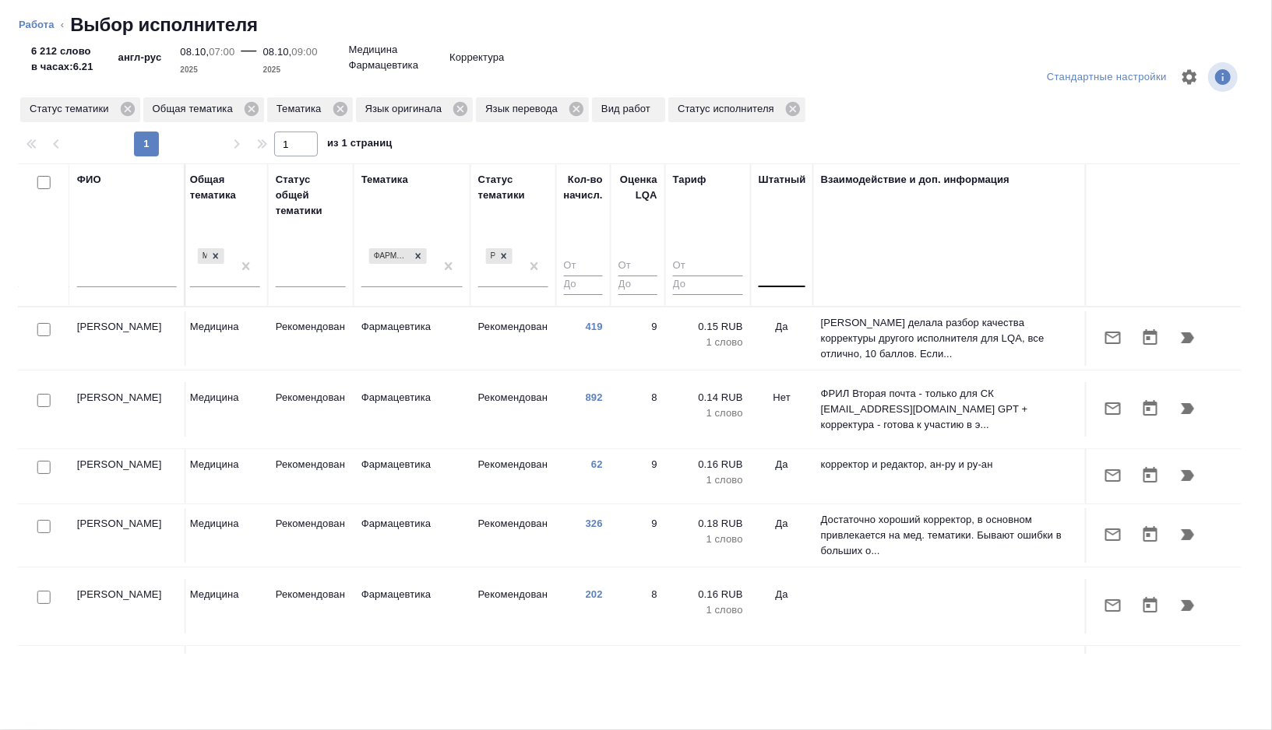
click at [783, 286] on div at bounding box center [782, 273] width 47 height 30
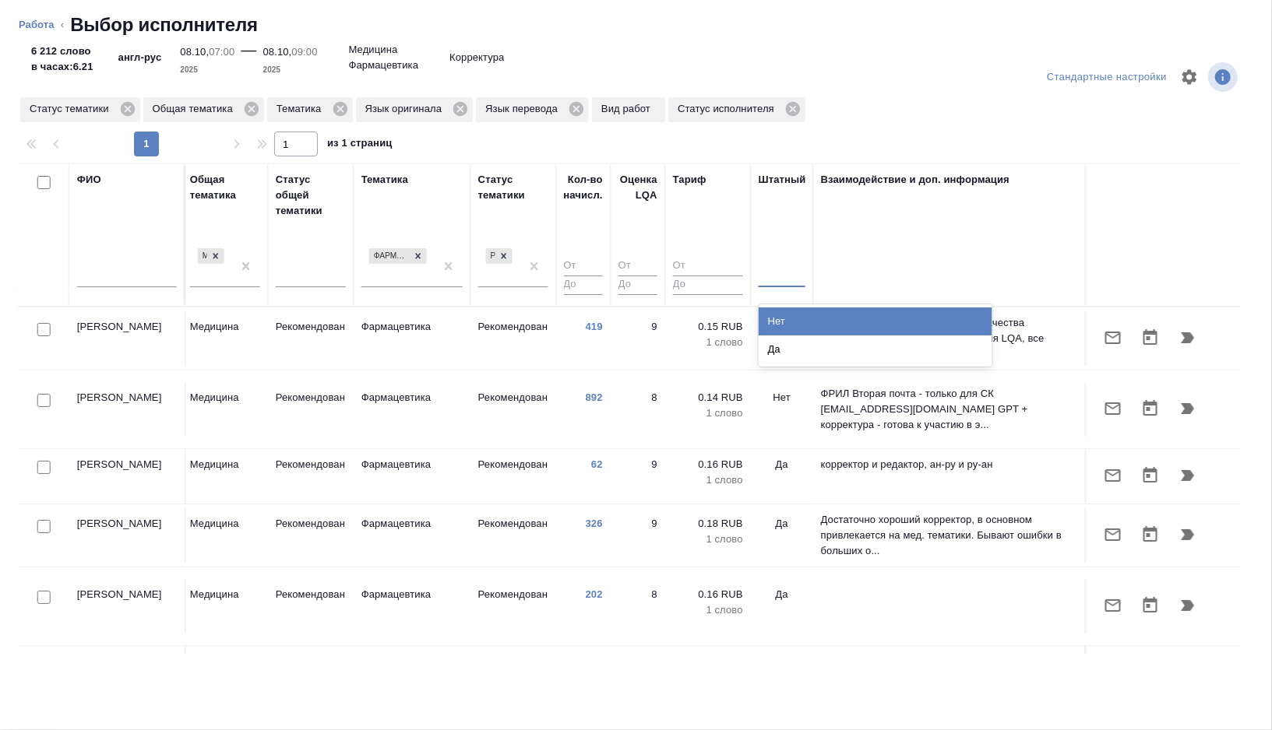
click at [787, 313] on div "Нет" at bounding box center [876, 322] width 234 height 28
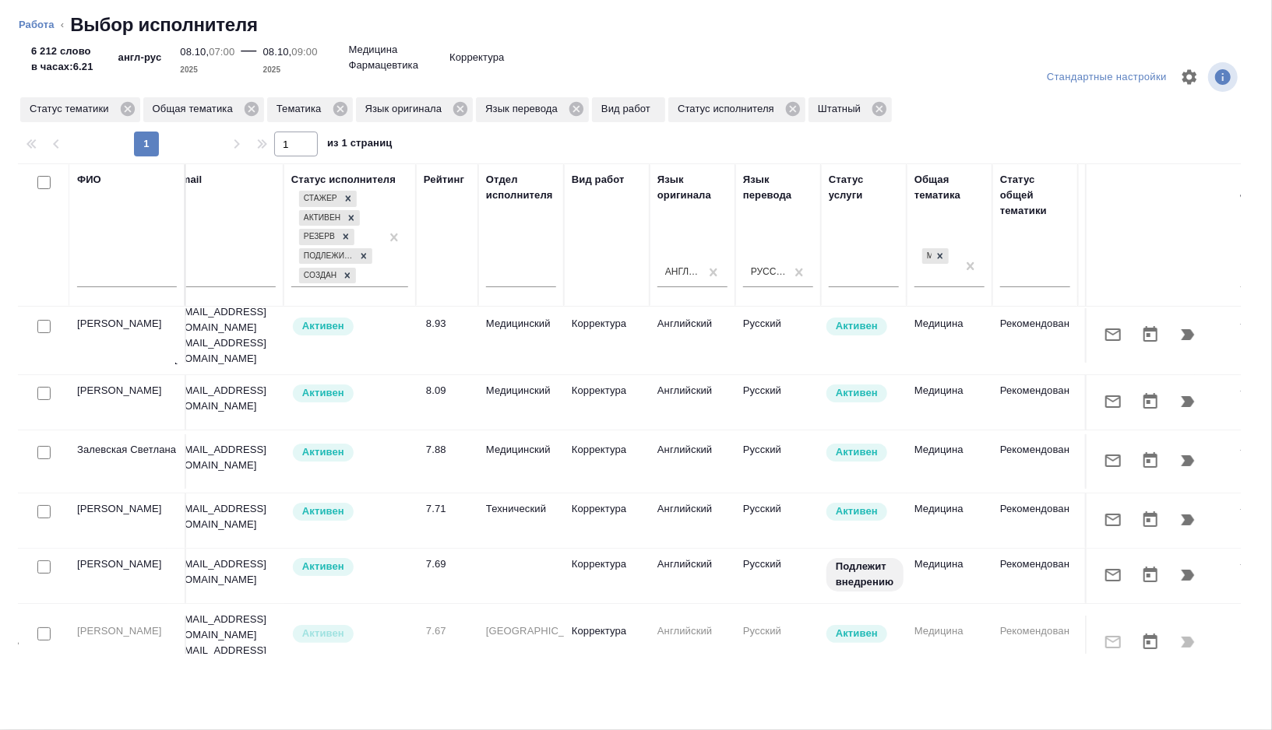
scroll to position [11, 312]
click at [42, 446] on input "checkbox" at bounding box center [43, 452] width 13 height 13
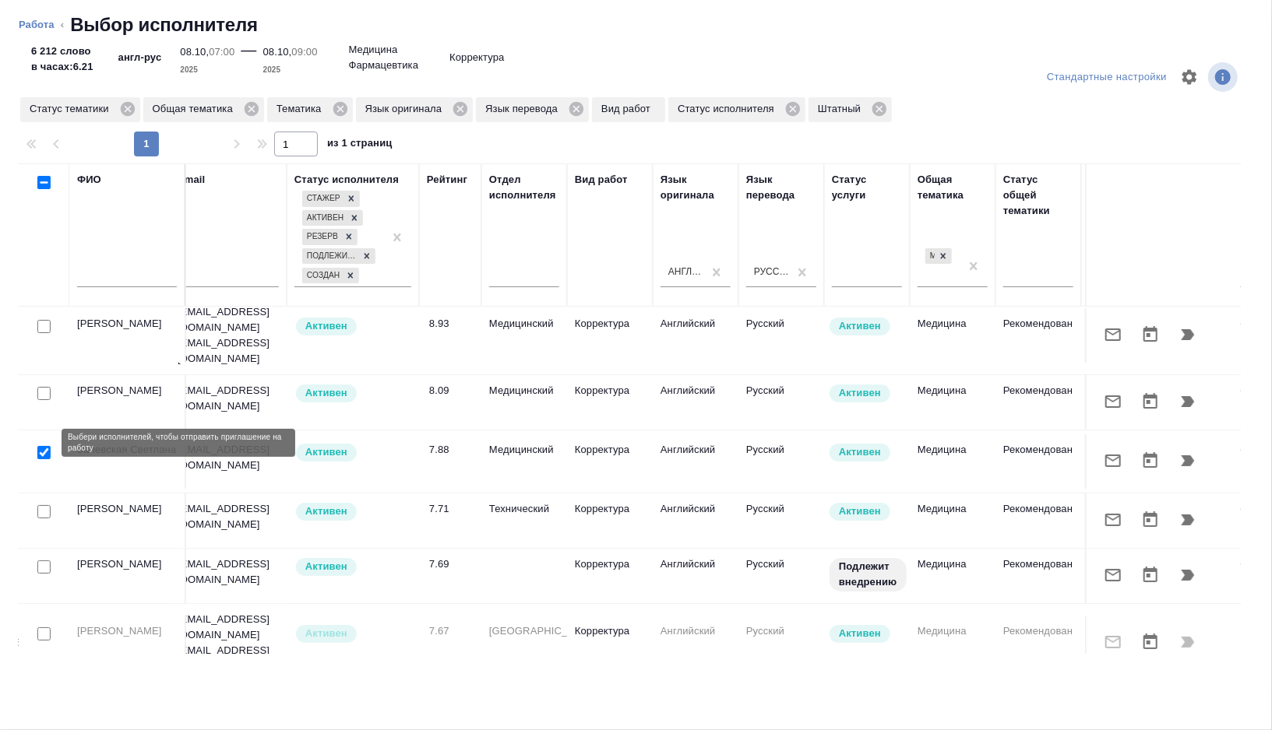
checkbox input "true"
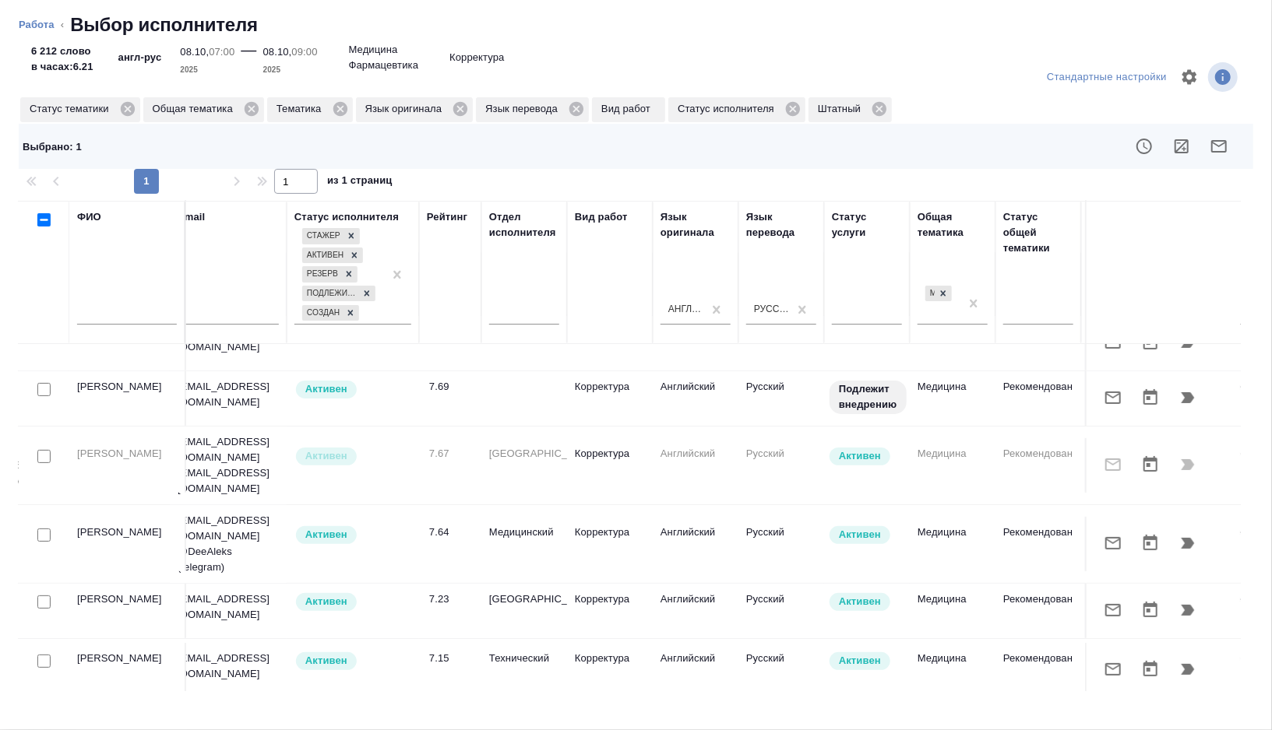
scroll to position [227, 312]
click at [42, 527] on input "checkbox" at bounding box center [43, 533] width 13 height 13
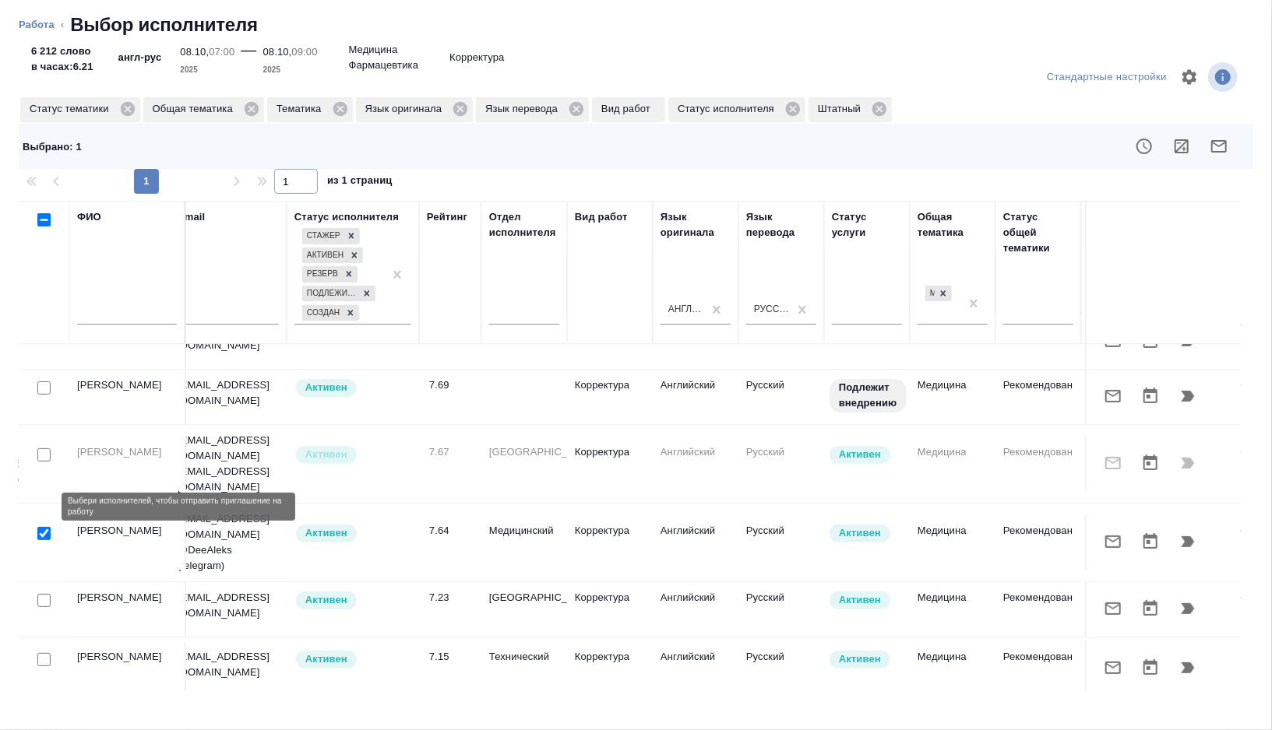
checkbox input "true"
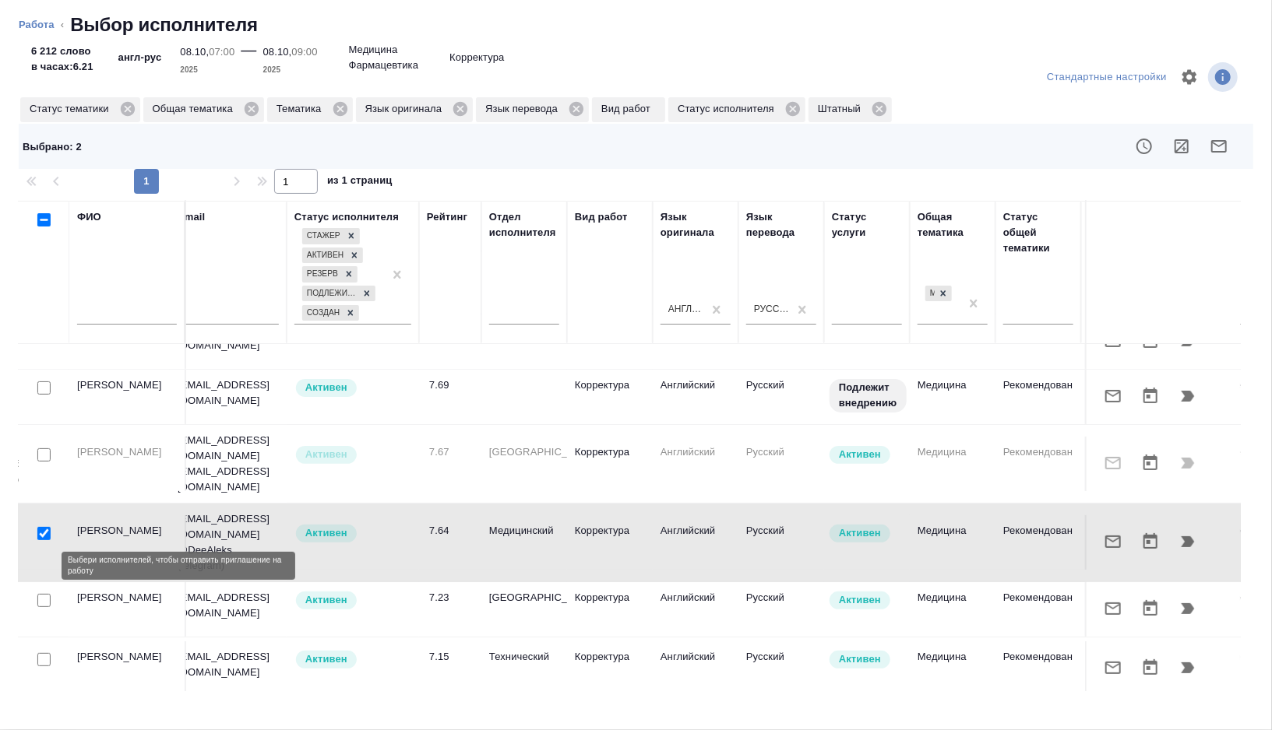
click at [45, 594] on input "checkbox" at bounding box center [43, 600] width 13 height 13
checkbox input "true"
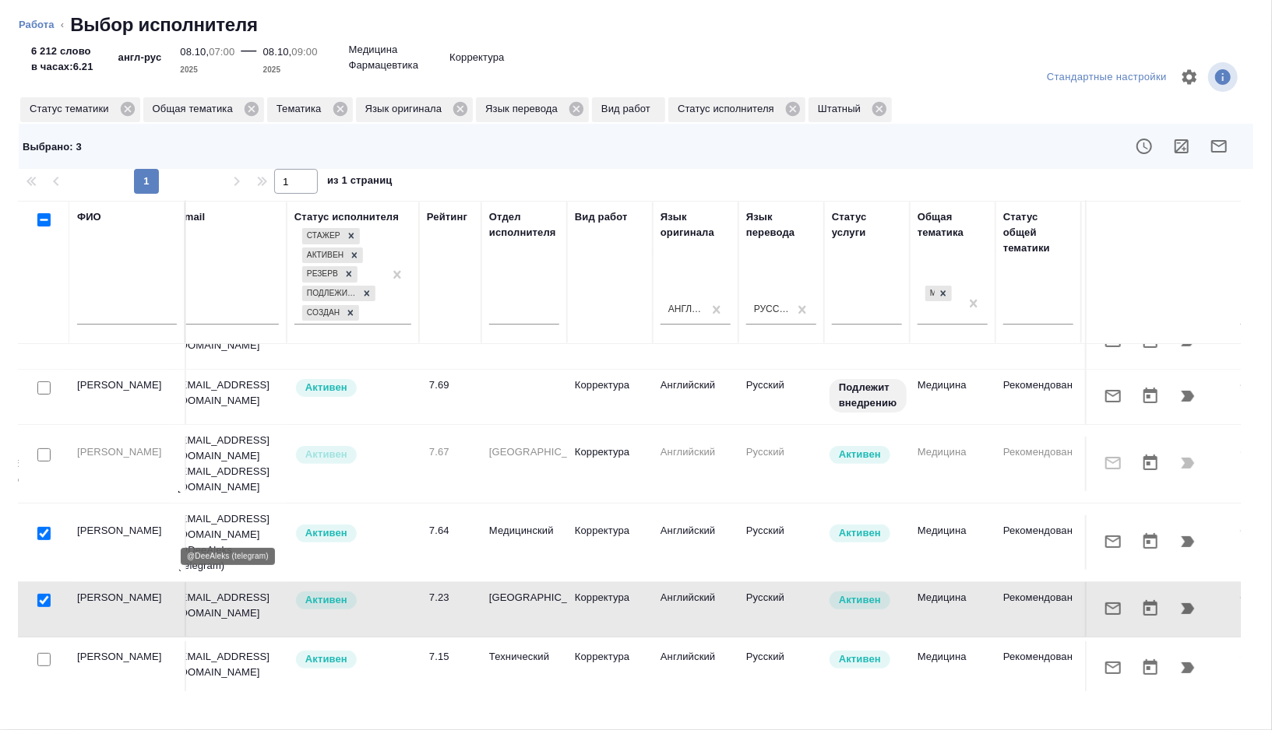
scroll to position [263, 312]
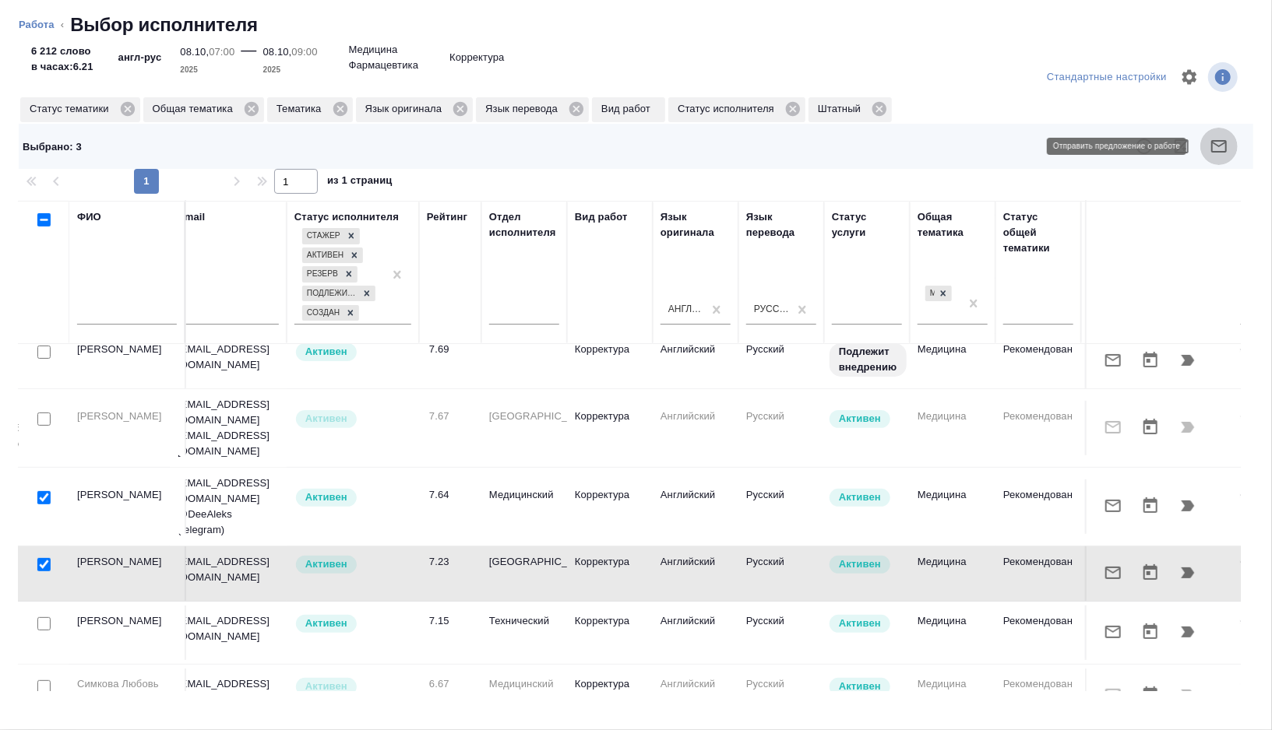
click at [1221, 146] on icon "button" at bounding box center [1218, 146] width 19 height 19
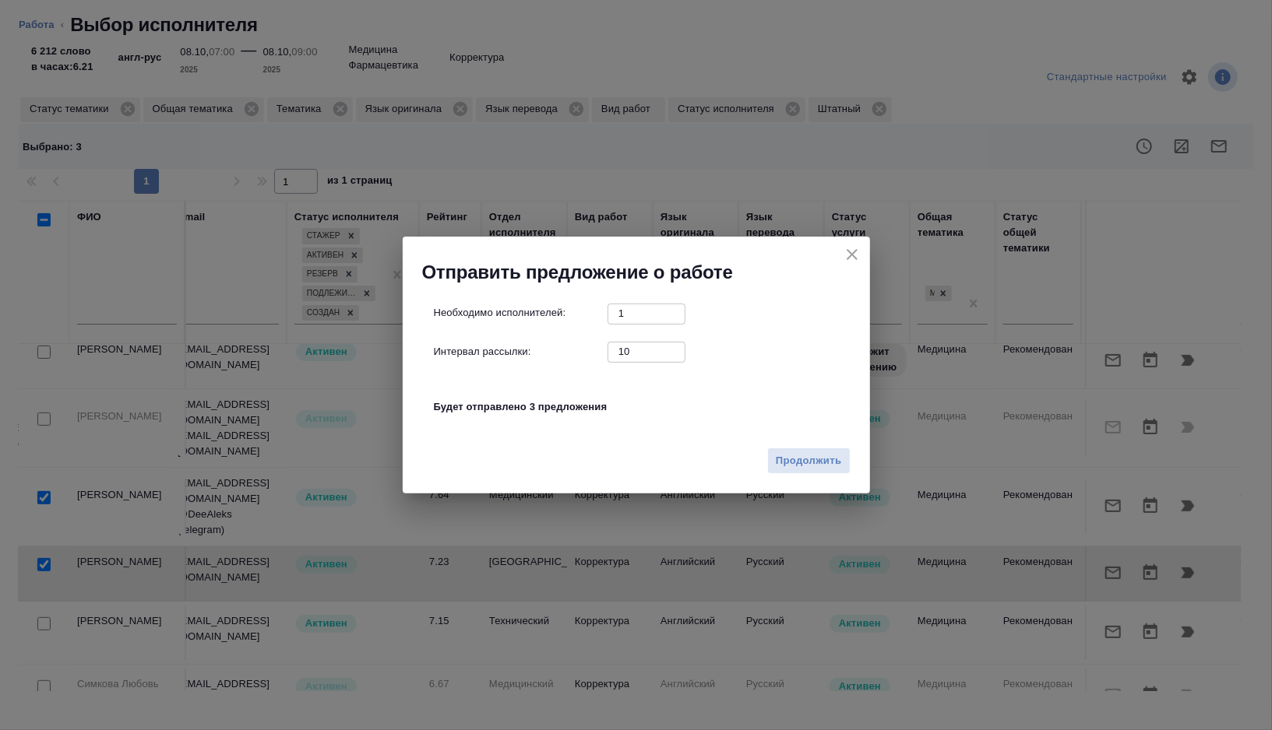
click at [645, 352] on input "10" at bounding box center [646, 351] width 78 height 19
type input "0"
click at [793, 453] on span "Продолжить" at bounding box center [808, 461] width 65 height 18
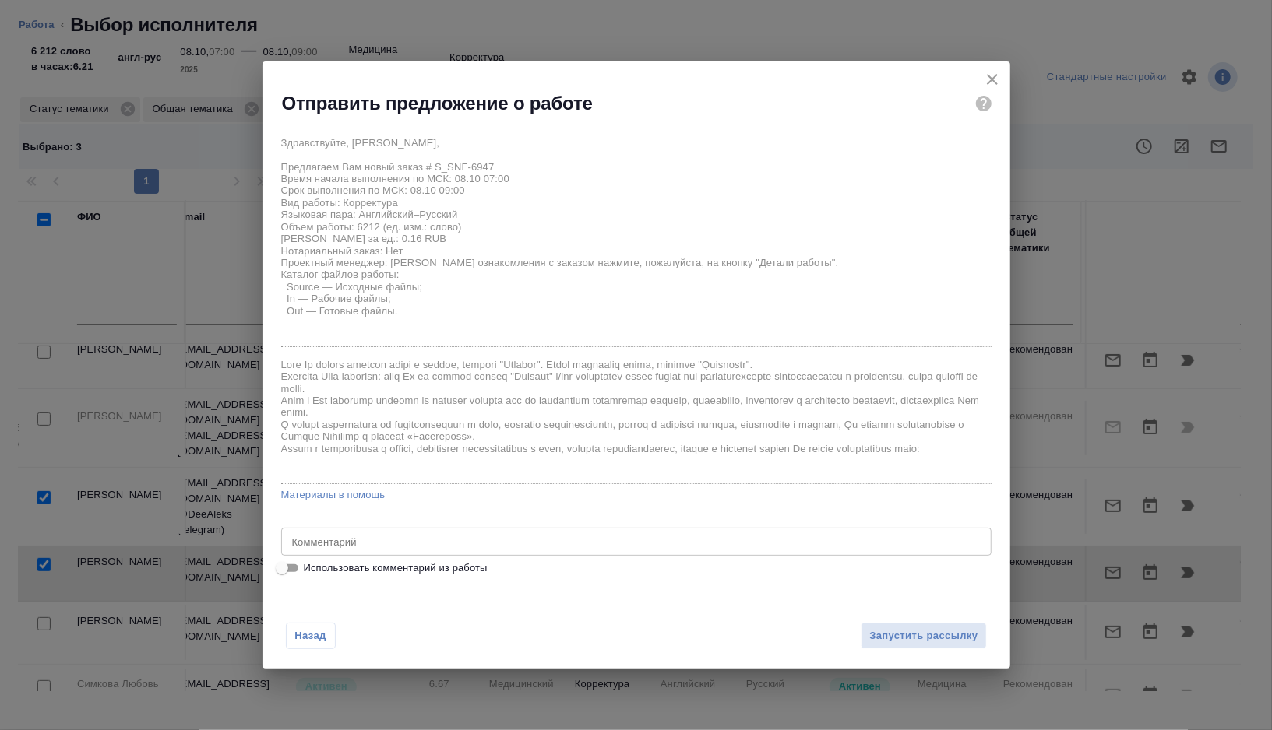
click at [403, 566] on span "Использовать комментарий из работы" at bounding box center [396, 569] width 184 height 16
click at [310, 566] on input "Использовать комментарий из работы" at bounding box center [282, 568] width 56 height 19
checkbox input "true"
click at [290, 544] on div "переводим только скрины сертиф-ов (для перевода разверстали только их) x Коммен…" at bounding box center [636, 542] width 710 height 28
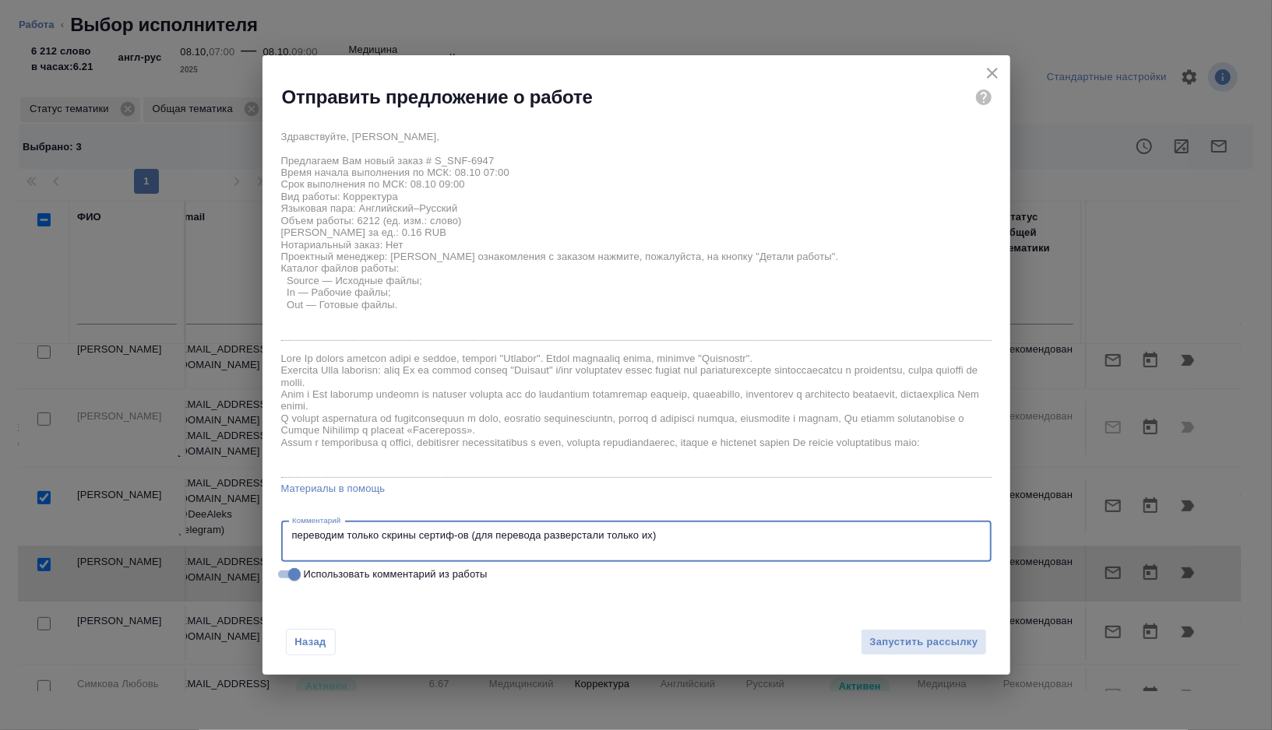
click at [319, 538] on textarea "переводим только скрины сертиф-ов (для перевода разверстали только их)" at bounding box center [636, 542] width 688 height 24
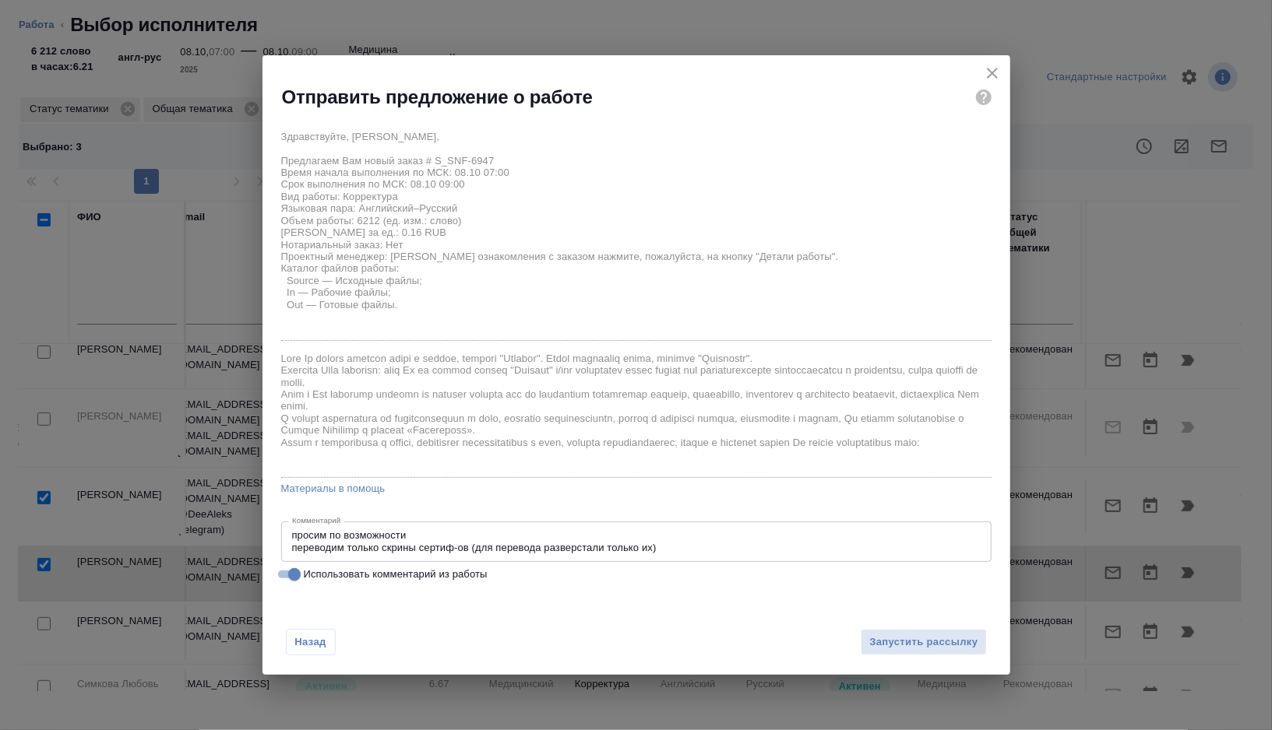
click at [290, 541] on div "просим по возможности переводим только скрины сертиф-ов (для перевода разверста…" at bounding box center [636, 542] width 710 height 40
click at [290, 539] on div "просим по возможности переводим только скрины сертиф-ов (для перевода разверста…" at bounding box center [636, 542] width 710 height 40
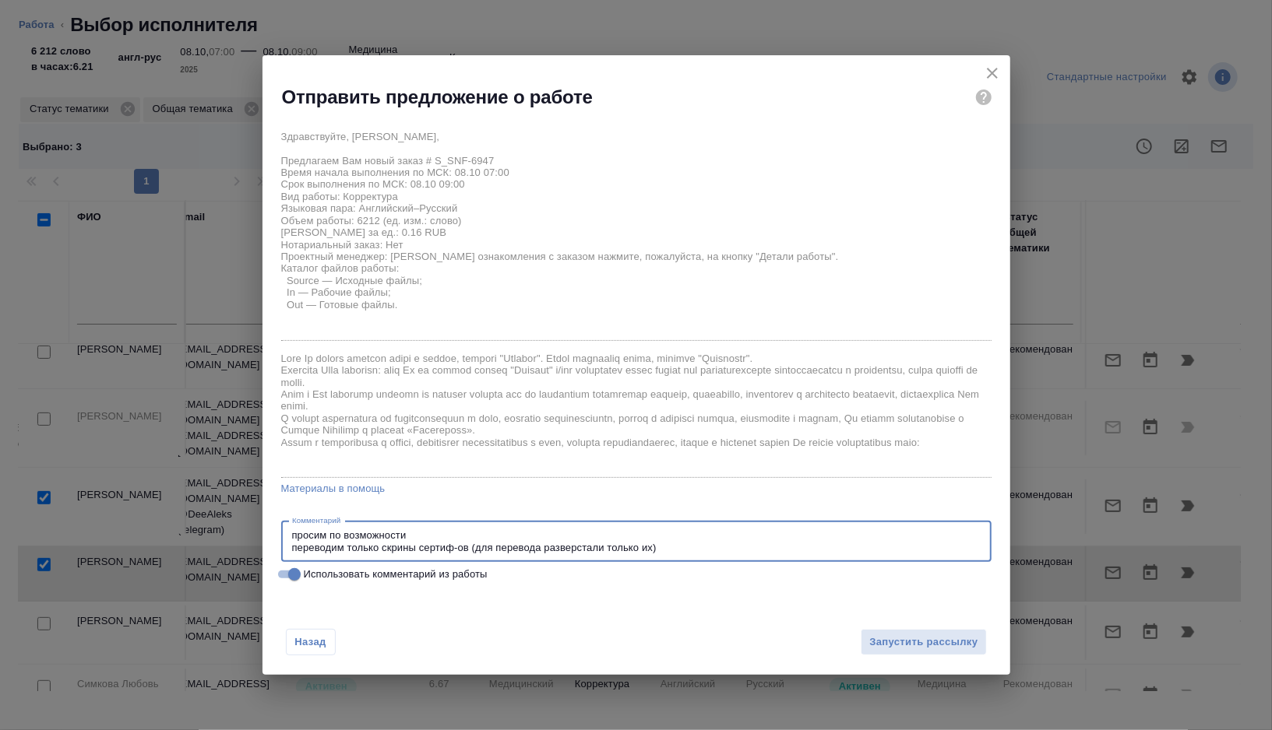
click at [294, 533] on textarea "просим по возможности переводим только скрины сертиф-ов (для перевода разверста…" at bounding box center [636, 542] width 688 height 24
click at [477, 535] on textarea "очень просим по возможности переводим только скрины сертиф-ов (для перевода раз…" at bounding box center [636, 542] width 688 height 24
click at [540, 534] on textarea "очень просим по возможности взять в работу у переводим только скрины сертиф-ов …" at bounding box center [636, 542] width 688 height 24
type textarea "очень просим по возможности взять в работу заказ на утро переводим только скрин…"
click at [940, 648] on span "Запустить рассылку" at bounding box center [923, 643] width 108 height 18
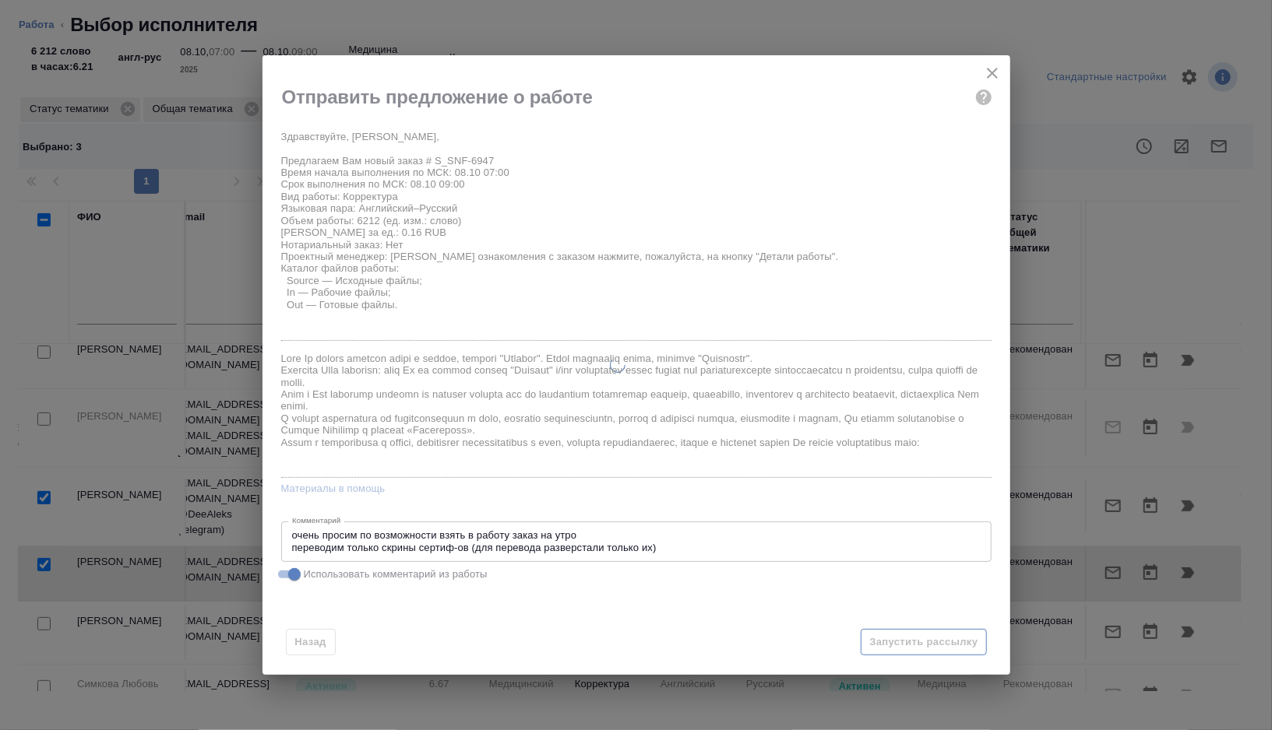
type textarea "x"
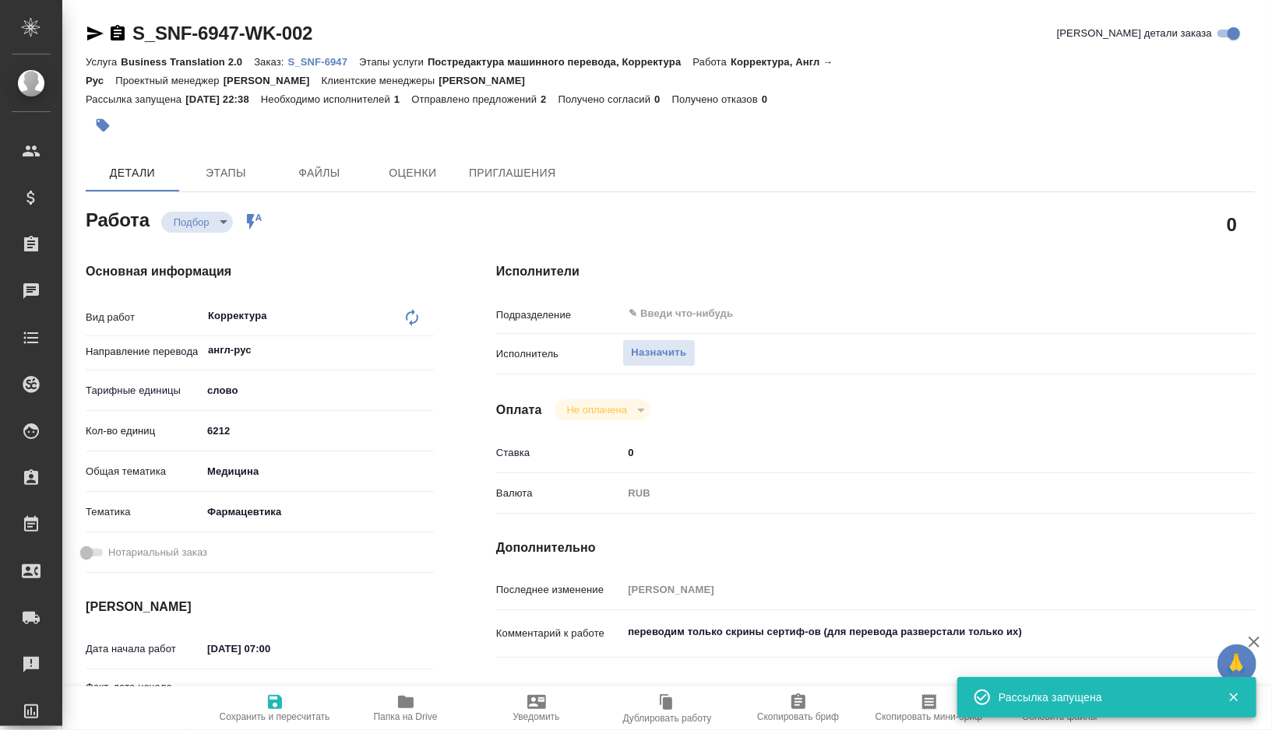
type input "recruiting"
type textarea "Корректура"
type textarea "x"
type input "англ-рус"
type input "5a8b1489cc6b4906c91bfd90"
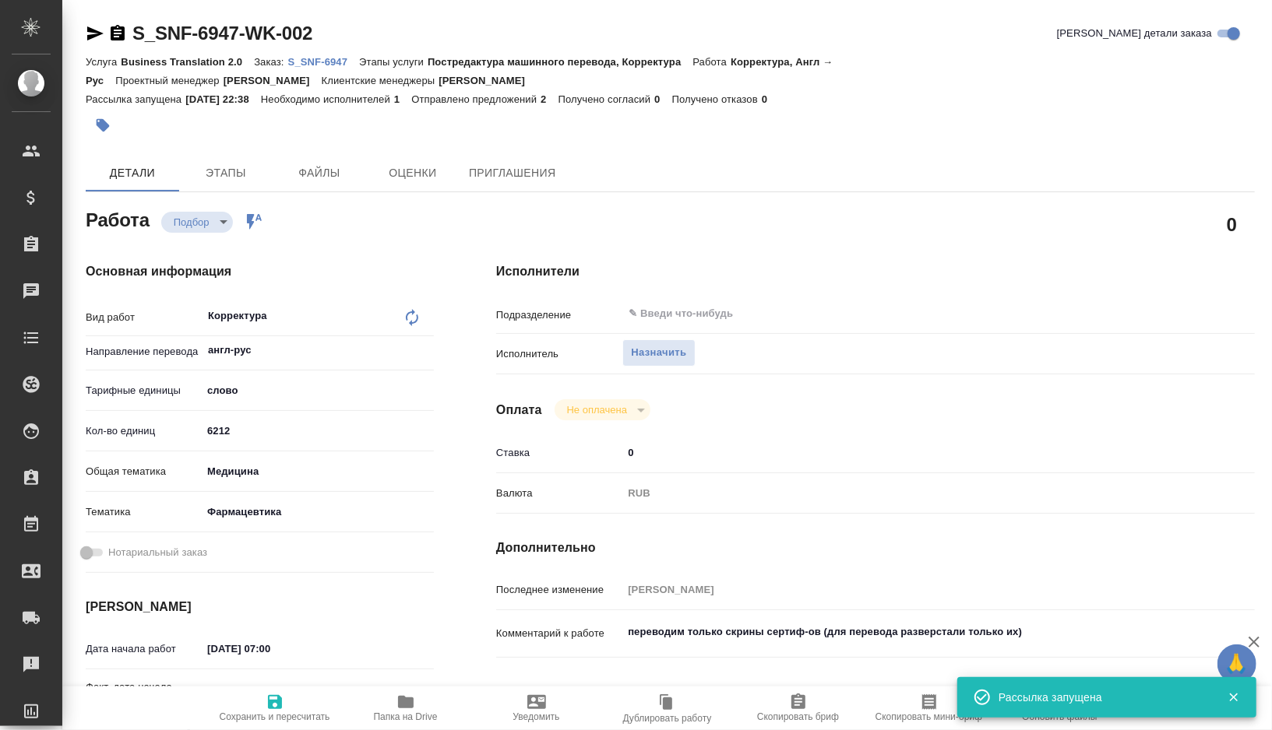
type input "6212"
type input "med"
type input "6149832f2b7be24903fd7a82"
type input "08.10.2025 07:00"
type input "07.10.2025 19:55"
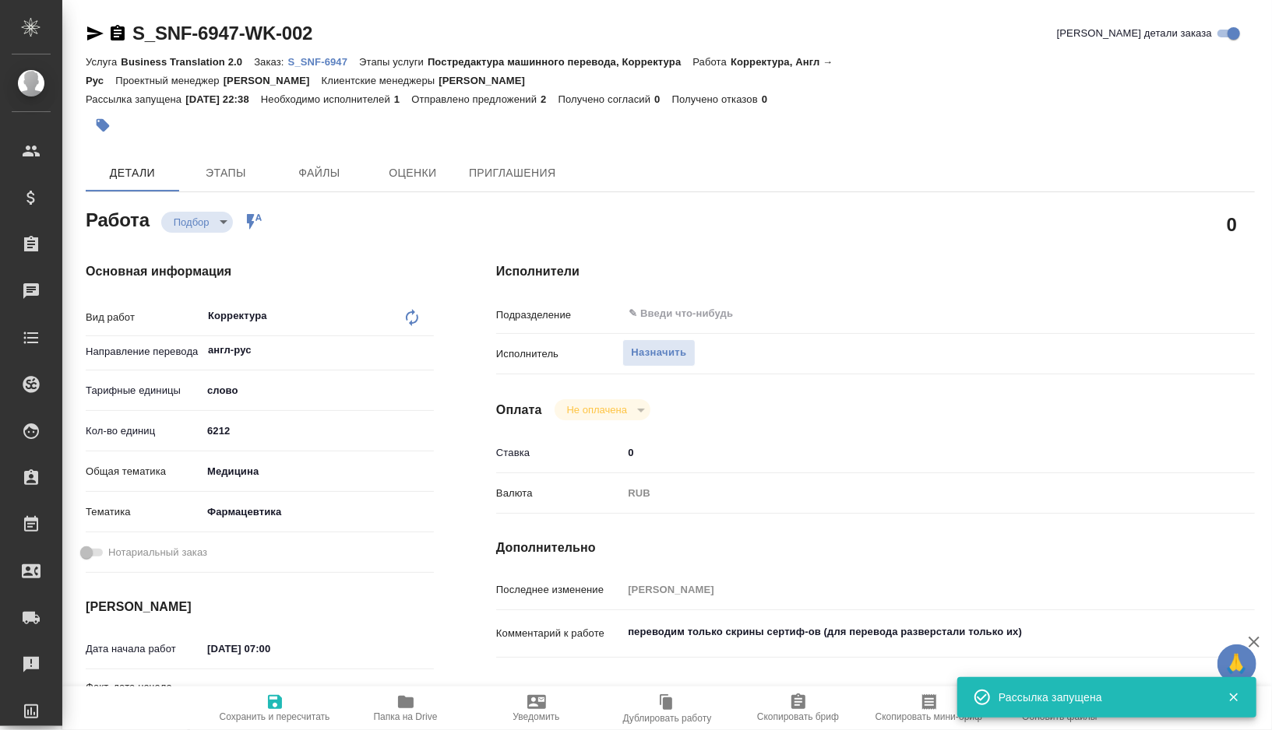
type input "08.10.2025 09:00"
type input "08.10.2025 10:00"
type input "notPayed"
type input "0"
type input "RUB"
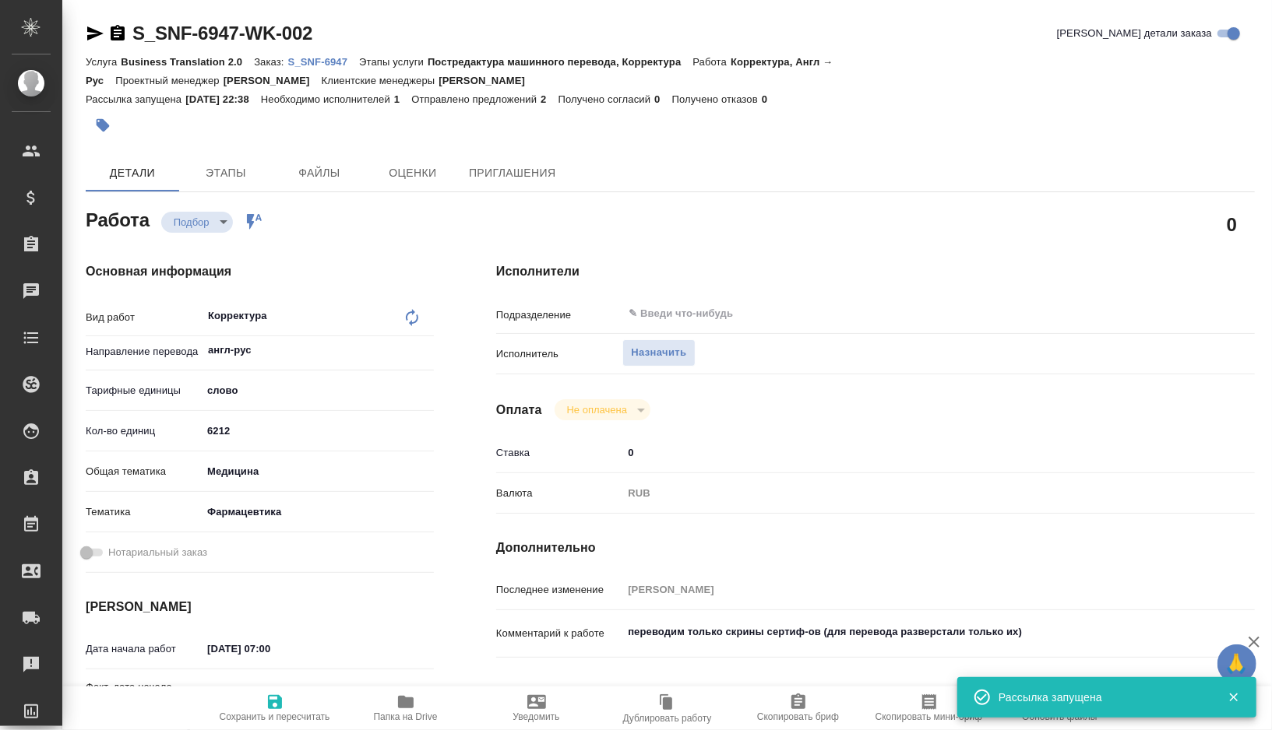
type input "[PERSON_NAME]"
type textarea "переводим только скрины сертиф-ов (для перевода разверстали только их)"
type textarea "x"
type textarea "/Clients/Sanofi/Orders/S_SNF-6947/Corrected/S_SNF-6947-WK-002"
type textarea "x"
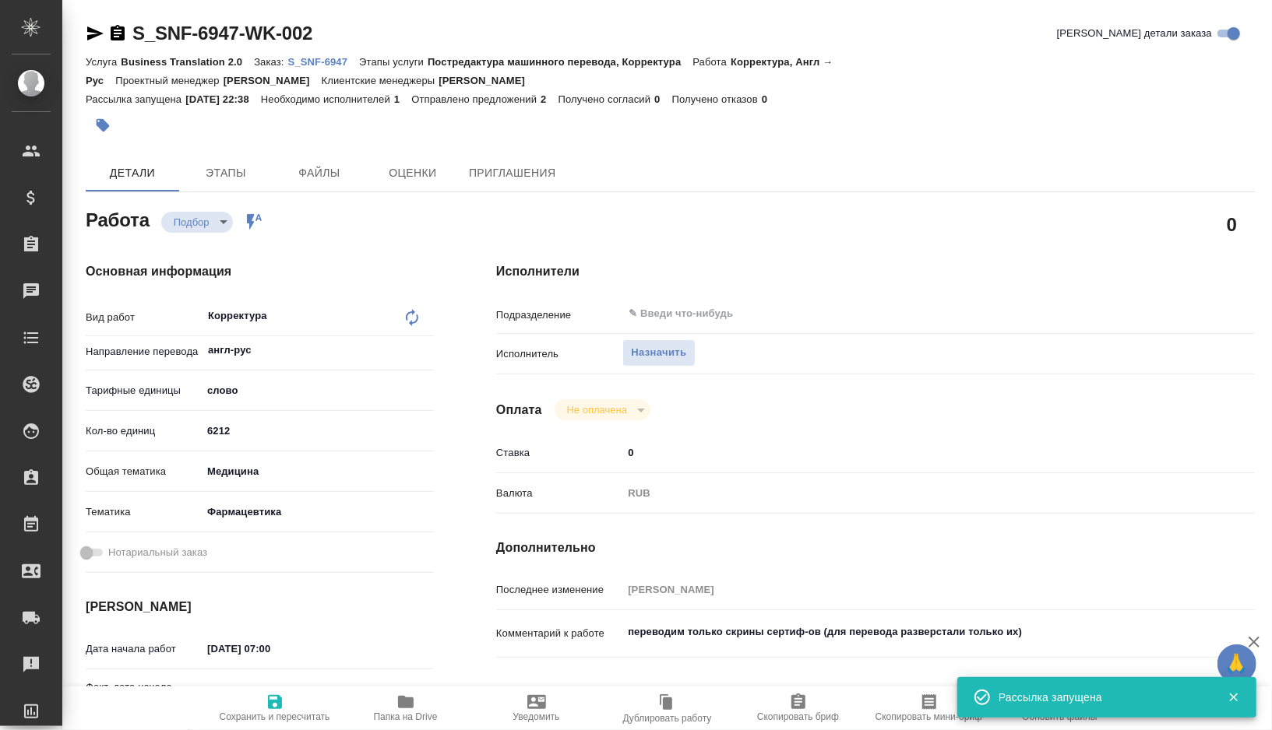
type input "S_SNF-6947"
type input "Business Translation 2.0"
type input "Постредактура машинного перевода, Корректура"
type input "Сайдашева Диляра"
type input "/Clients/Sanofi/Orders/S_SNF-6947"
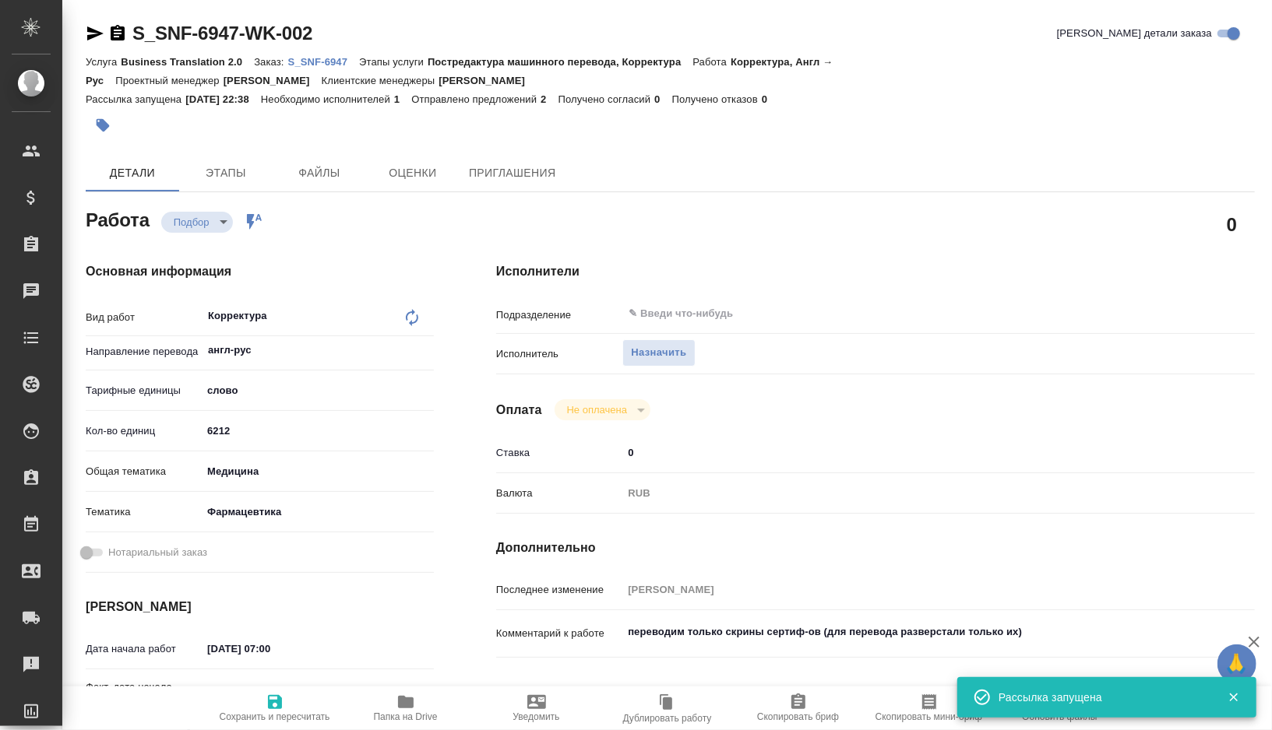
type textarea "x"
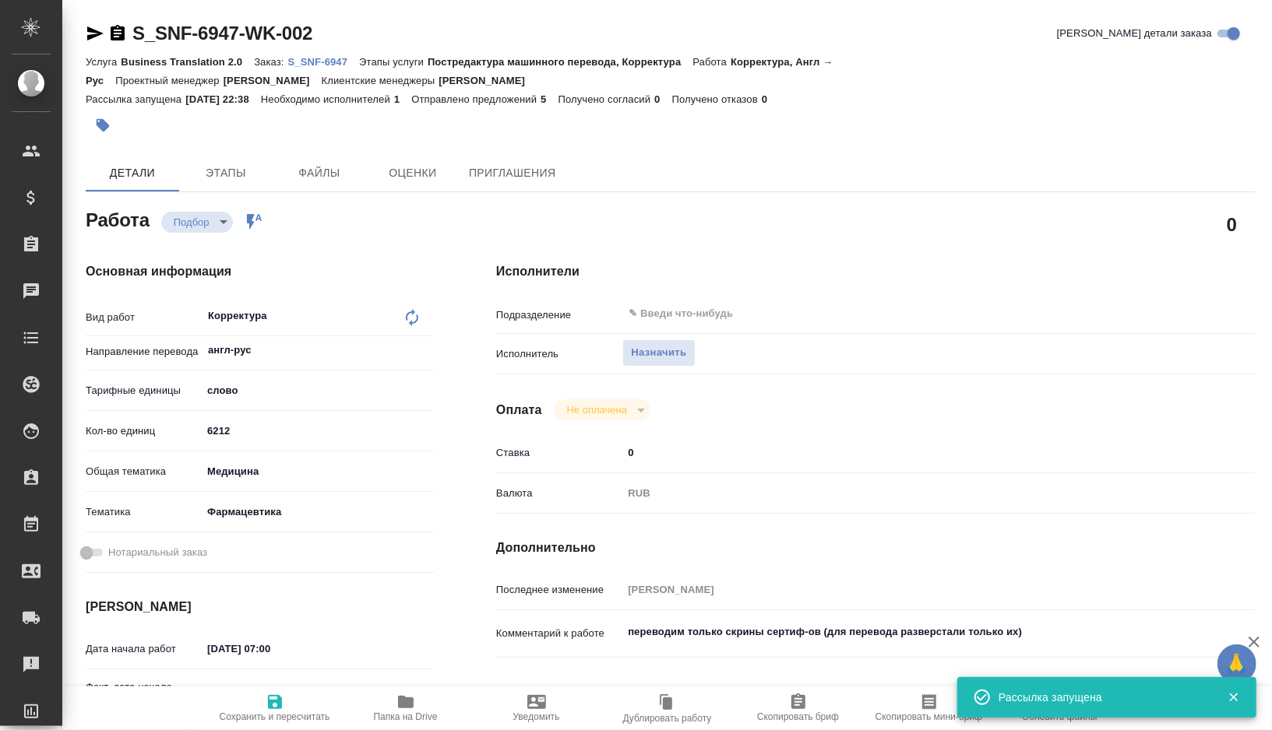
type textarea "x"
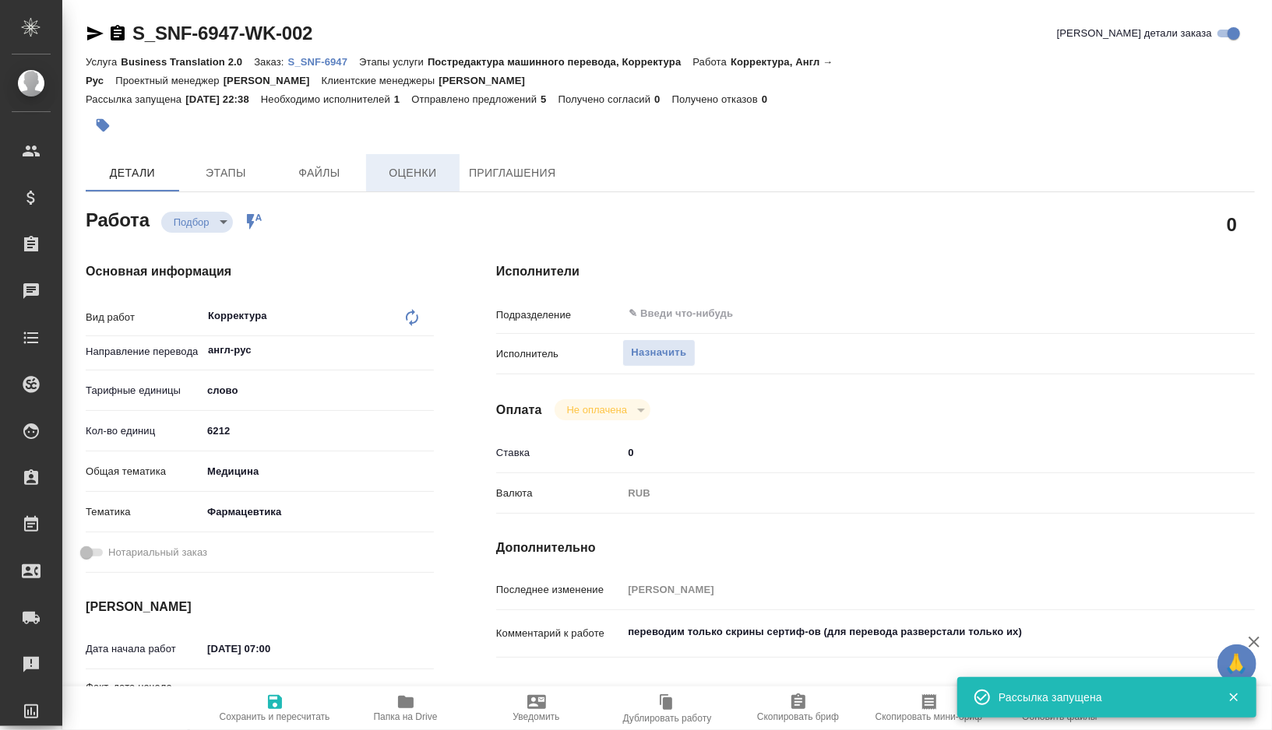
type textarea "x"
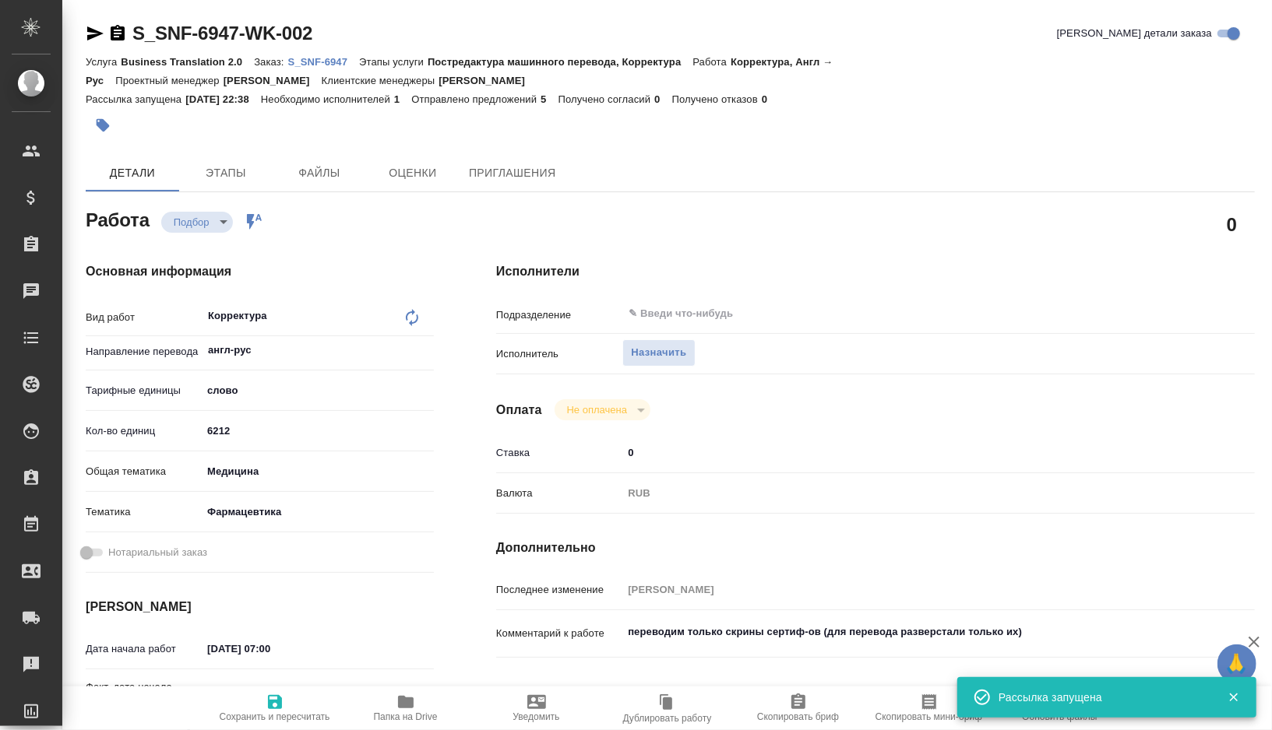
type textarea "x"
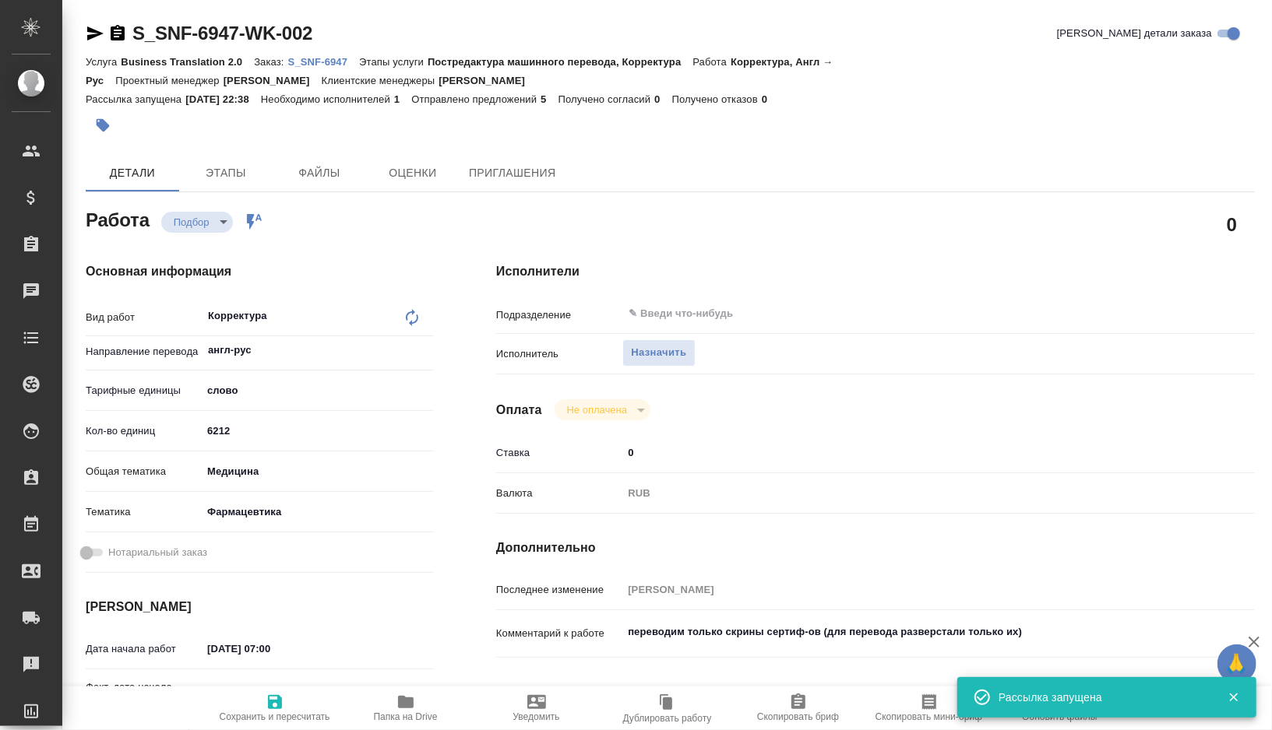
type textarea "x"
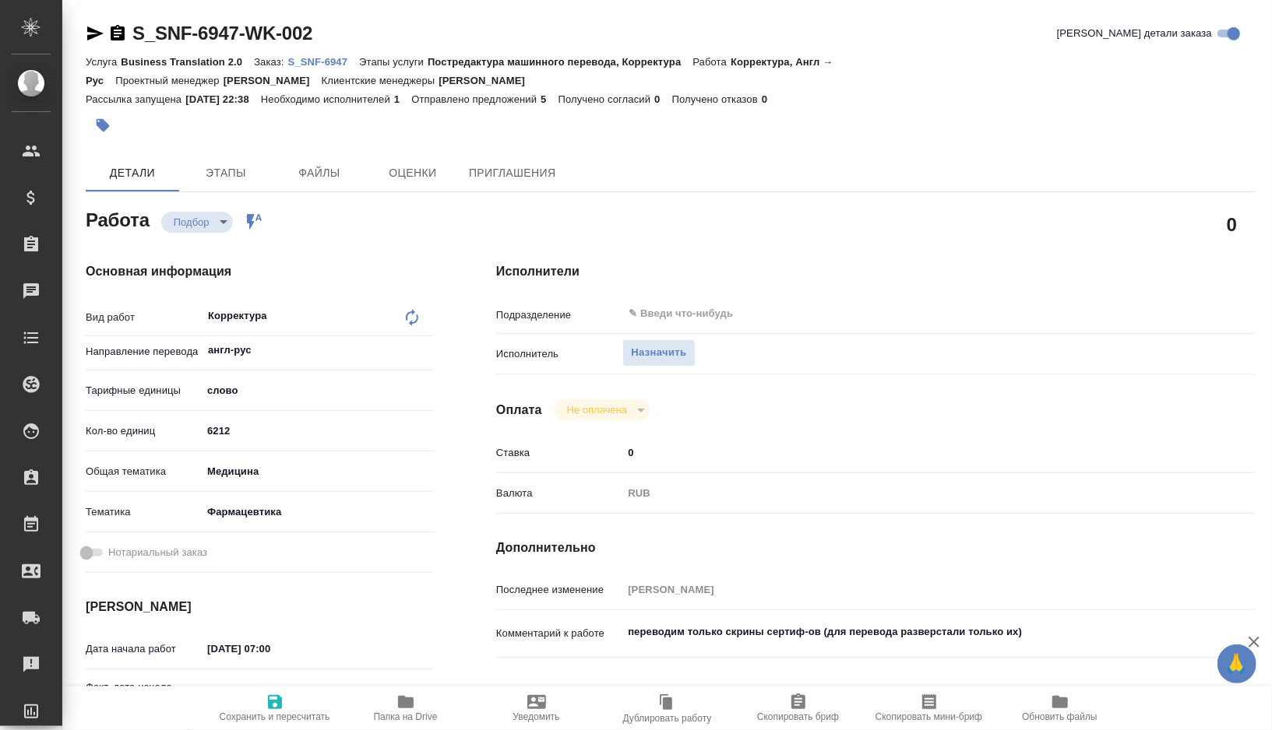
type textarea "x"
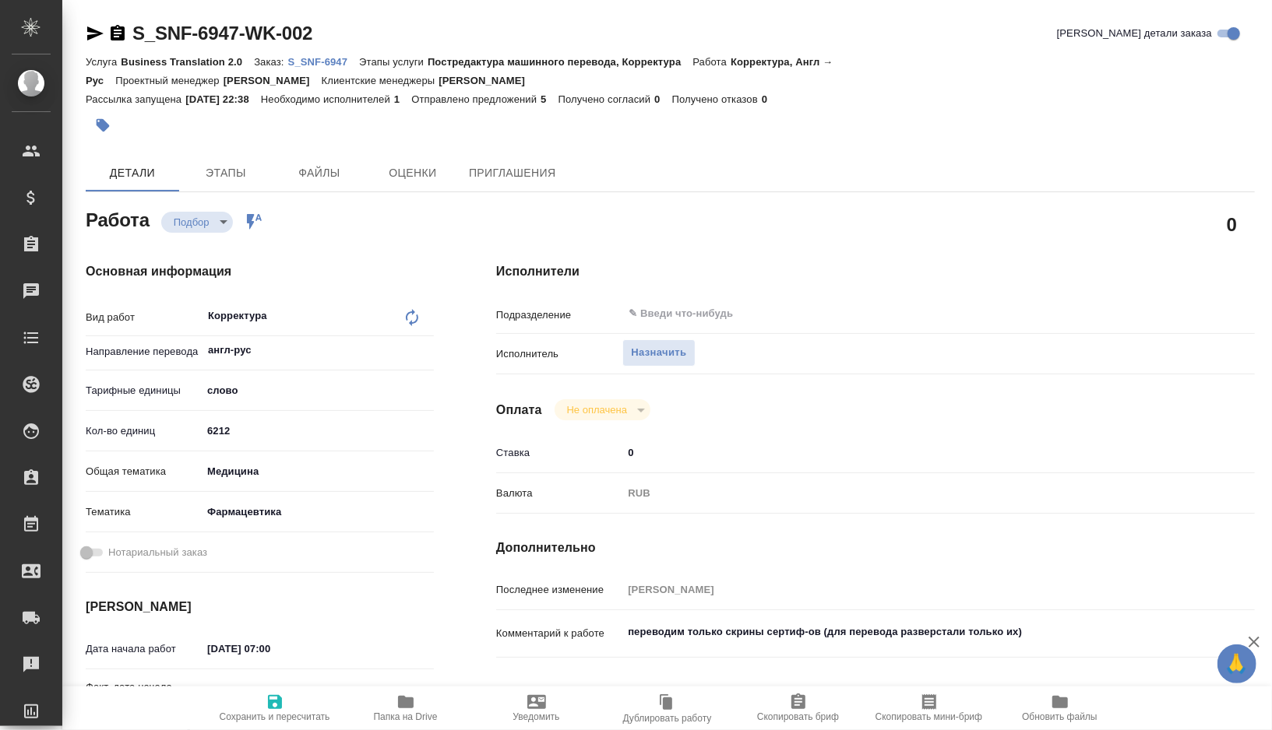
type textarea "x"
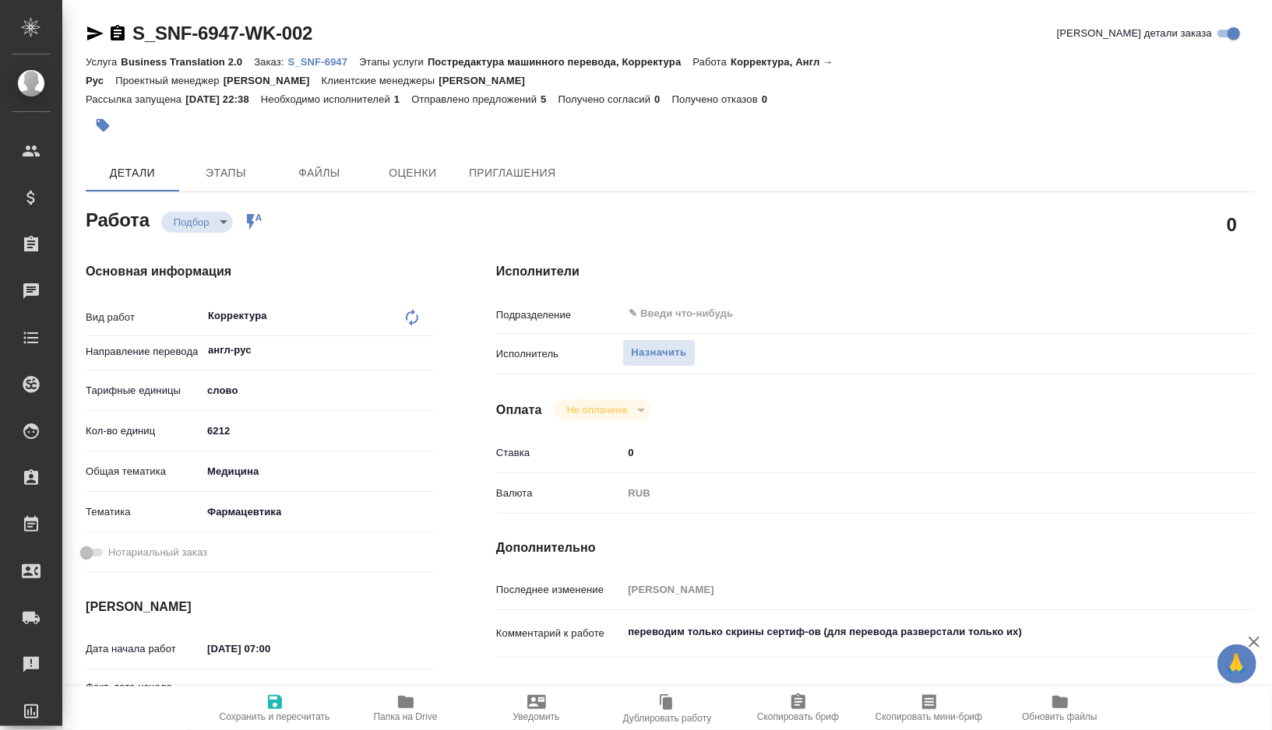
type textarea "x"
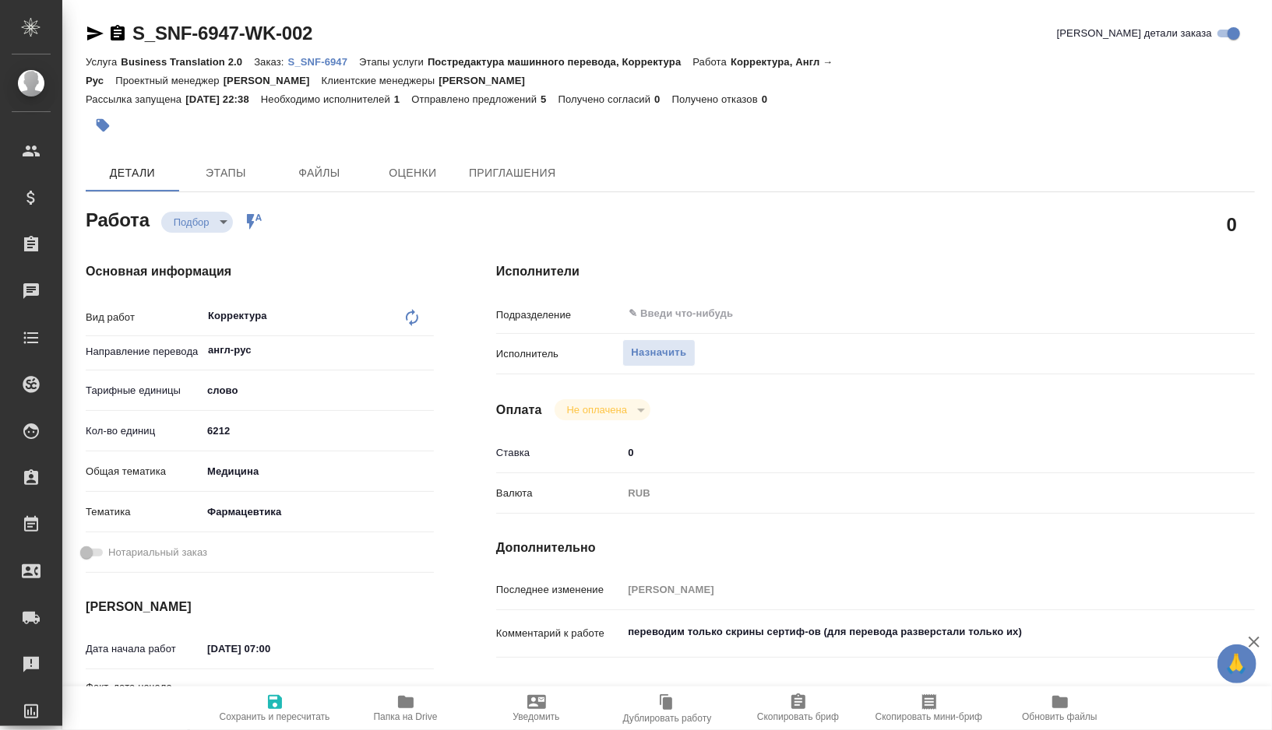
type textarea "x"
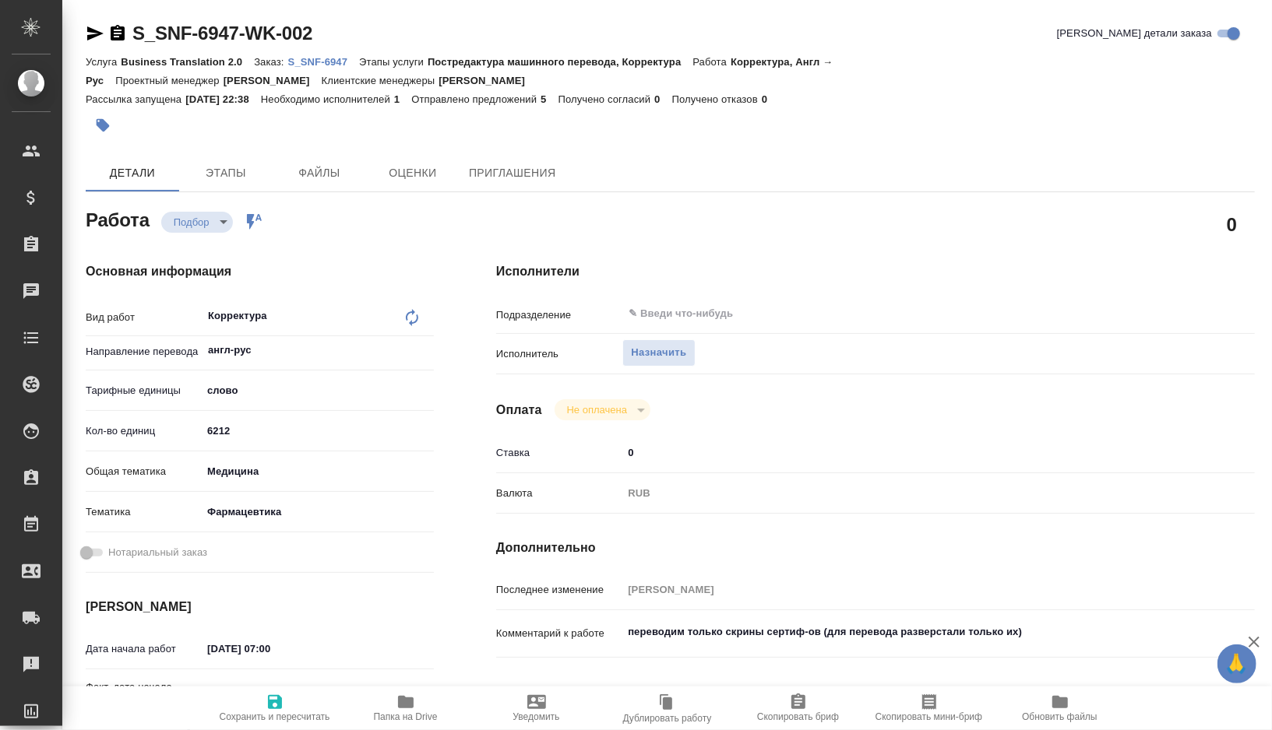
type textarea "x"
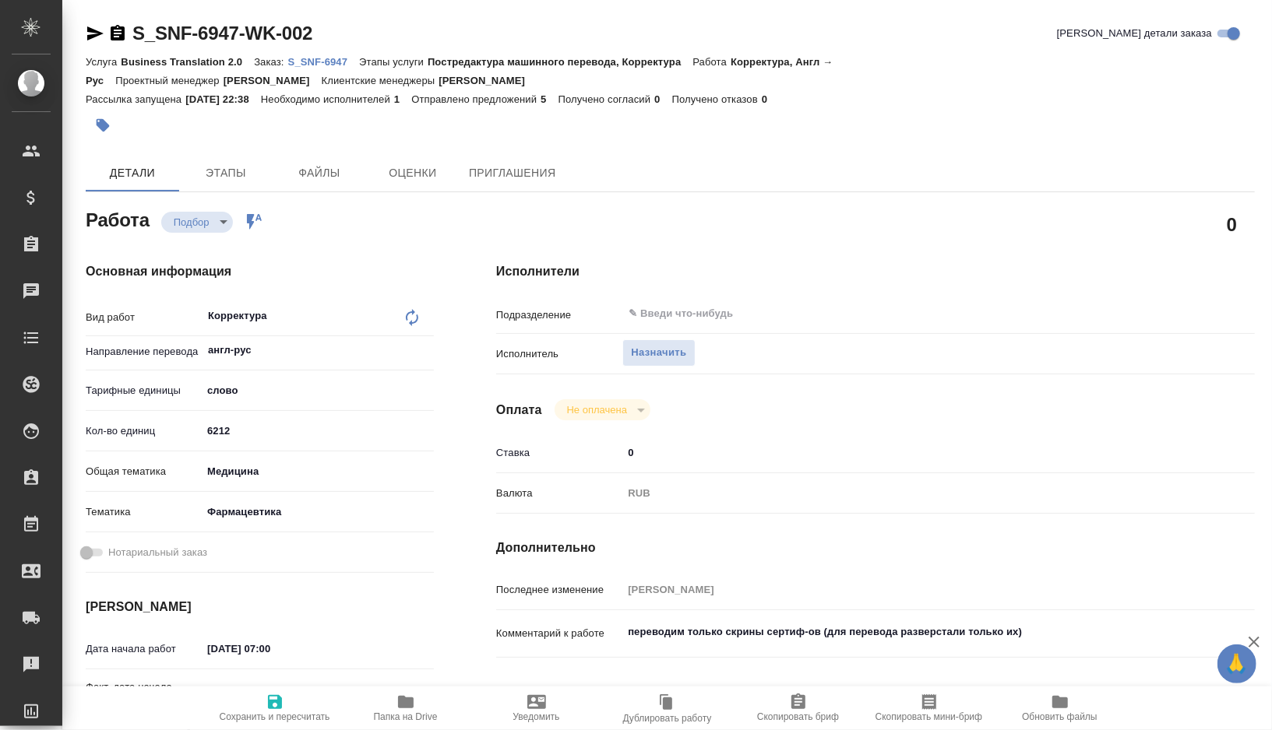
type textarea "x"
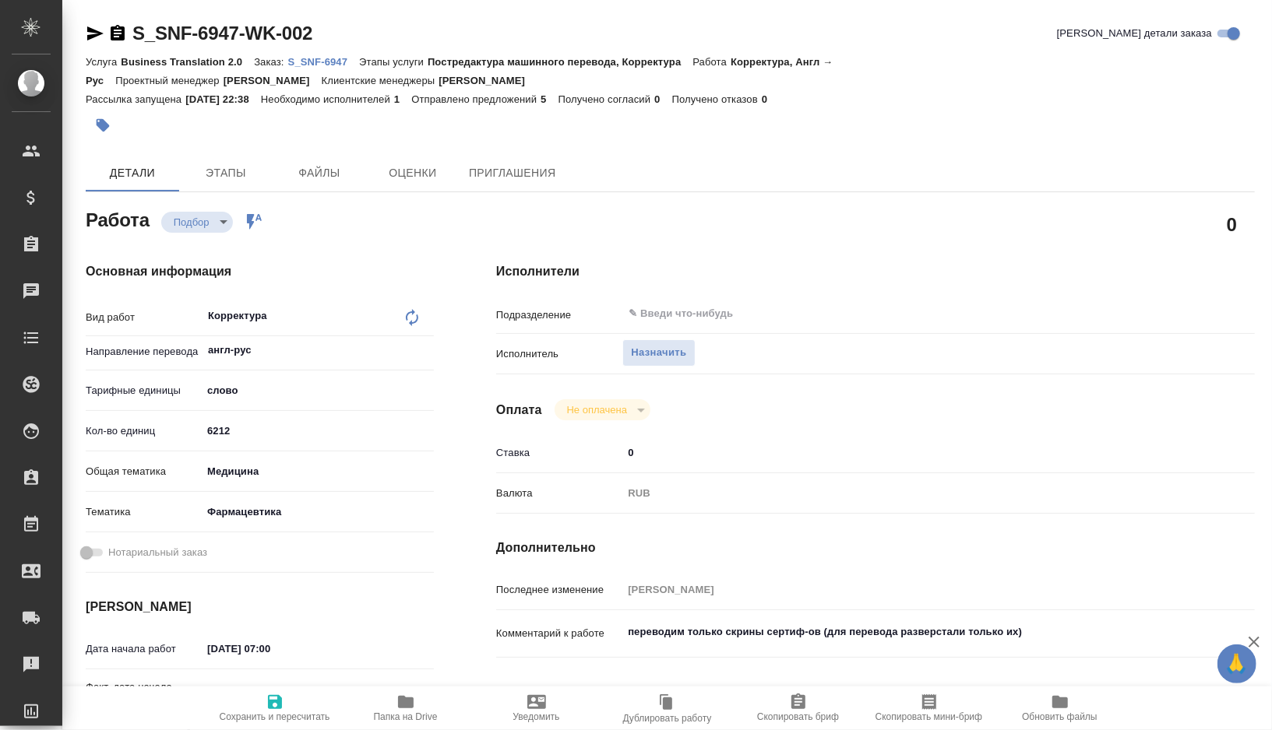
type textarea "x"
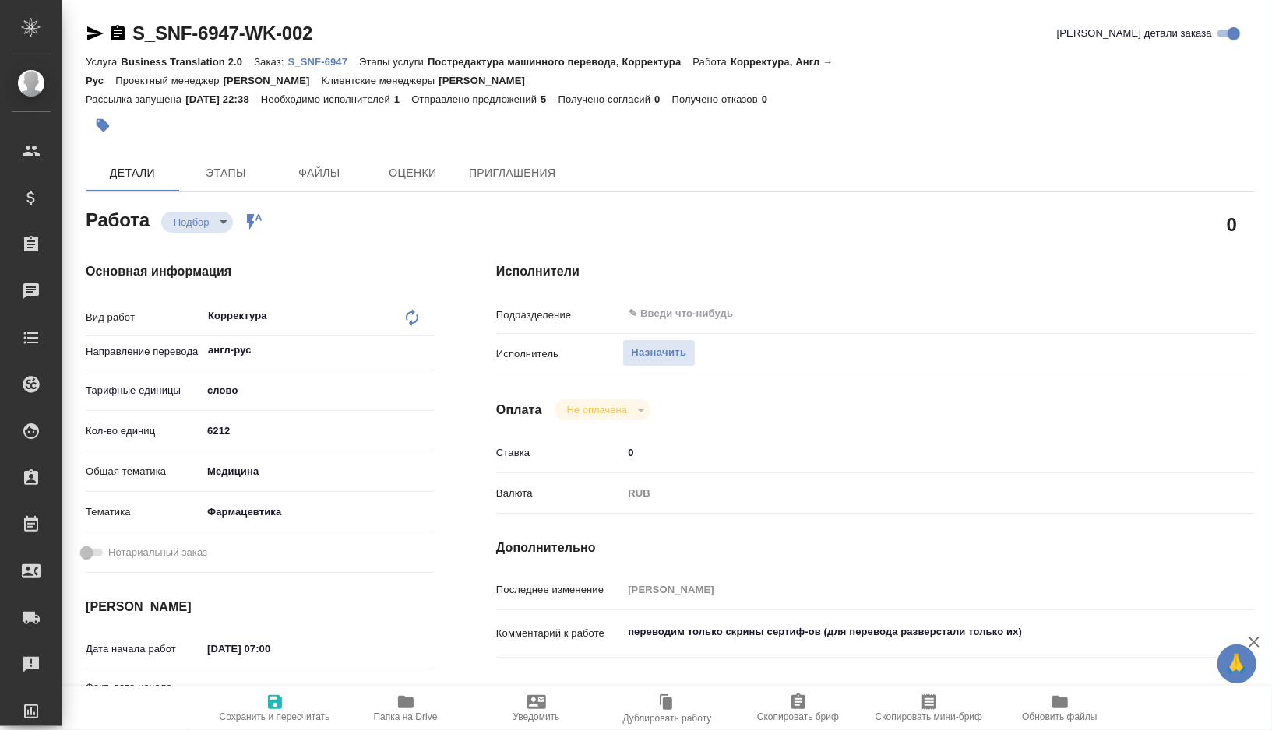
type textarea "x"
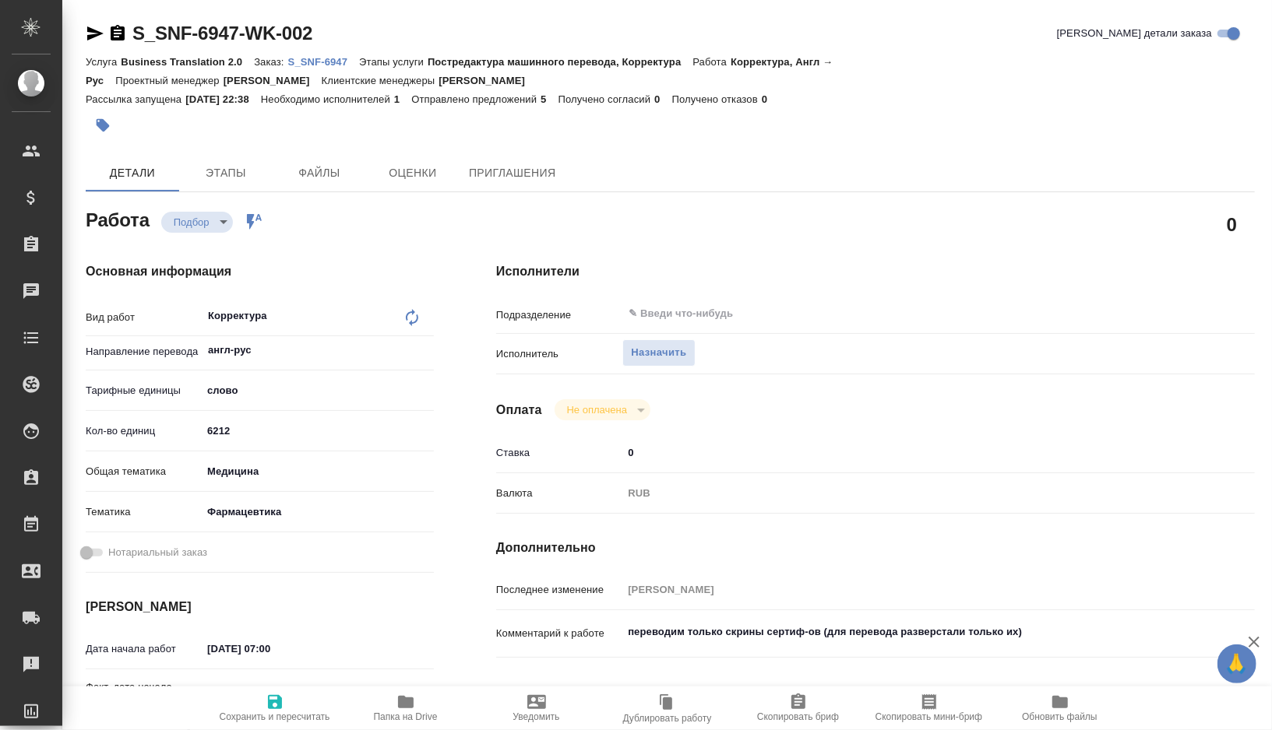
type textarea "x"
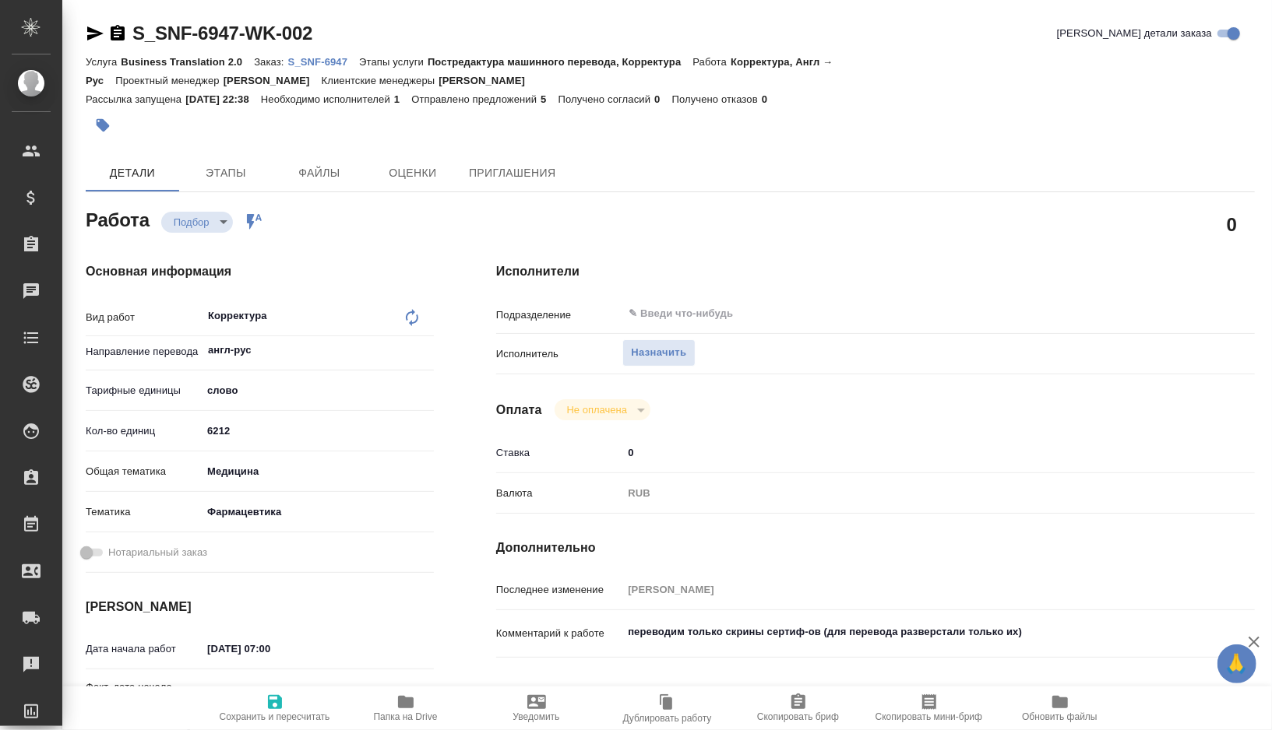
type textarea "x"
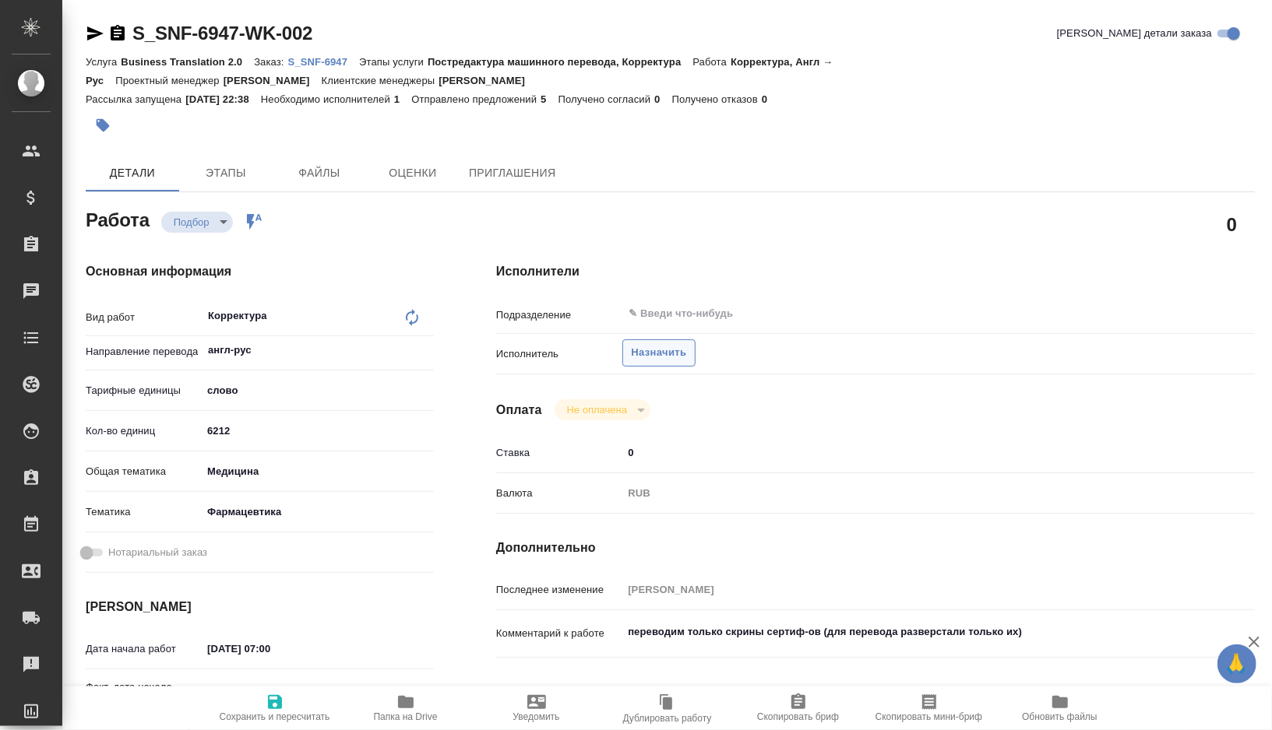
click at [657, 356] on span "Назначить" at bounding box center [658, 353] width 55 height 18
type textarea "x"
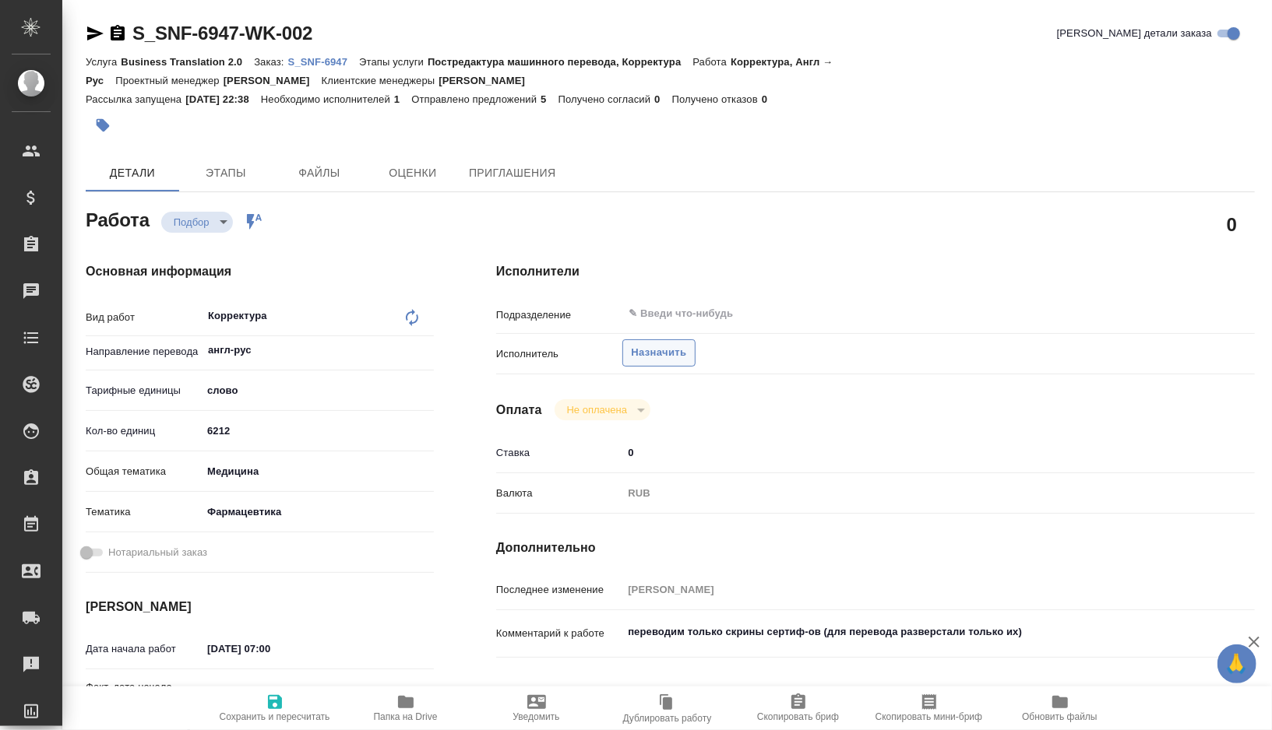
type textarea "x"
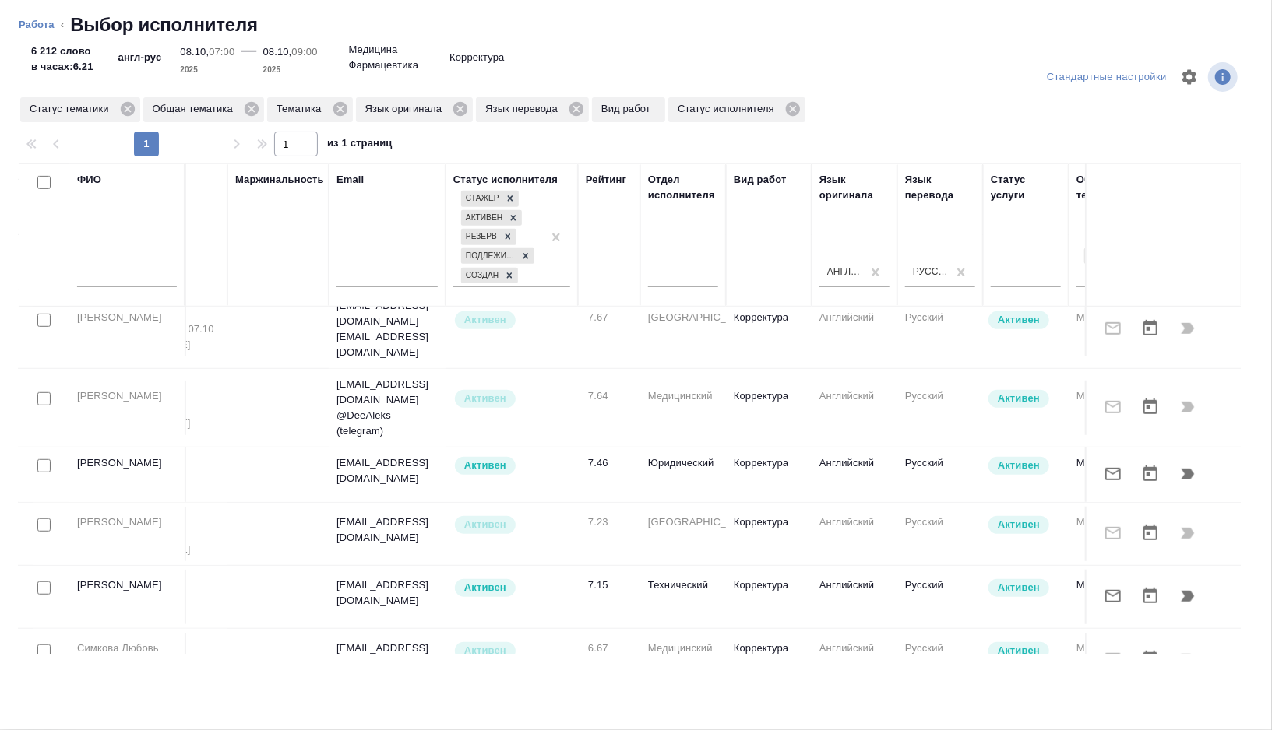
scroll to position [0, 153]
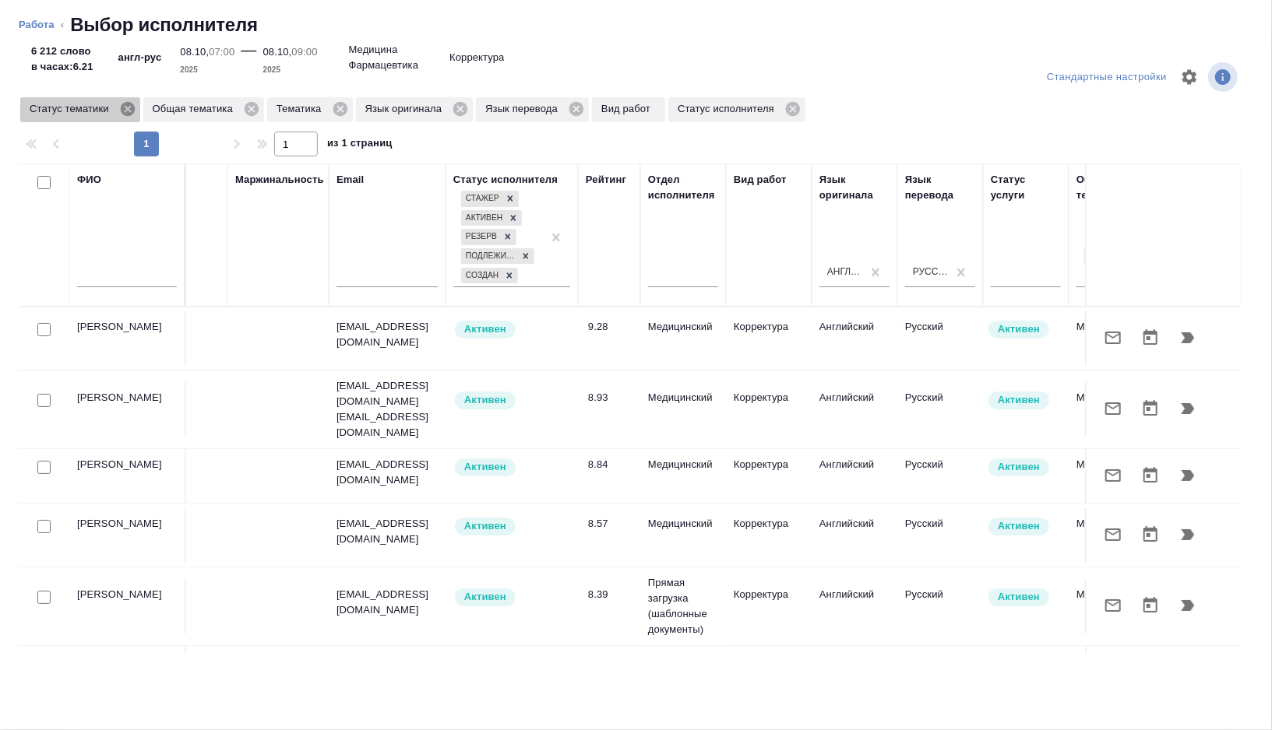
click at [134, 114] on icon at bounding box center [127, 109] width 14 height 14
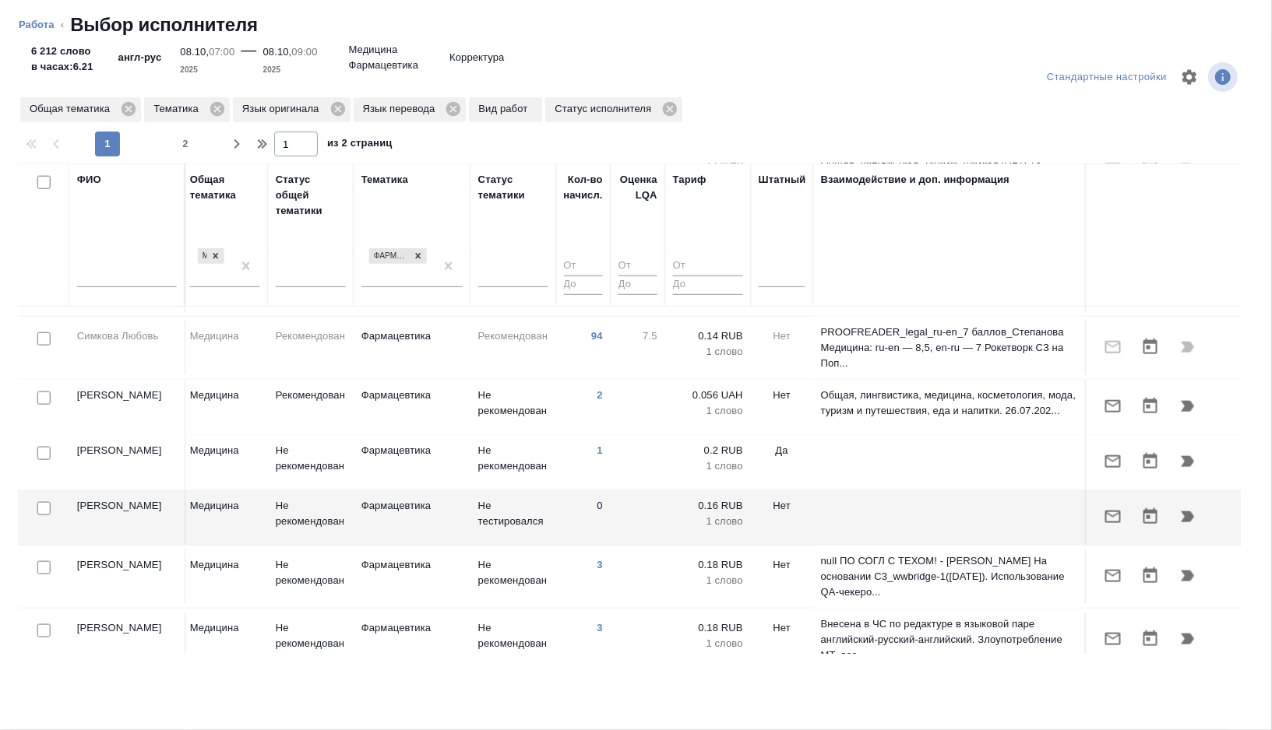
scroll to position [1182, 1040]
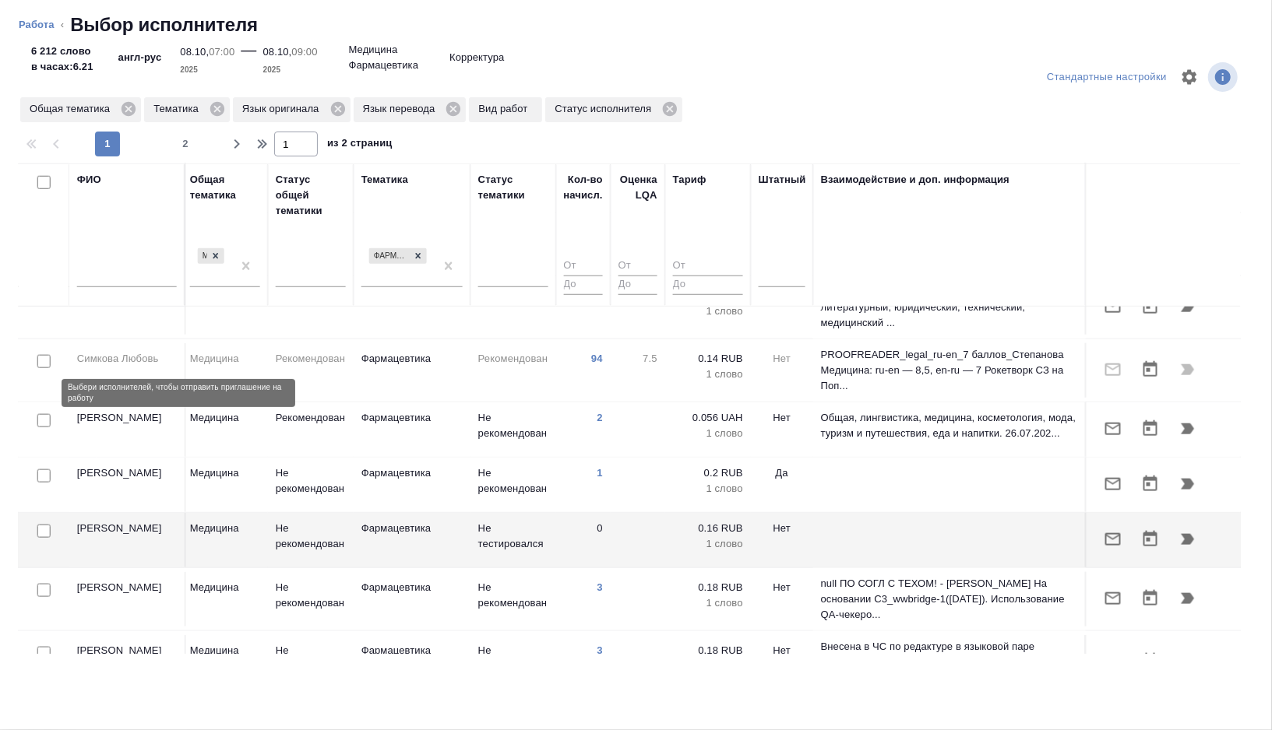
click at [44, 414] on input "checkbox" at bounding box center [43, 420] width 13 height 13
checkbox input "true"
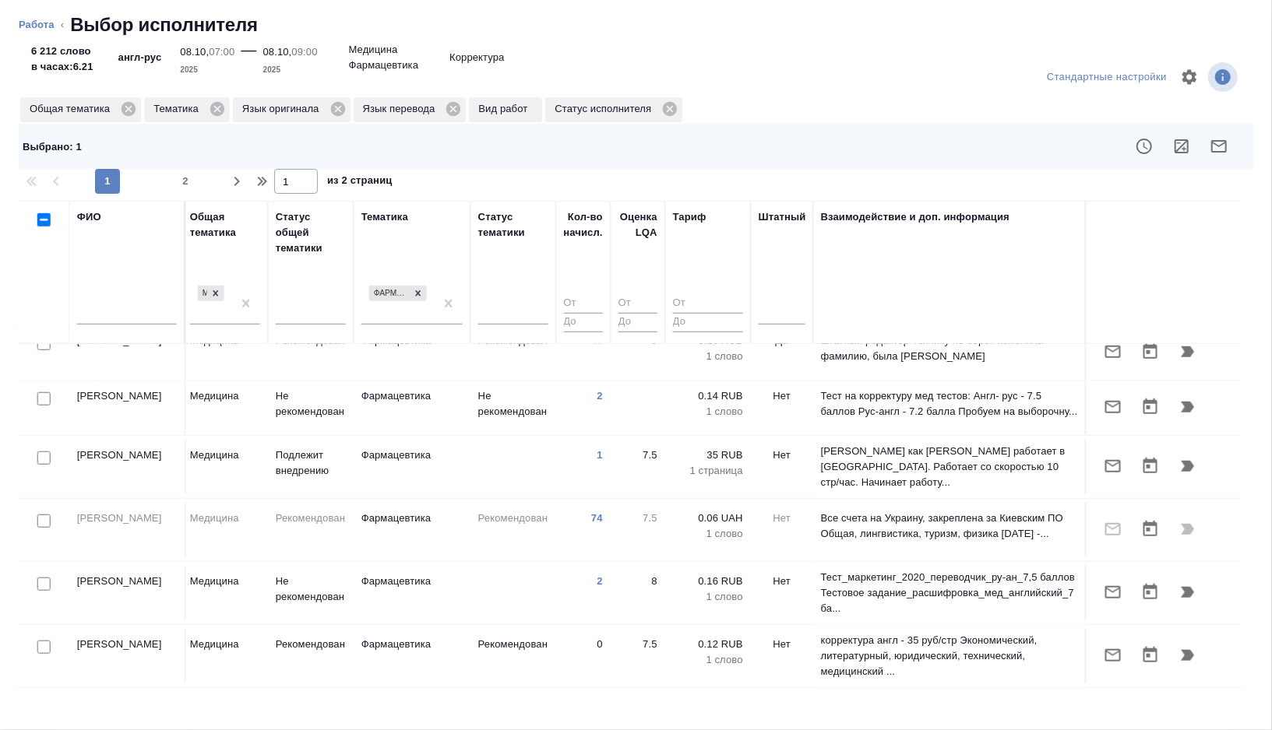
scroll to position [868, 1040]
click at [1214, 152] on icon "button" at bounding box center [1219, 146] width 16 height 12
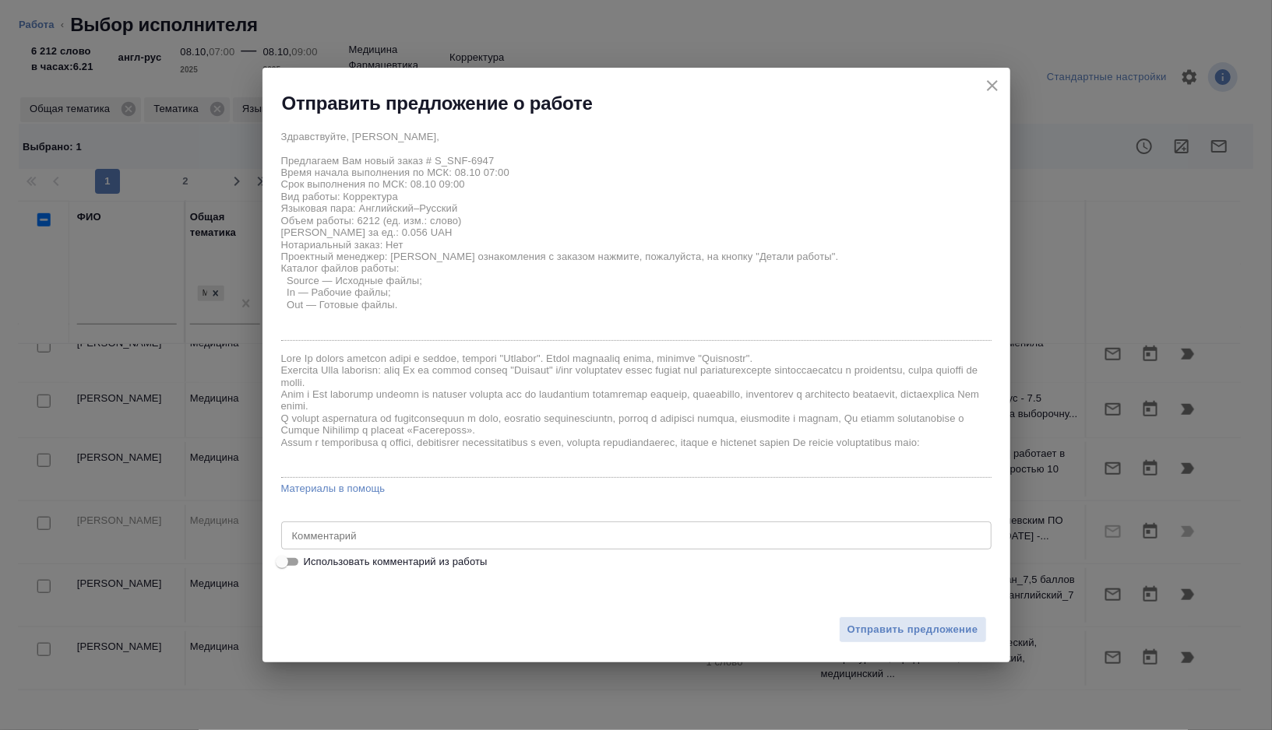
click at [393, 564] on span "Использовать комментарий из работы" at bounding box center [396, 562] width 184 height 16
click at [310, 564] on input "Использовать комментарий из работы" at bounding box center [282, 562] width 56 height 19
checkbox input "true"
click at [291, 540] on div "переводим только скрины сертиф-ов (для перевода разверстали только их) x Коммен…" at bounding box center [636, 536] width 710 height 28
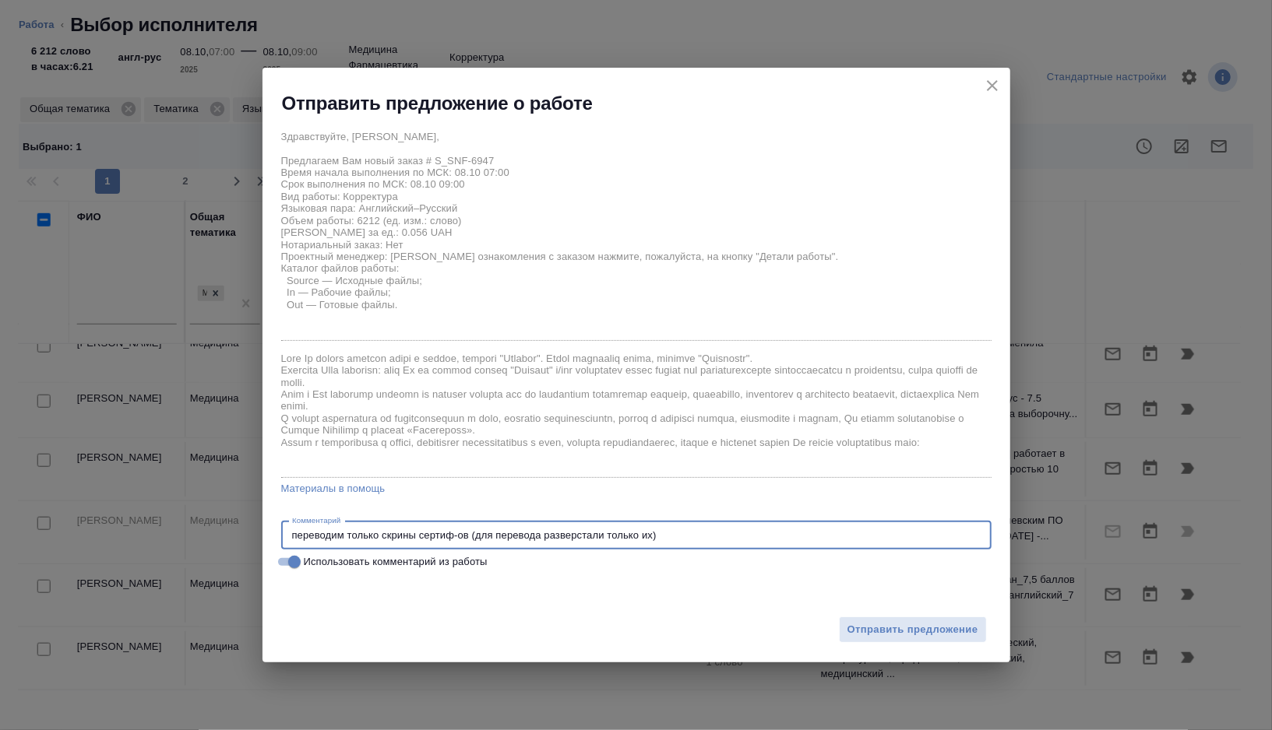
click at [293, 538] on textarea "переводим только скрины сертиф-ов (для перевода разверстали только их)" at bounding box center [636, 536] width 688 height 12
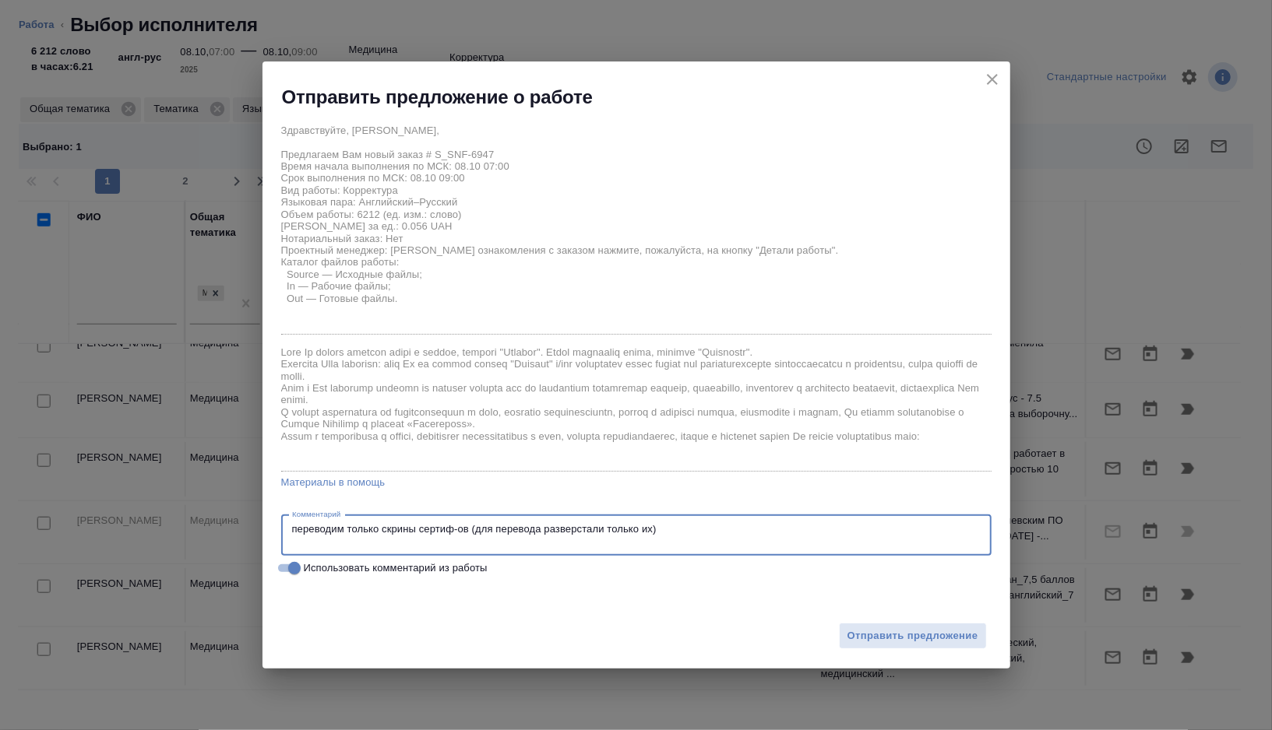
click at [354, 527] on textarea "переводим только скрины сертиф-ов (для перевода разверстали только их)" at bounding box center [636, 535] width 688 height 24
type textarea "очень просим по возможности взять корректуру на утро переводим только скрины се…"
click at [916, 639] on span "Отправить предложение" at bounding box center [912, 637] width 131 height 18
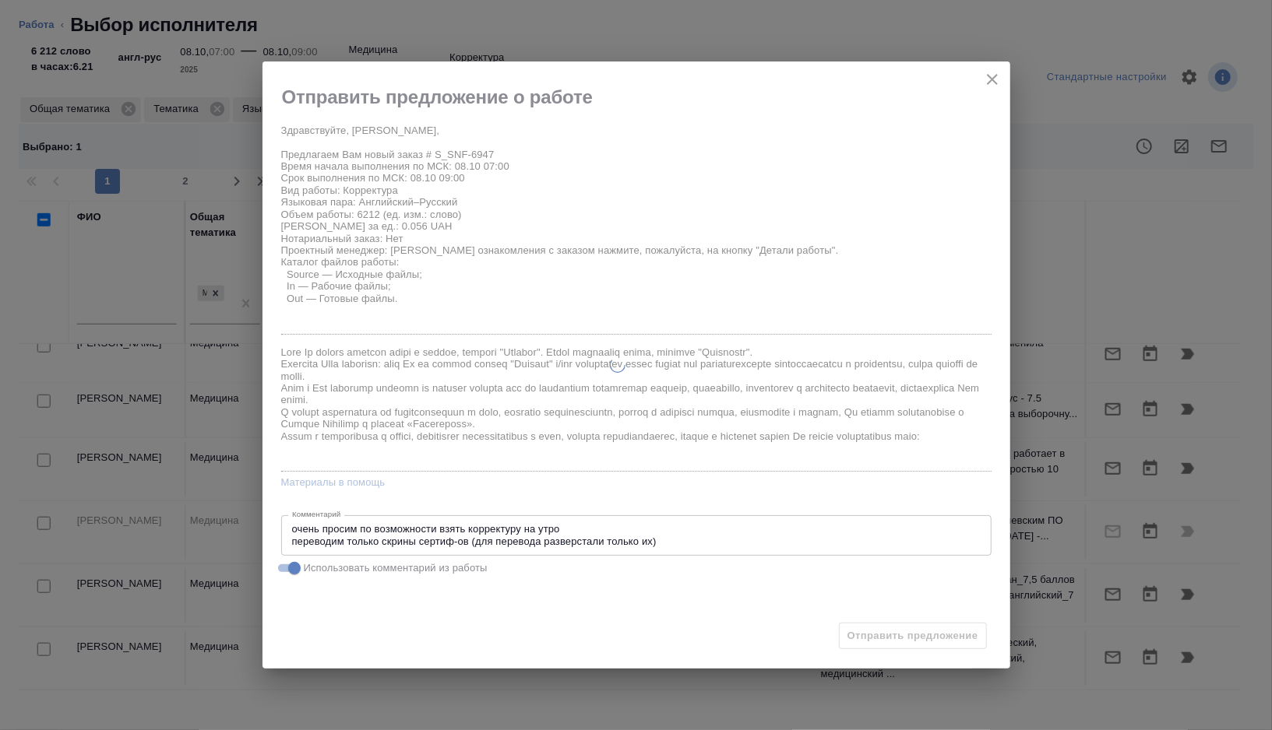
type textarea "x"
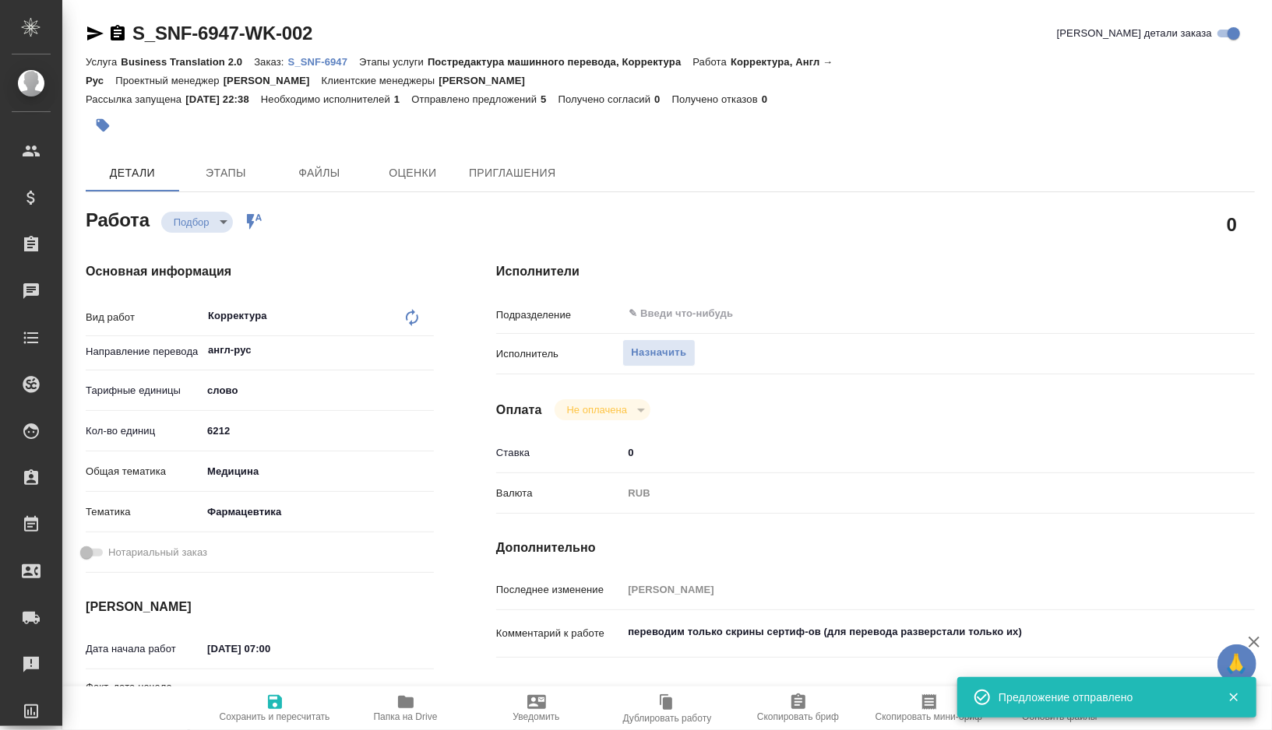
type input "recruiting"
type textarea "Корректура"
type textarea "x"
type input "англ-рус"
type input "5a8b1489cc6b4906c91bfd90"
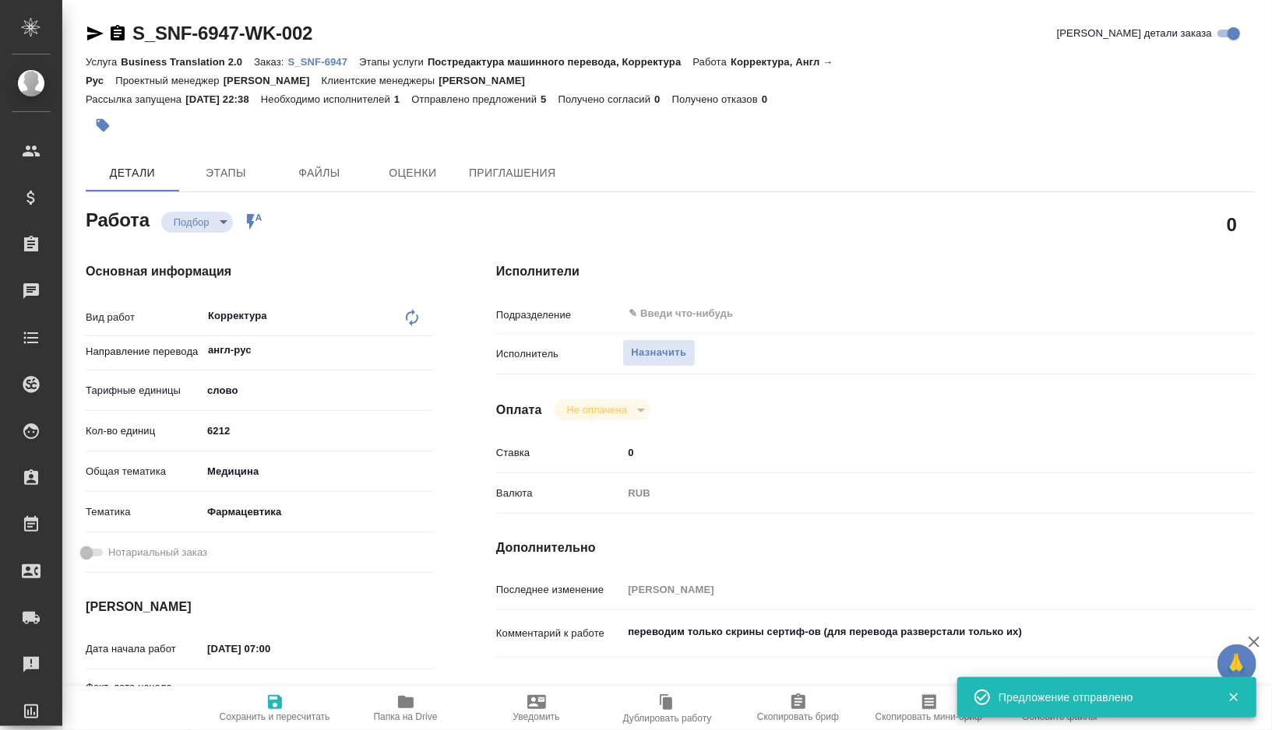
type input "6212"
type input "med"
type input "6149832f2b7be24903fd7a82"
type input "08.10.2025 07:00"
type input "07.10.2025 19:55"
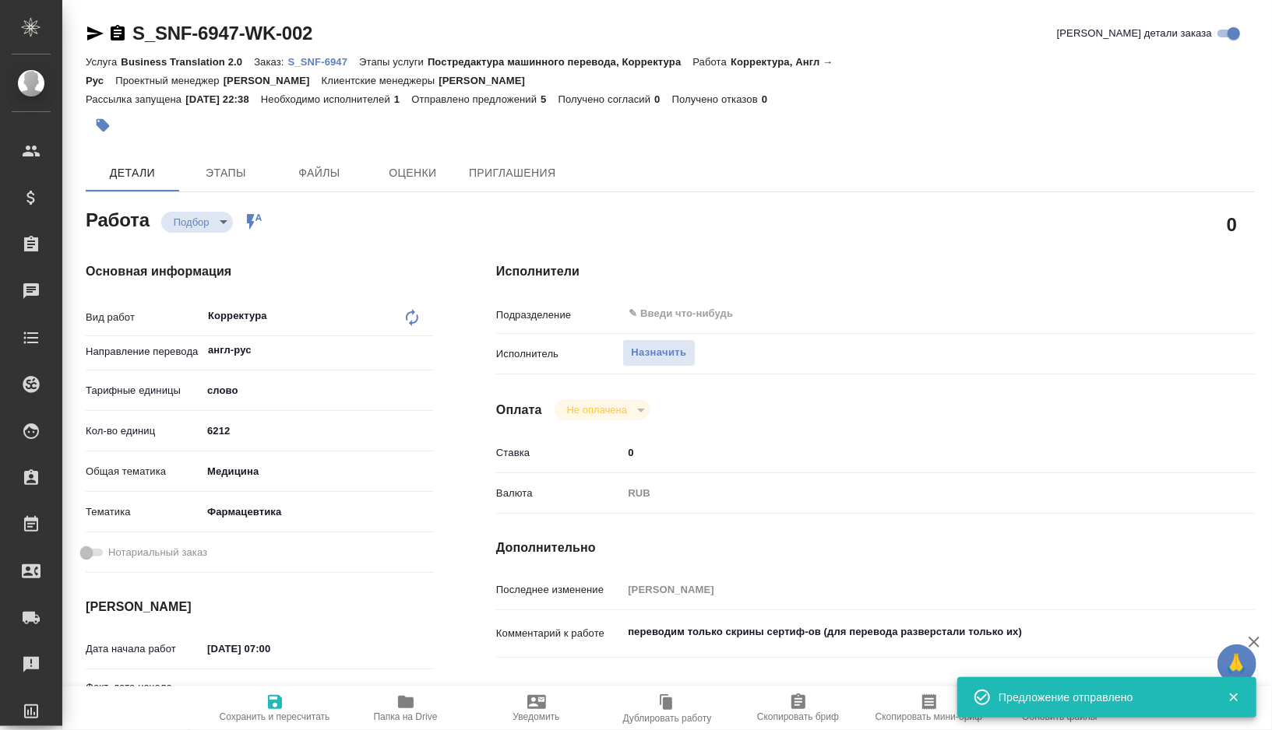
type input "08.10.2025 09:00"
type input "08.10.2025 10:00"
type input "notPayed"
type input "0"
type input "RUB"
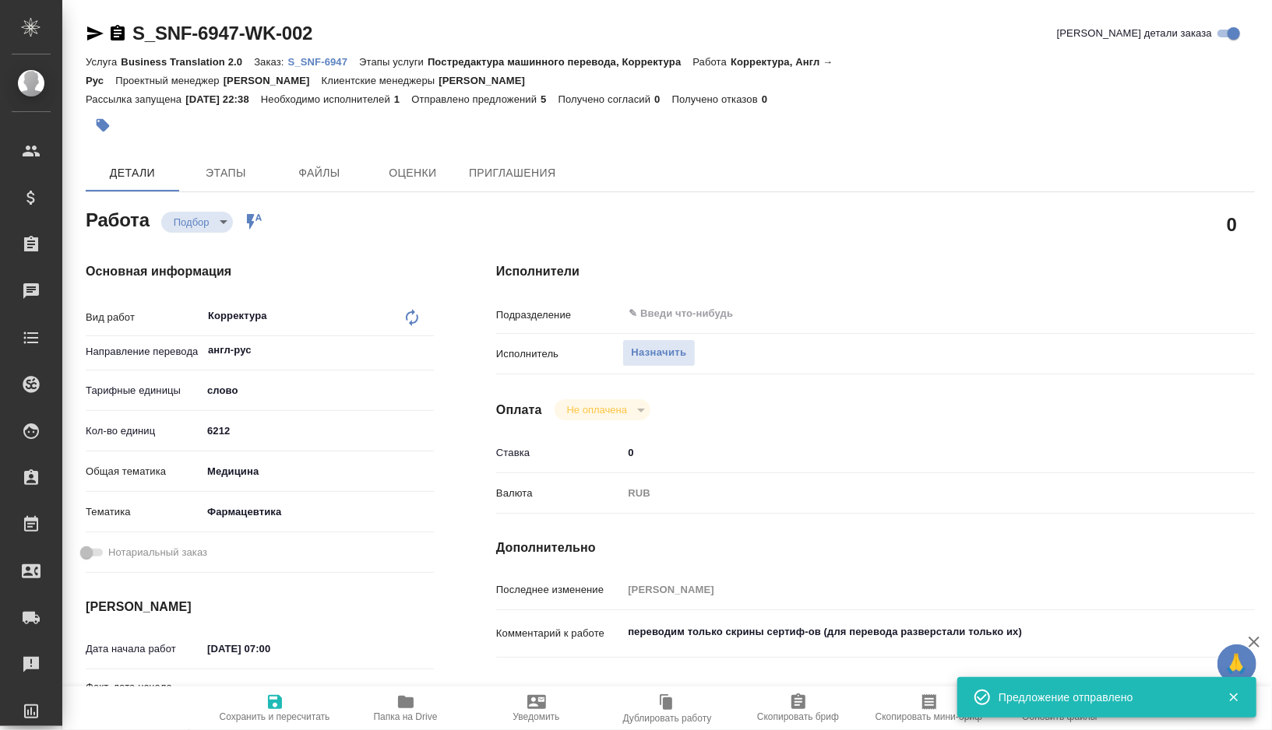
type input "[PERSON_NAME]"
type textarea "переводим только скрины сертиф-ов (для перевода разверстали только их)"
type textarea "x"
type textarea "/Clients/Sanofi/Orders/S_SNF-6947/Corrected/S_SNF-6947-WK-002"
type textarea "x"
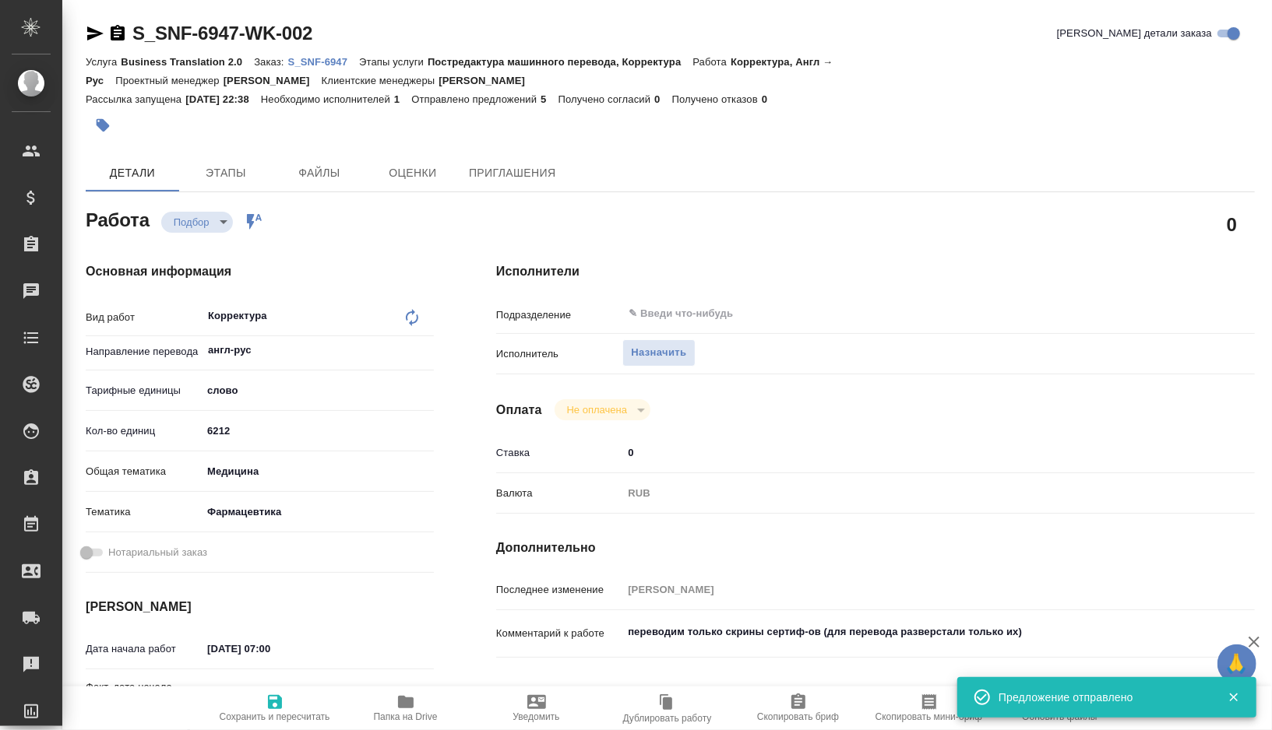
type input "S_SNF-6947"
type input "Business Translation 2.0"
type input "Постредактура машинного перевода, Корректура"
type input "Сайдашева Диляра"
type input "/Clients/Sanofi/Orders/S_SNF-6947"
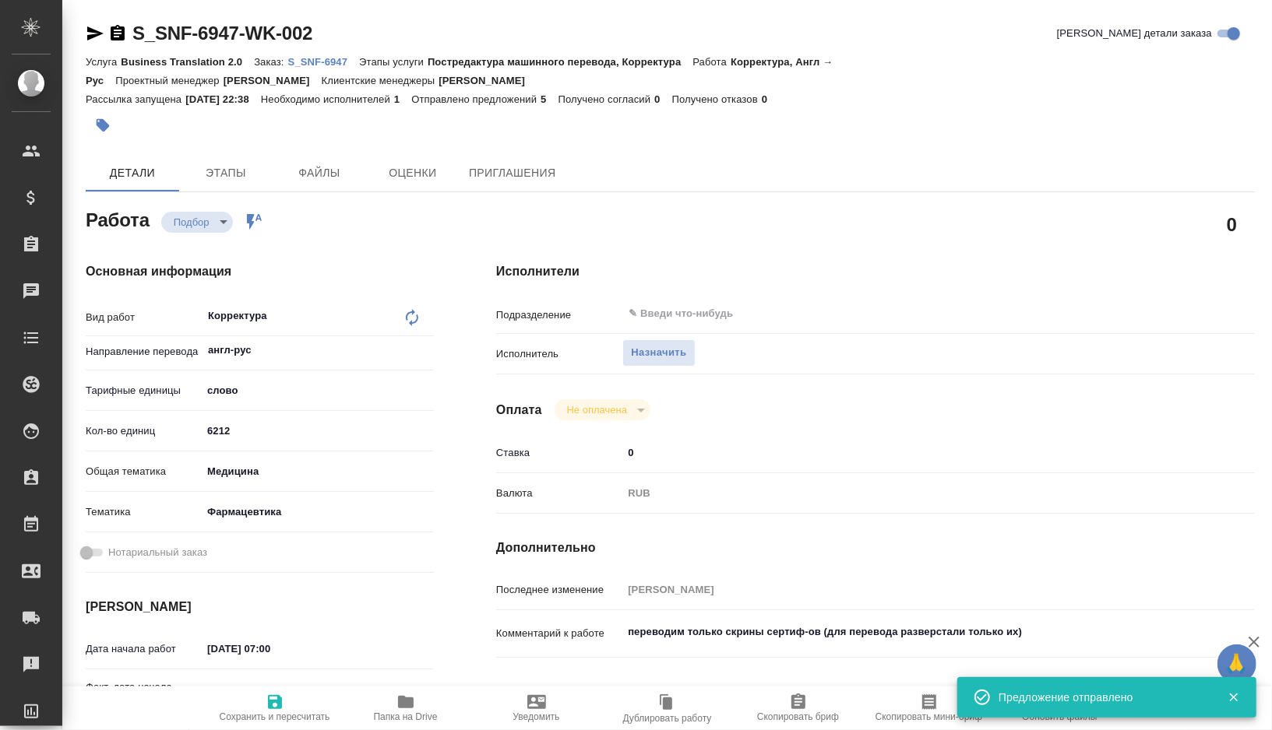
type textarea "x"
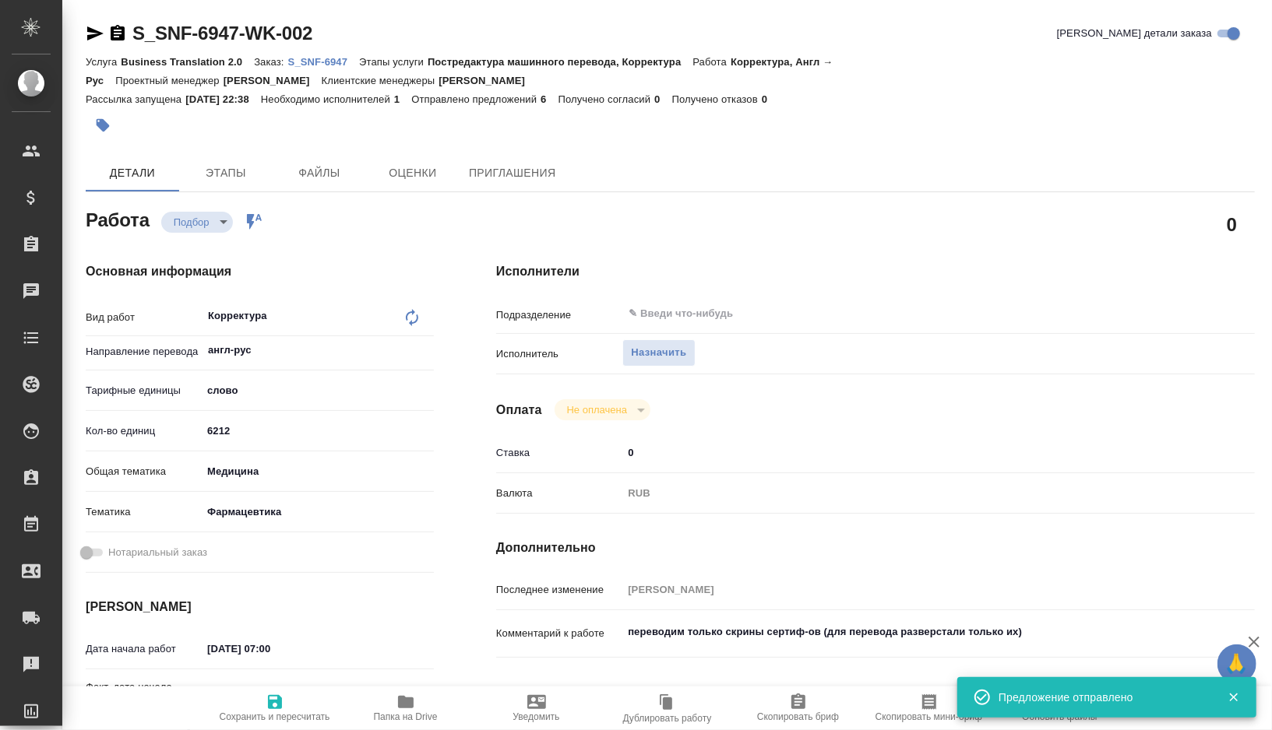
type textarea "x"
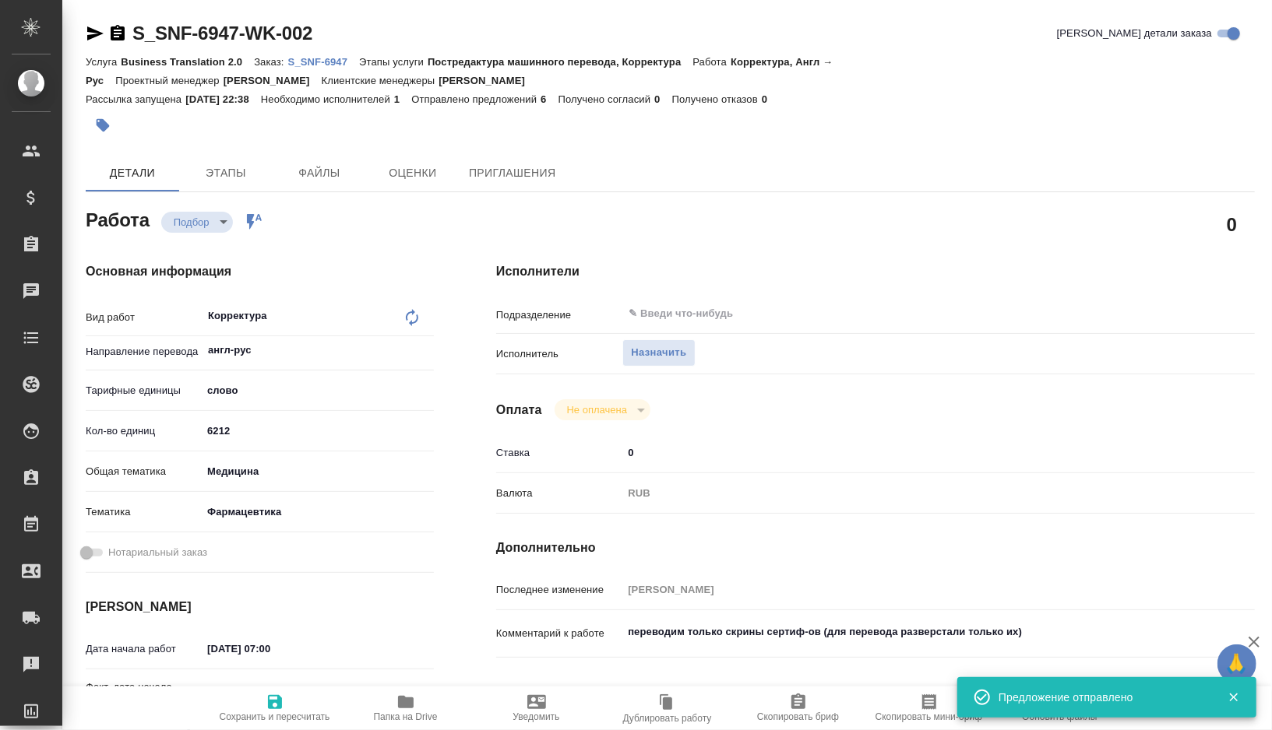
type textarea "x"
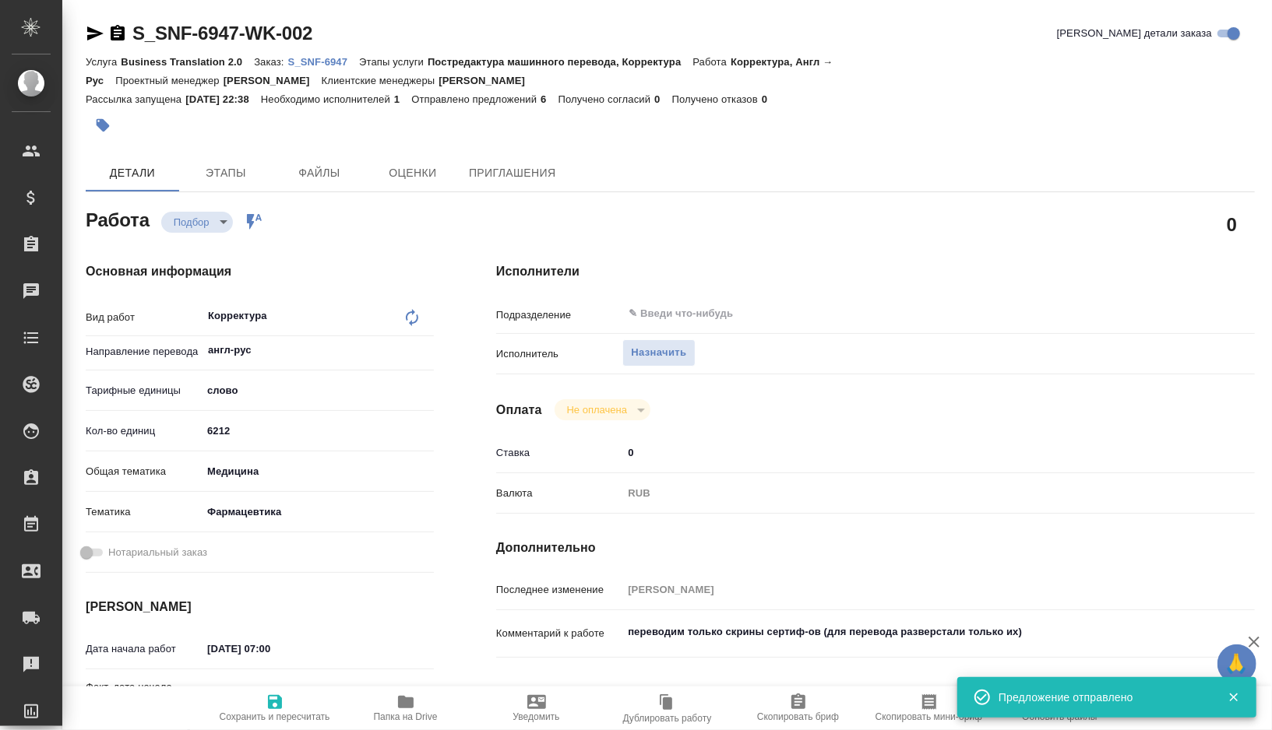
type textarea "x"
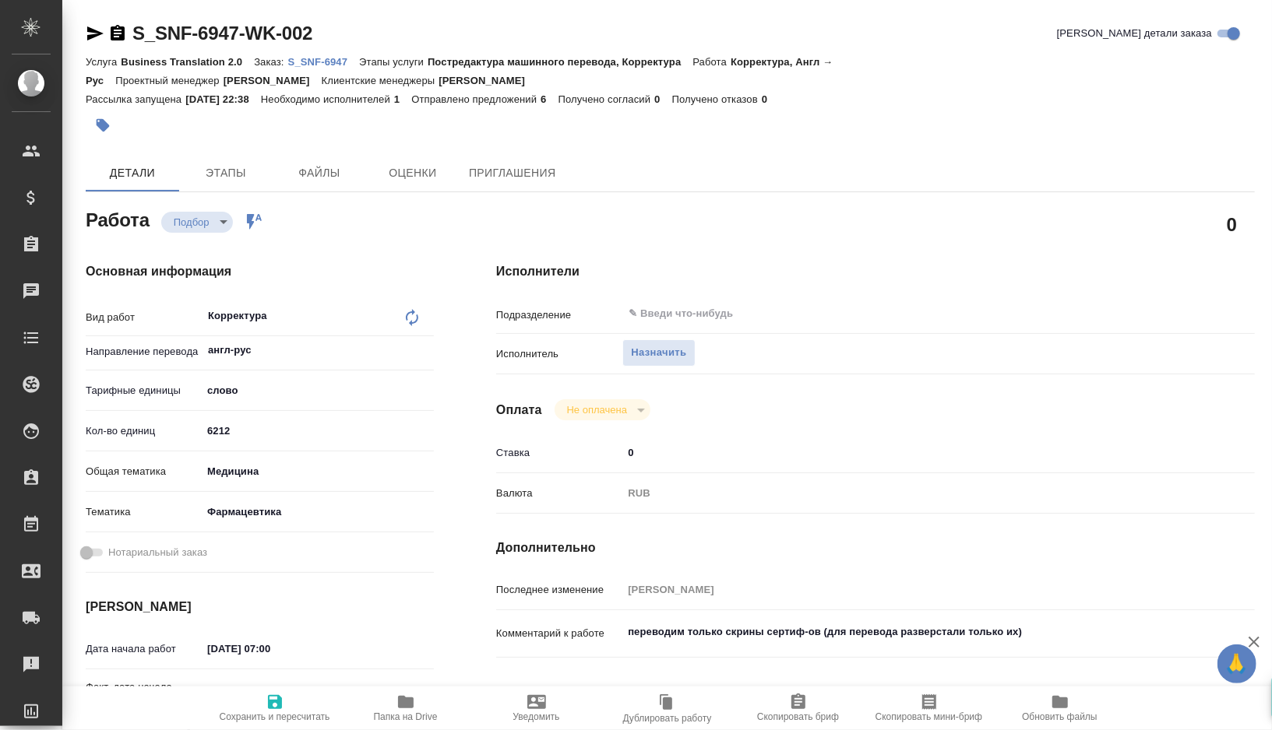
click at [914, 702] on span "Скопировать мини-бриф" at bounding box center [929, 708] width 112 height 30
click at [925, 702] on icon "button" at bounding box center [929, 702] width 19 height 19
click at [945, 712] on span "Скопировать мини-бриф" at bounding box center [928, 717] width 107 height 11
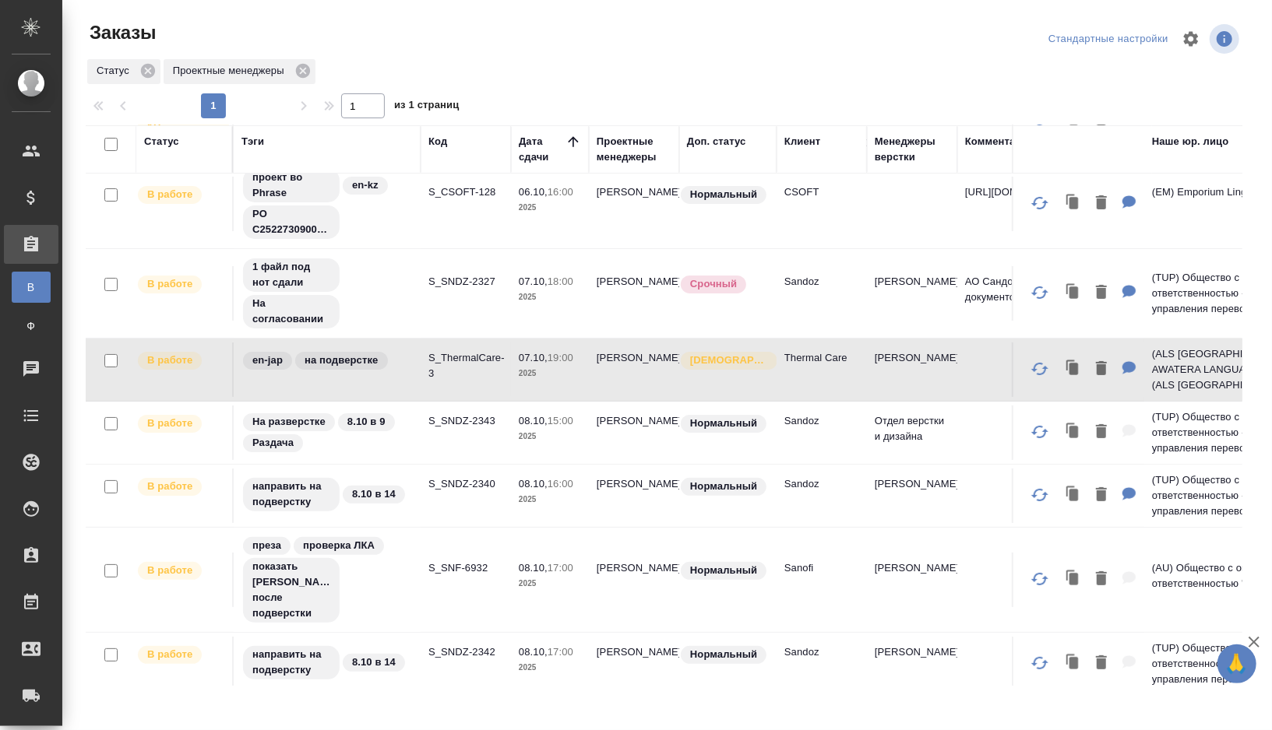
scroll to position [104, 0]
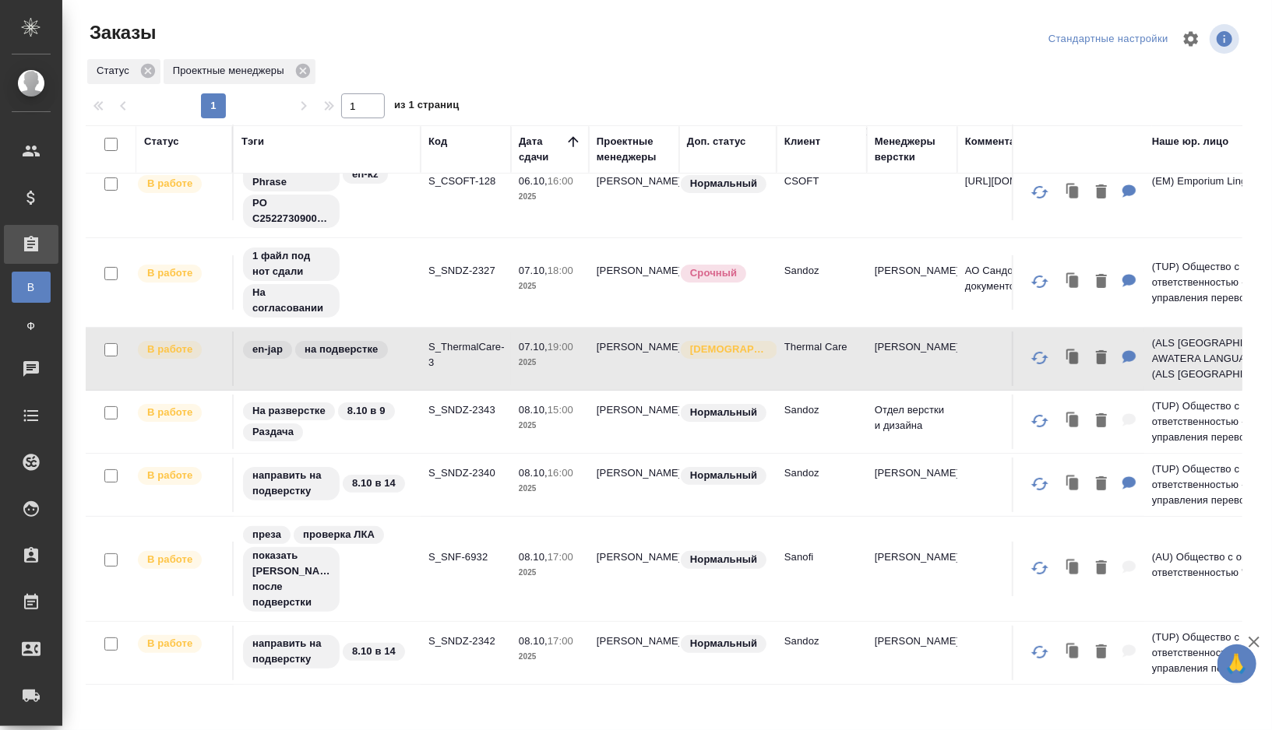
click at [416, 421] on td "На разверстке 8.10 в 9 Раздача" at bounding box center [327, 422] width 187 height 58
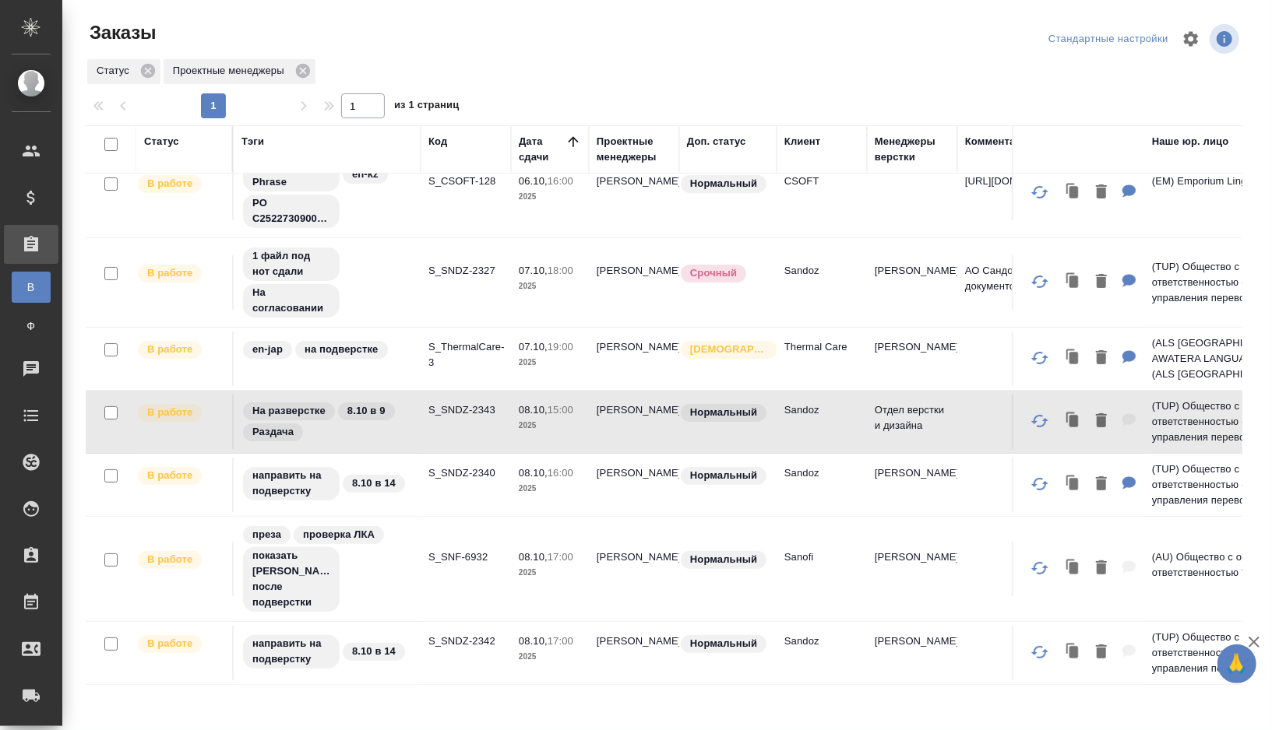
click at [416, 421] on td "На разверстке 8.10 в 9 Раздача" at bounding box center [327, 422] width 187 height 58
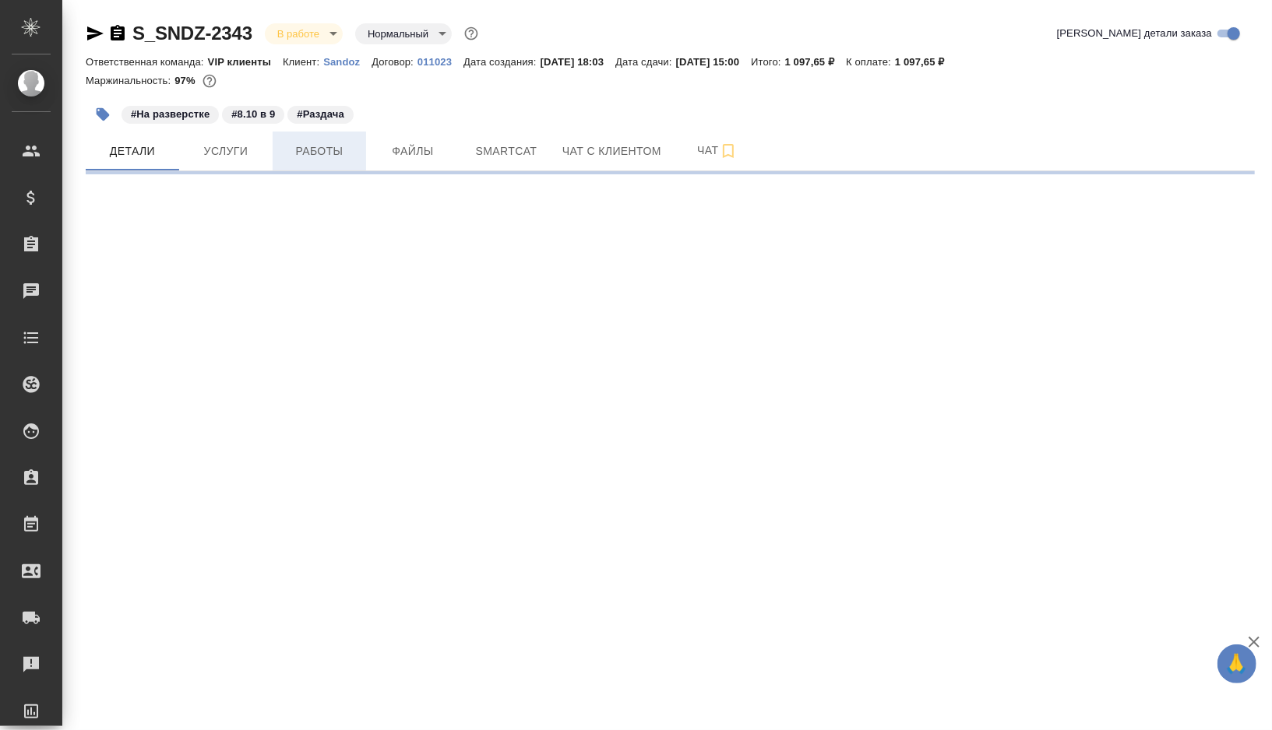
click at [310, 158] on span "Работы" at bounding box center [319, 151] width 75 height 19
select select "RU"
